Goal: Task Accomplishment & Management: Use online tool/utility

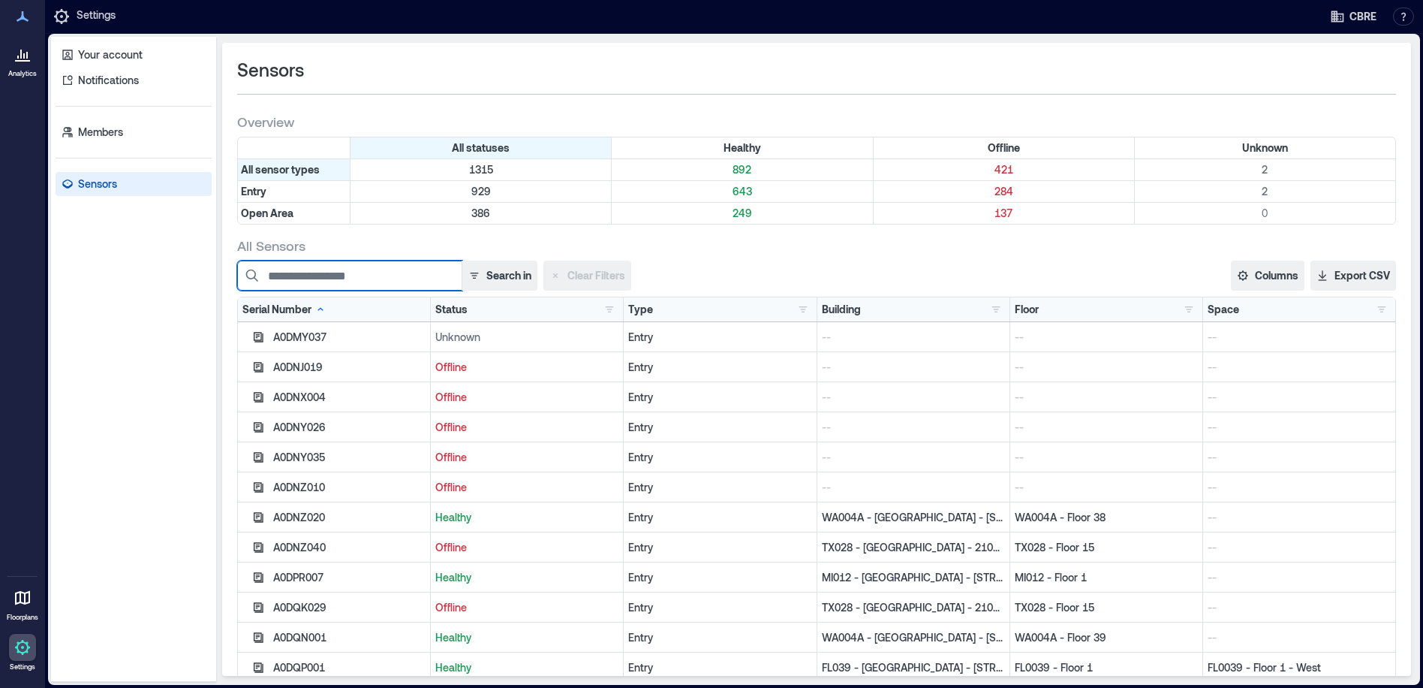
click at [313, 275] on input at bounding box center [349, 275] width 225 height 30
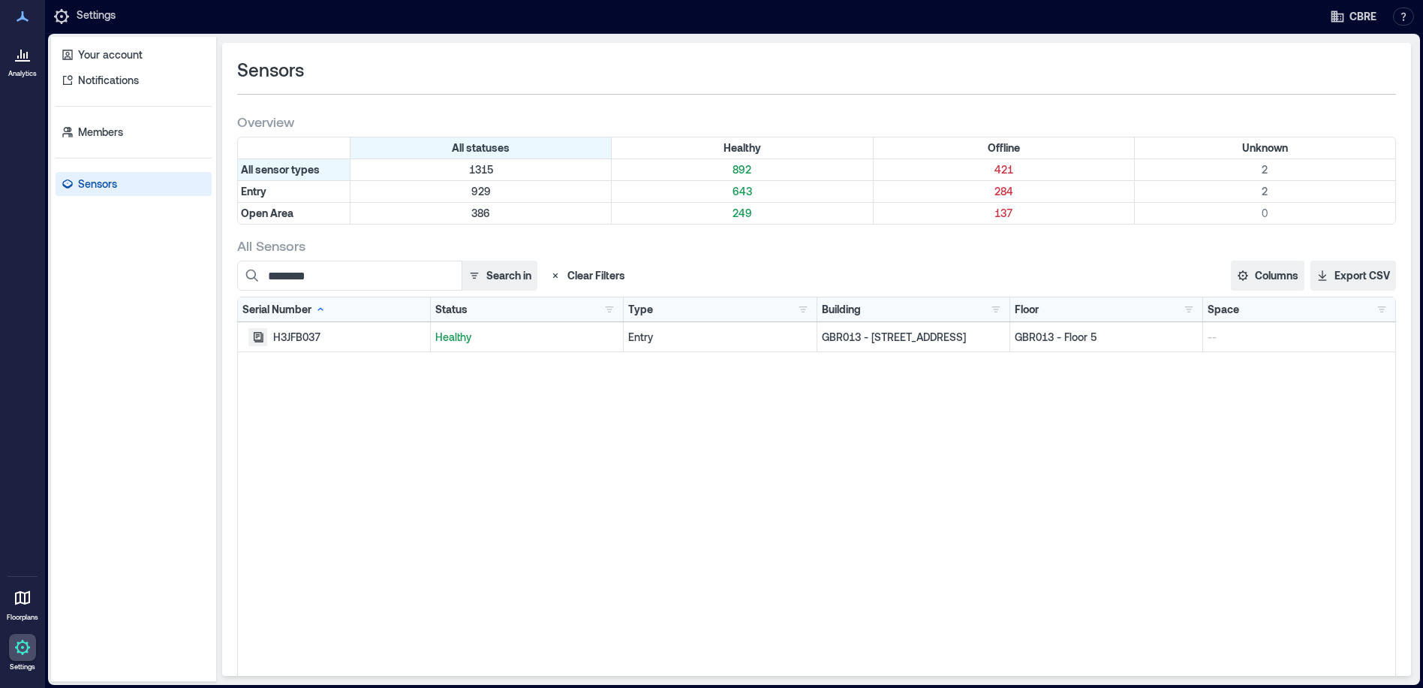
click at [256, 338] on icon "button" at bounding box center [258, 337] width 12 height 12
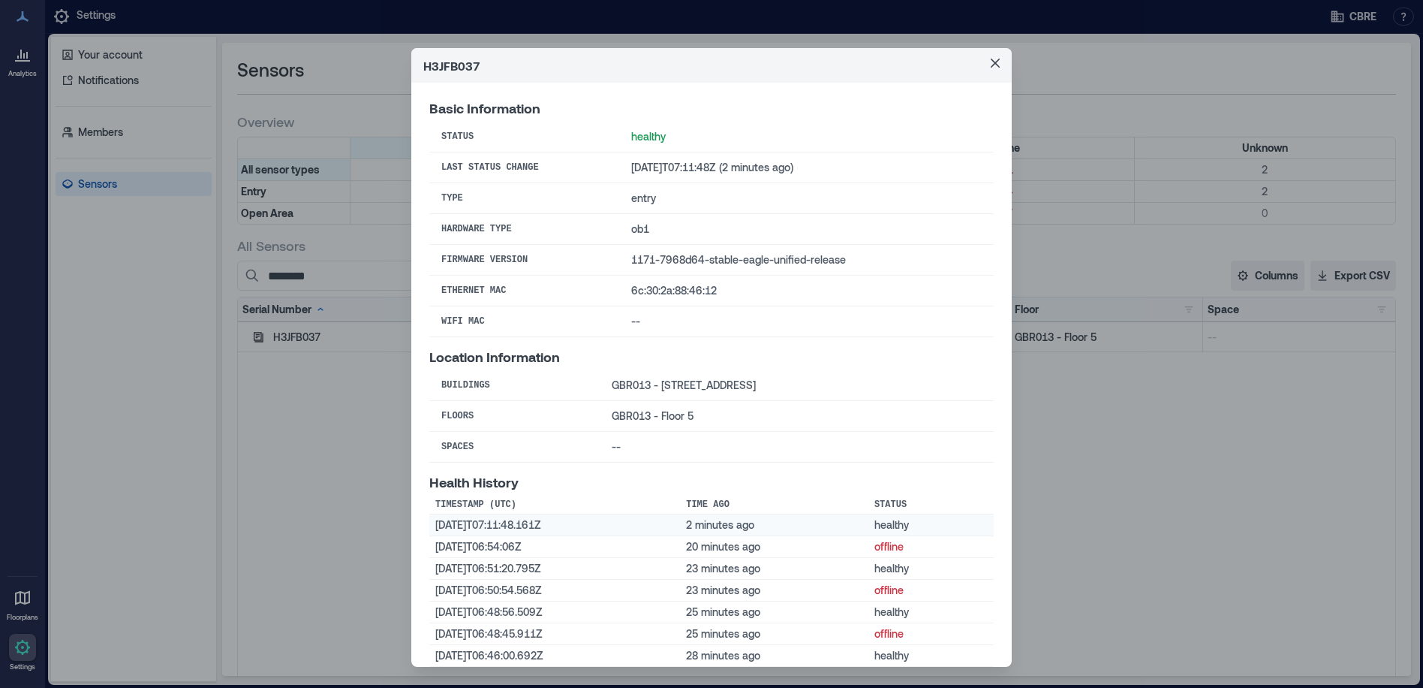
drag, startPoint x: 989, startPoint y: 62, endPoint x: 916, endPoint y: 516, distance: 460.6
click at [991, 62] on icon "Close" at bounding box center [995, 63] width 9 height 9
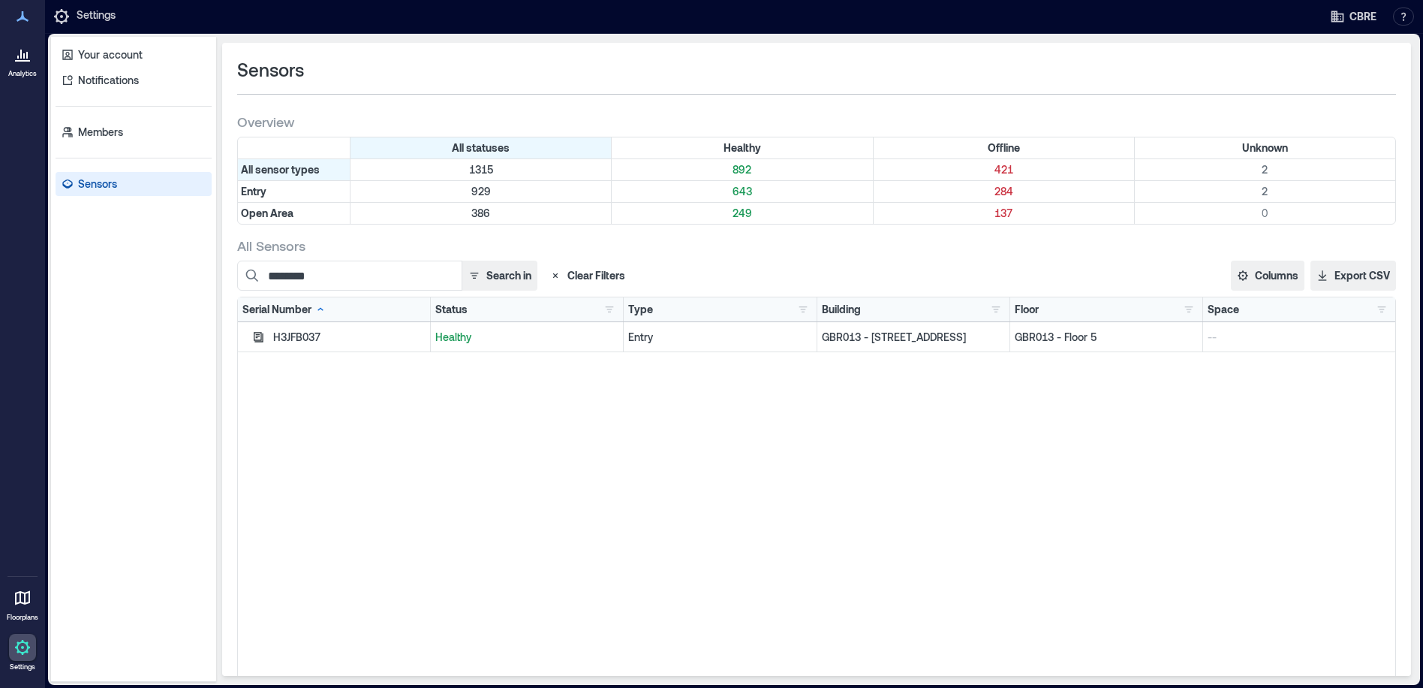
click at [254, 333] on div "H3JFB037 Basic Information Status healthy Last Status Change [DATE]T07:11:48Z (…" at bounding box center [711, 344] width 1423 height 688
click at [258, 337] on icon "button" at bounding box center [258, 337] width 12 height 12
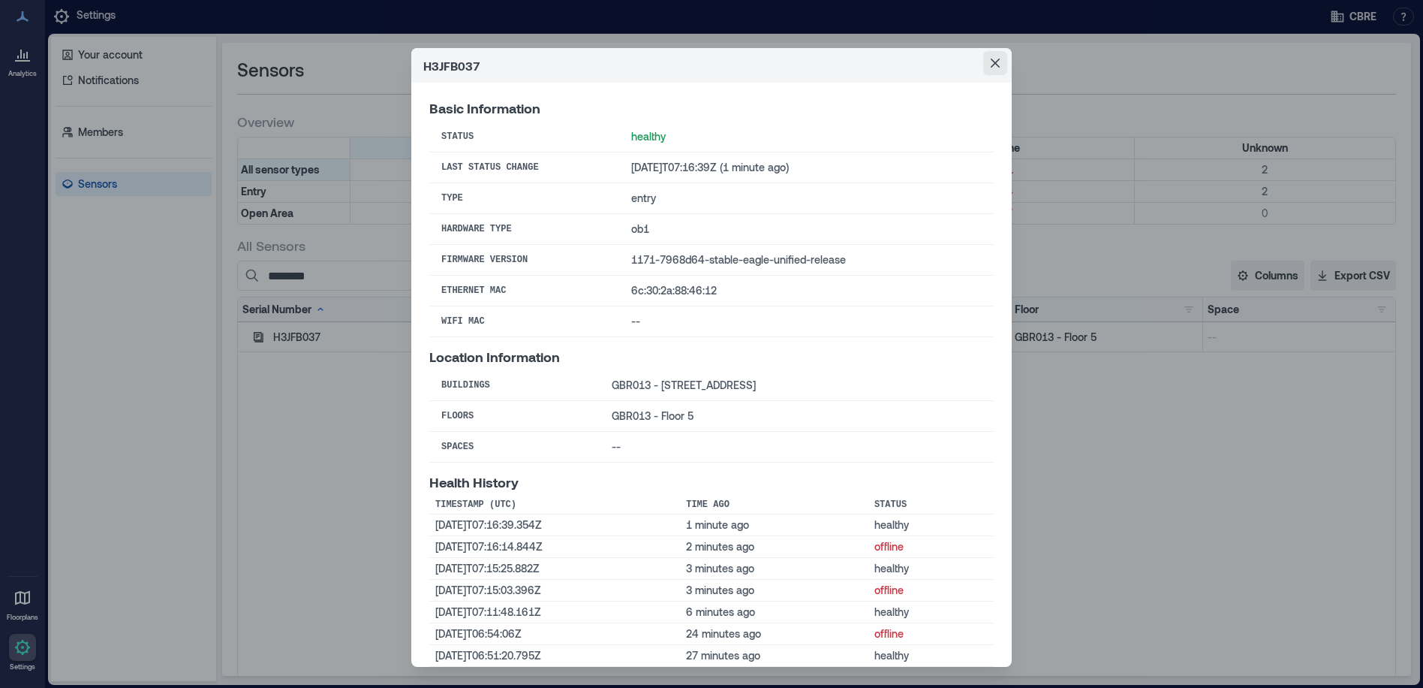
click at [993, 66] on icon "Close" at bounding box center [995, 63] width 9 height 9
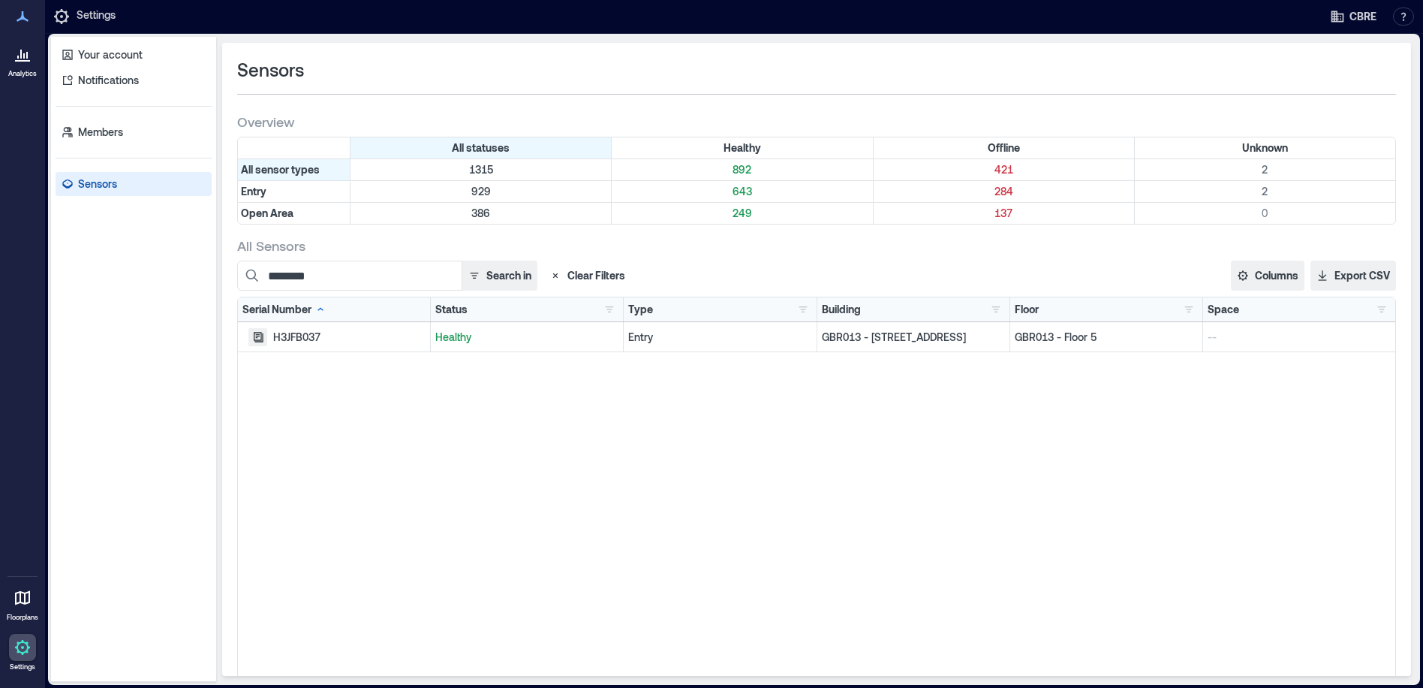
click at [260, 339] on icon "button" at bounding box center [259, 337] width 10 height 10
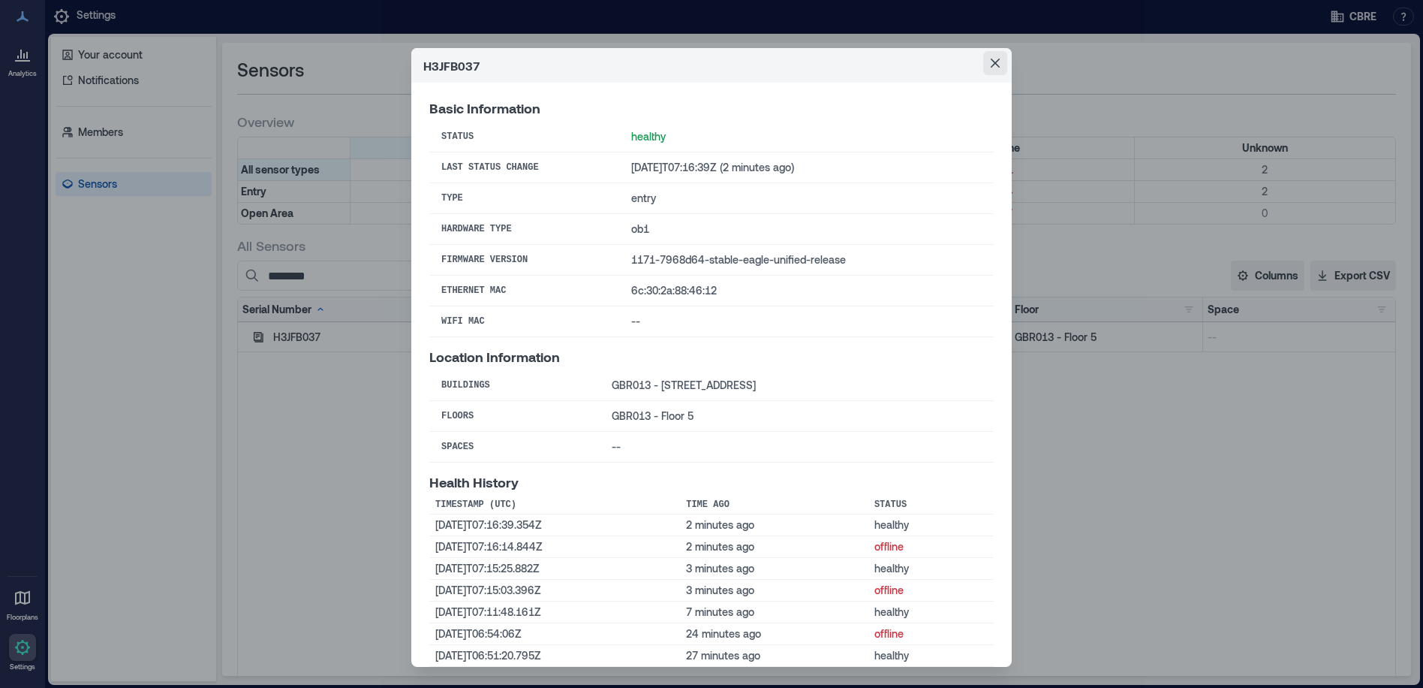
click at [991, 61] on icon "Close" at bounding box center [995, 63] width 9 height 9
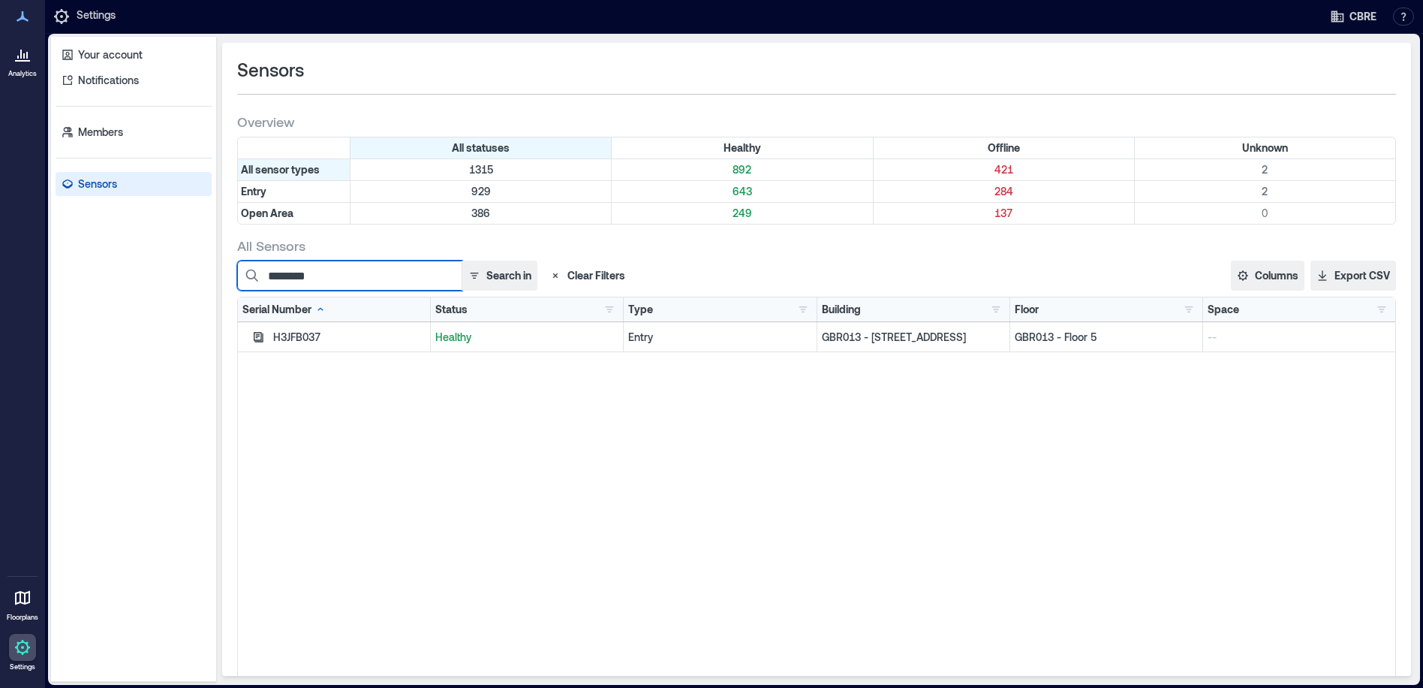
click at [341, 285] on input "********" at bounding box center [349, 275] width 225 height 30
click at [339, 281] on input "********" at bounding box center [349, 275] width 225 height 30
click at [259, 336] on icon "button" at bounding box center [258, 337] width 12 height 12
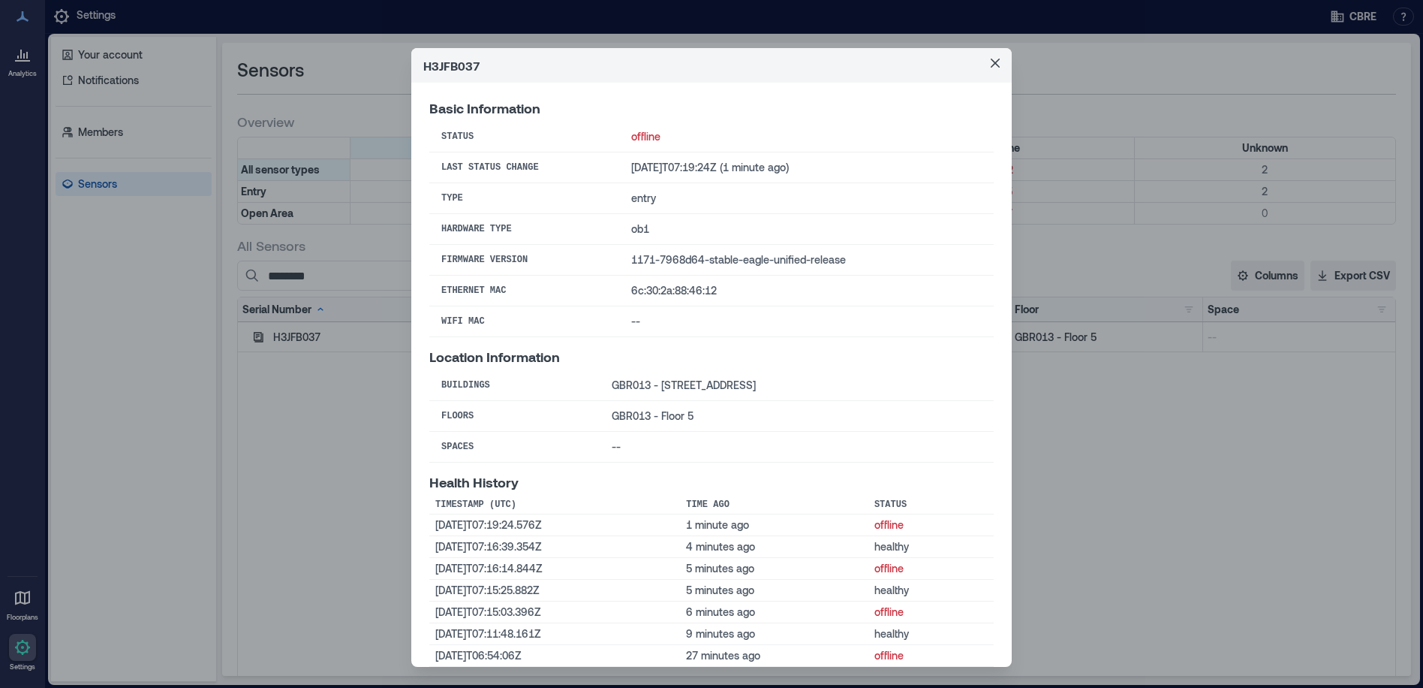
click at [991, 62] on icon "Close" at bounding box center [995, 63] width 9 height 9
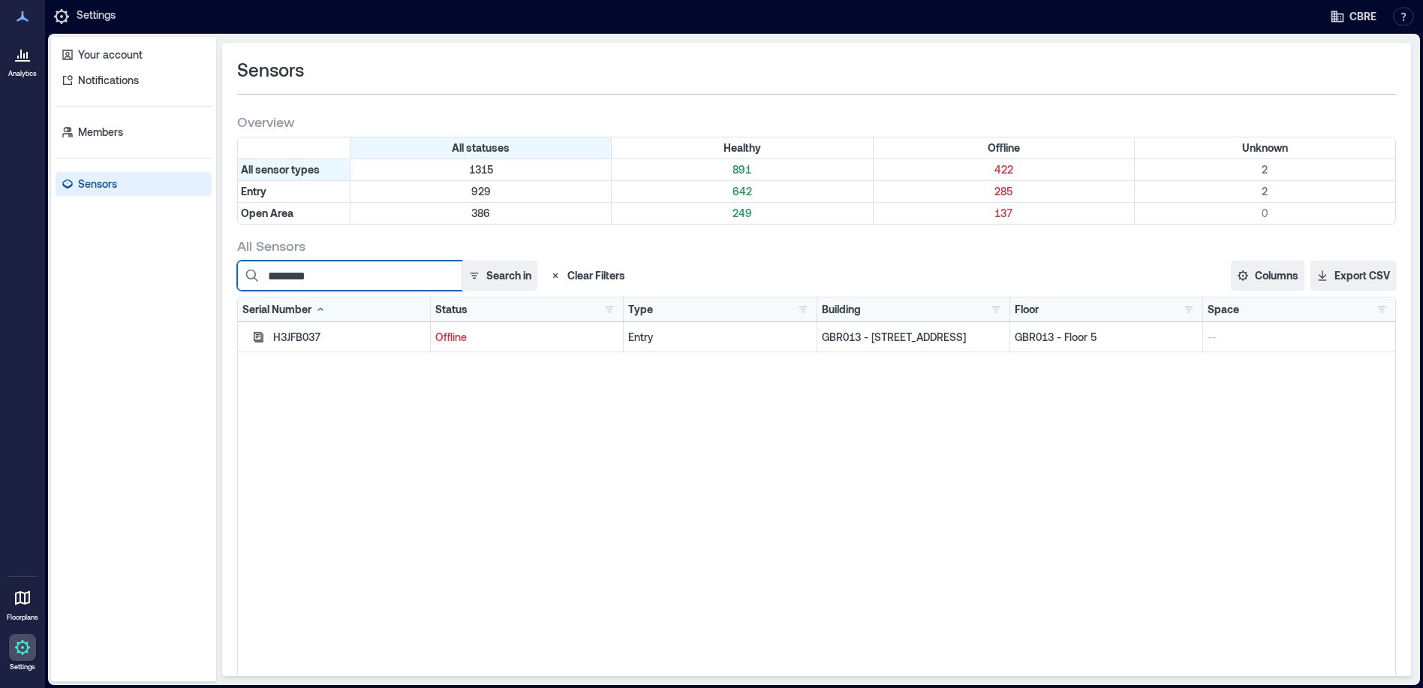
click at [369, 272] on input "********" at bounding box center [349, 275] width 225 height 30
click at [257, 337] on icon "button" at bounding box center [259, 337] width 10 height 10
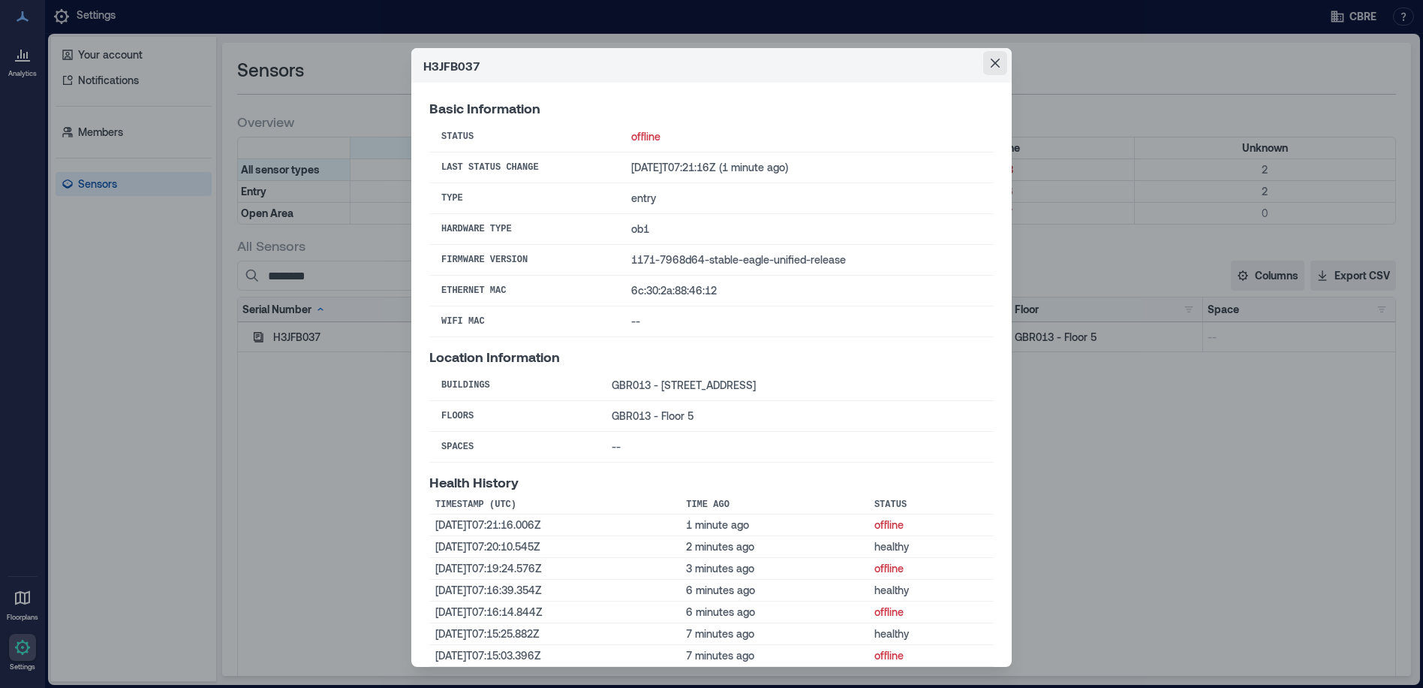
click at [991, 62] on icon "Close" at bounding box center [995, 63] width 9 height 9
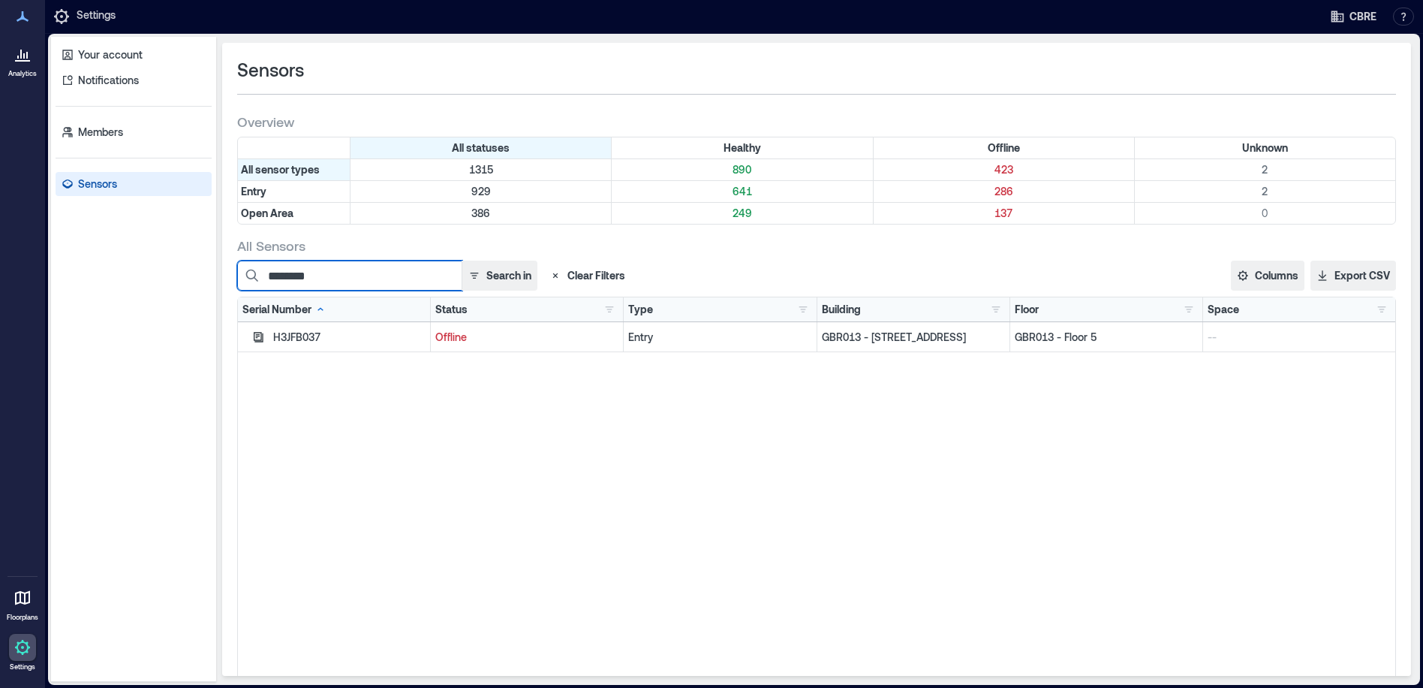
click at [362, 278] on input "********" at bounding box center [349, 275] width 225 height 30
click at [257, 336] on icon "button" at bounding box center [258, 337] width 12 height 12
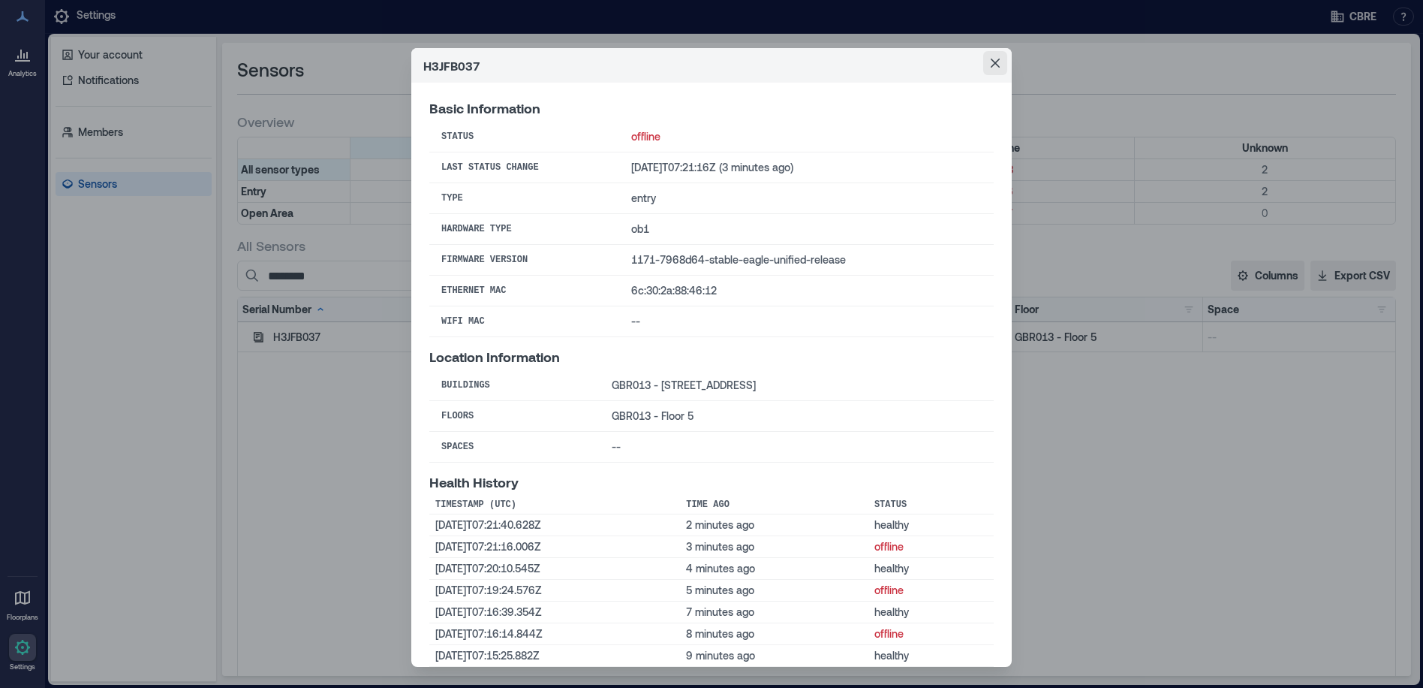
drag, startPoint x: 994, startPoint y: 61, endPoint x: 985, endPoint y: 70, distance: 12.7
click at [994, 61] on icon "Close" at bounding box center [995, 63] width 9 height 9
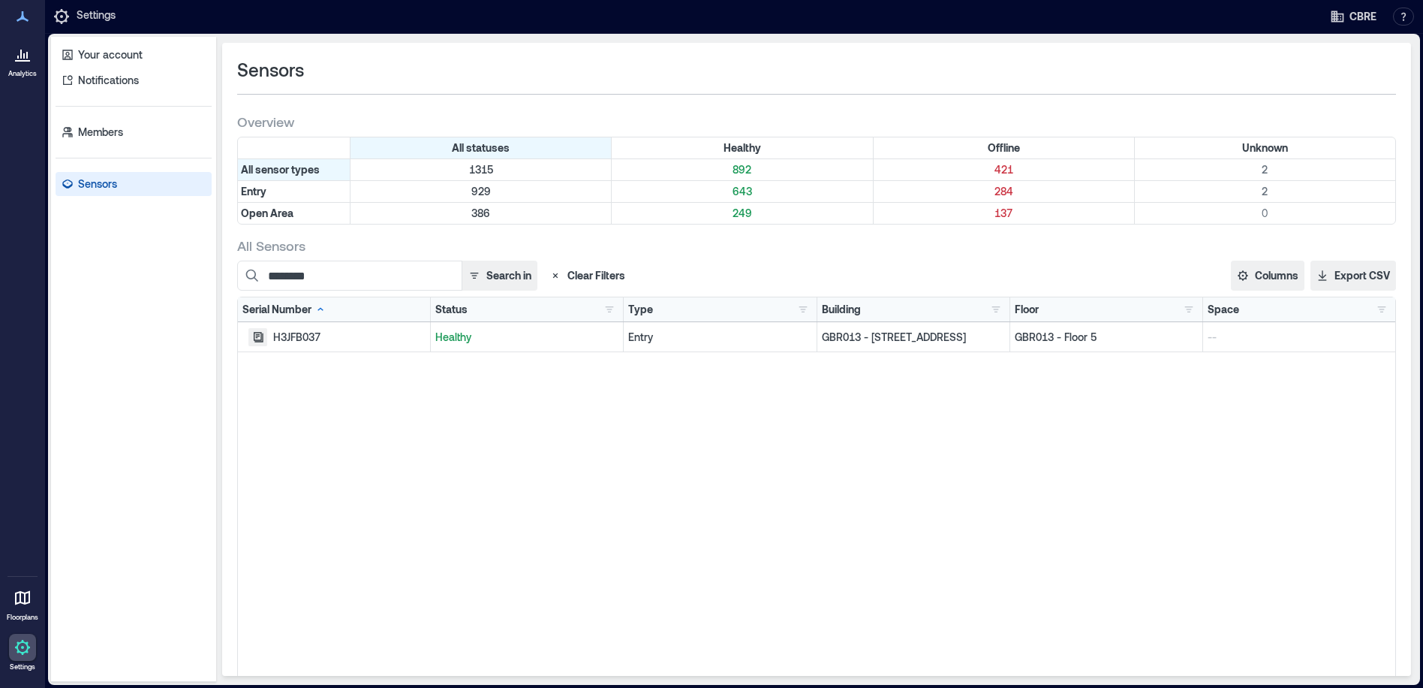
click at [259, 338] on icon "button" at bounding box center [258, 337] width 12 height 12
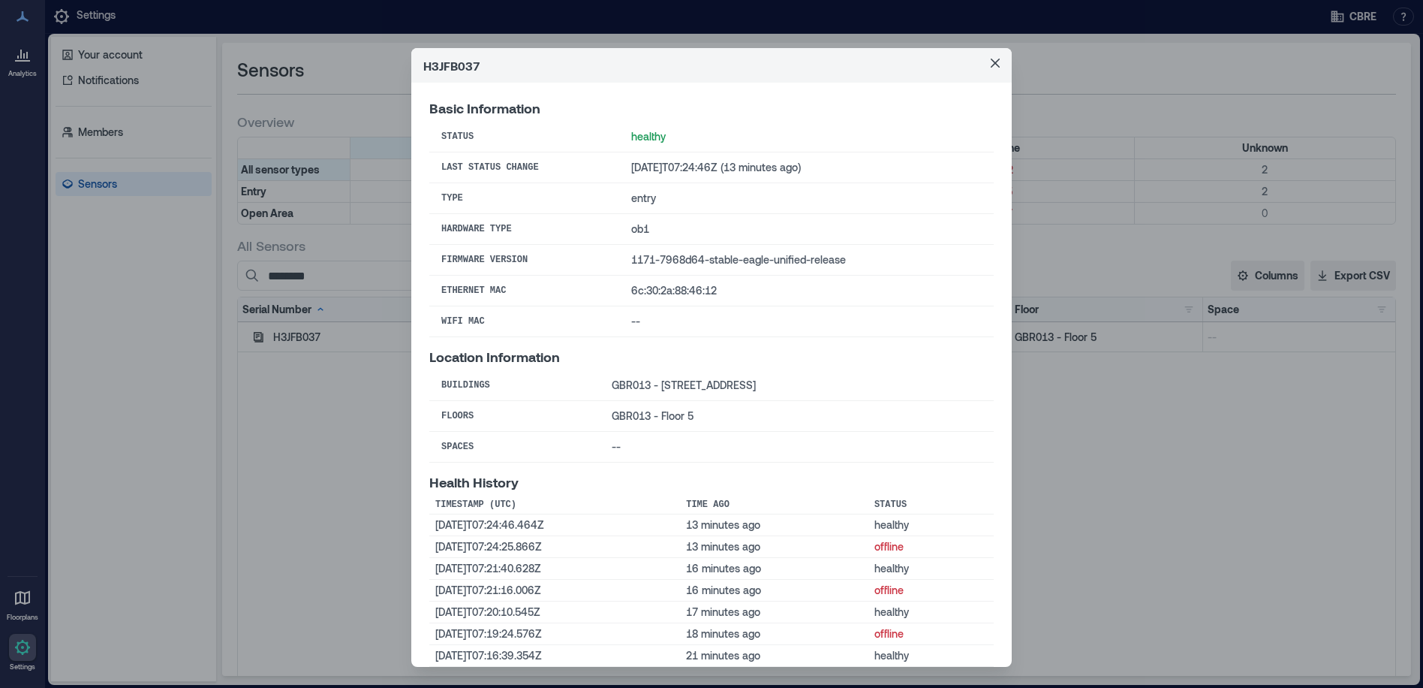
drag, startPoint x: 1138, startPoint y: 557, endPoint x: 827, endPoint y: 11, distance: 627.9
click at [1138, 557] on div "H3JFB037 Basic Information Status healthy Last Status Change [DATE]T07:24:46Z (…" at bounding box center [711, 344] width 1423 height 688
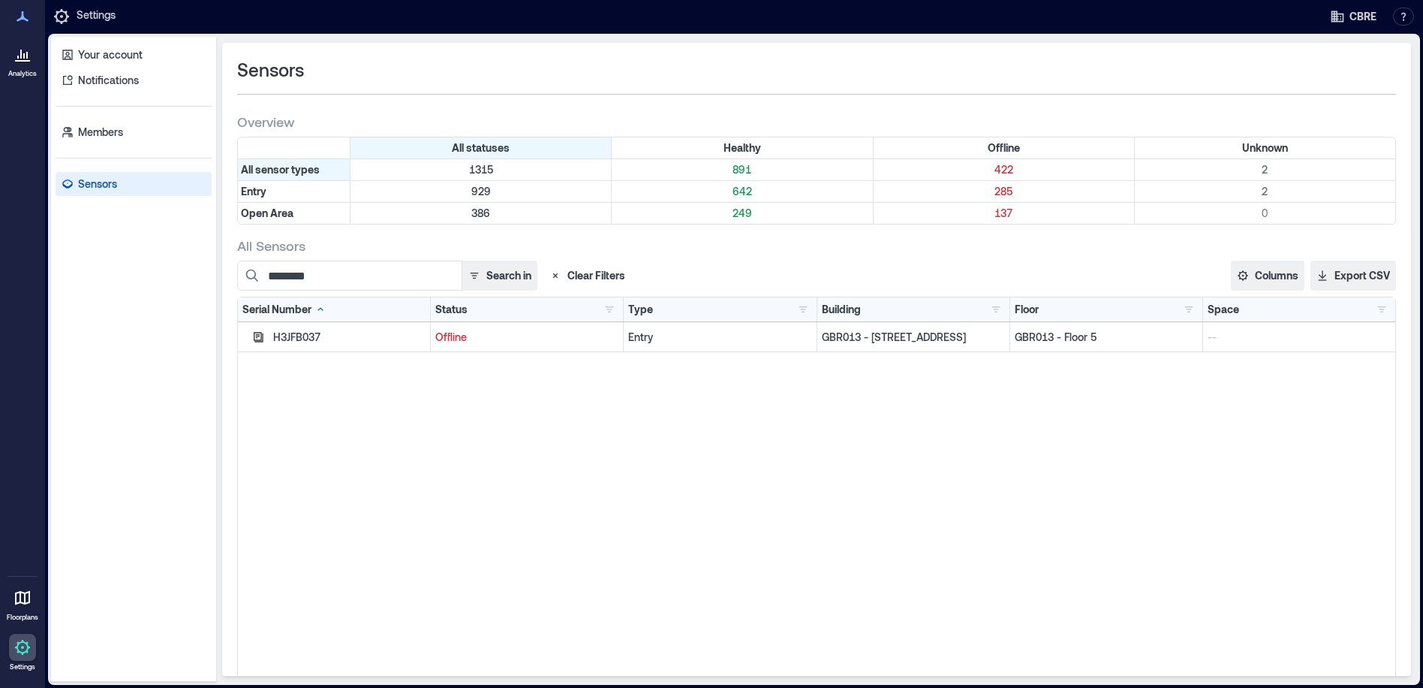
click at [992, 58] on button "Close" at bounding box center [995, 63] width 24 height 24
click at [351, 272] on input "********" at bounding box center [349, 275] width 225 height 30
click at [254, 337] on icon "button" at bounding box center [258, 337] width 12 height 12
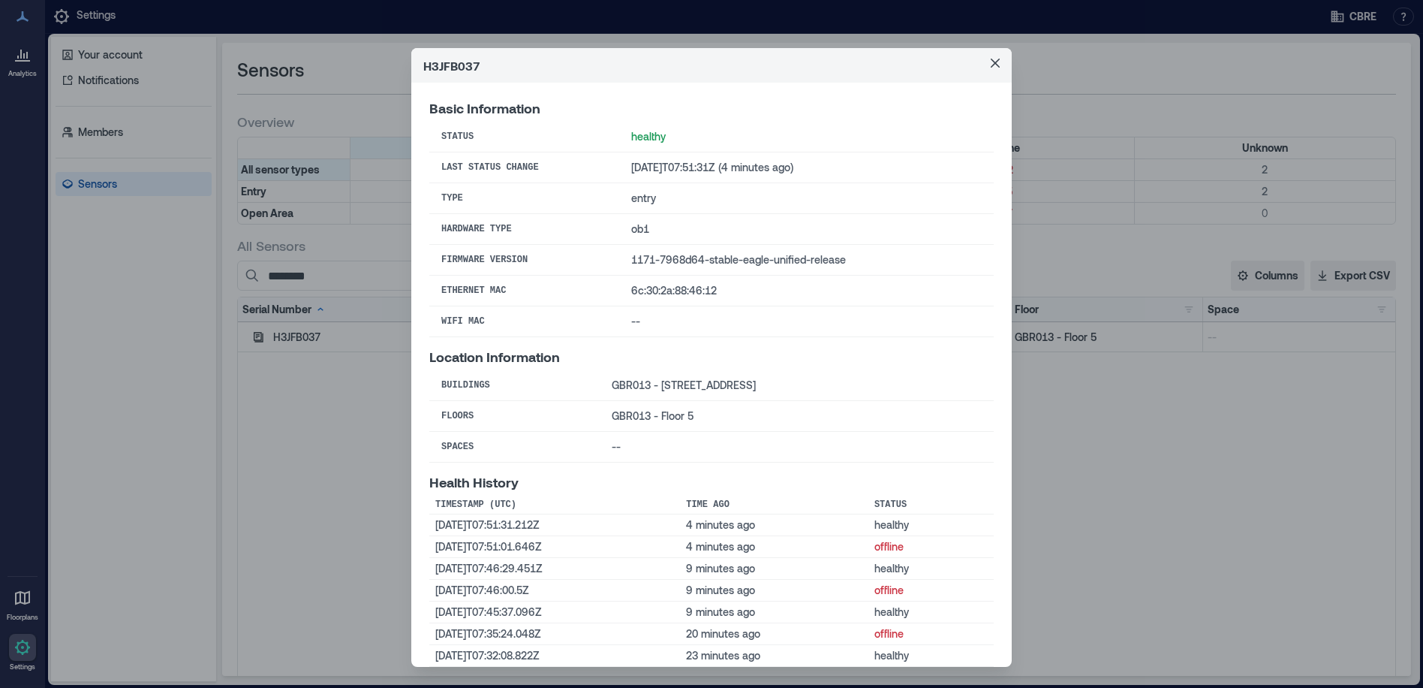
click at [991, 62] on icon "Close" at bounding box center [995, 63] width 9 height 9
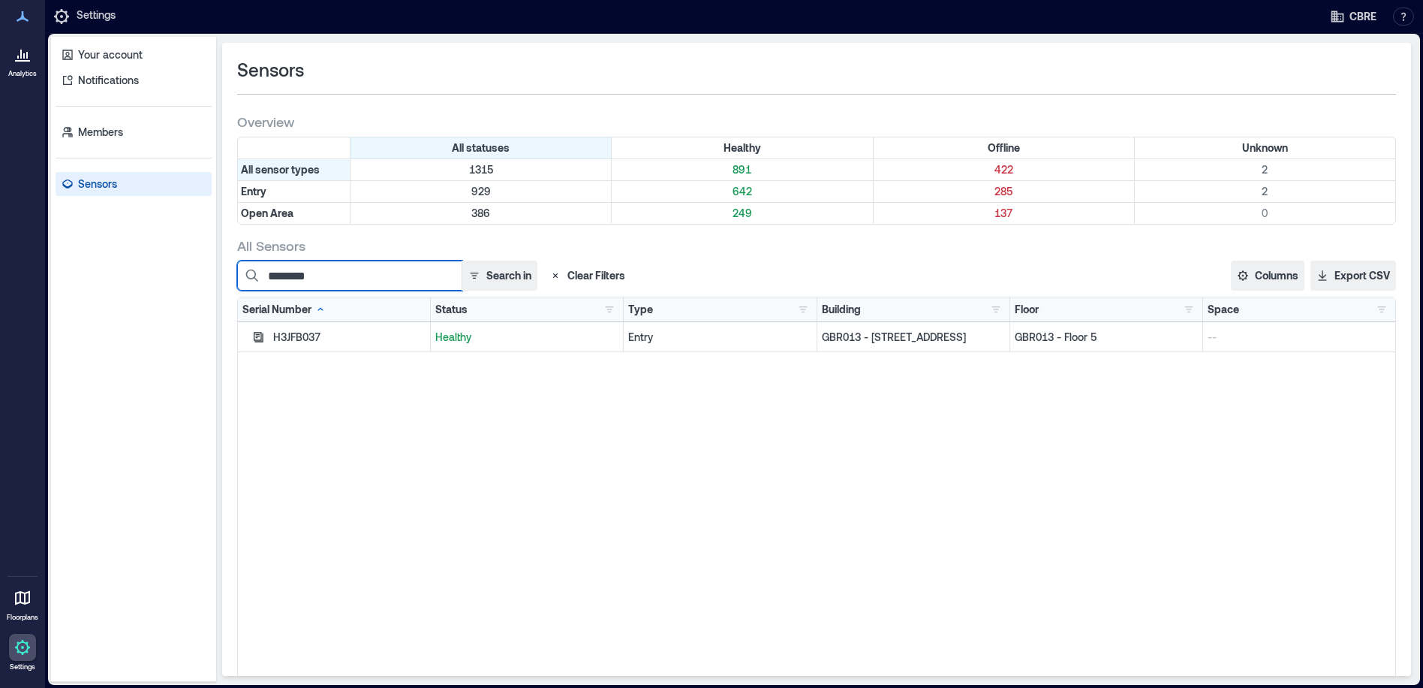
click at [362, 278] on input "********" at bounding box center [349, 275] width 225 height 30
click at [257, 329] on button "button" at bounding box center [257, 337] width 19 height 18
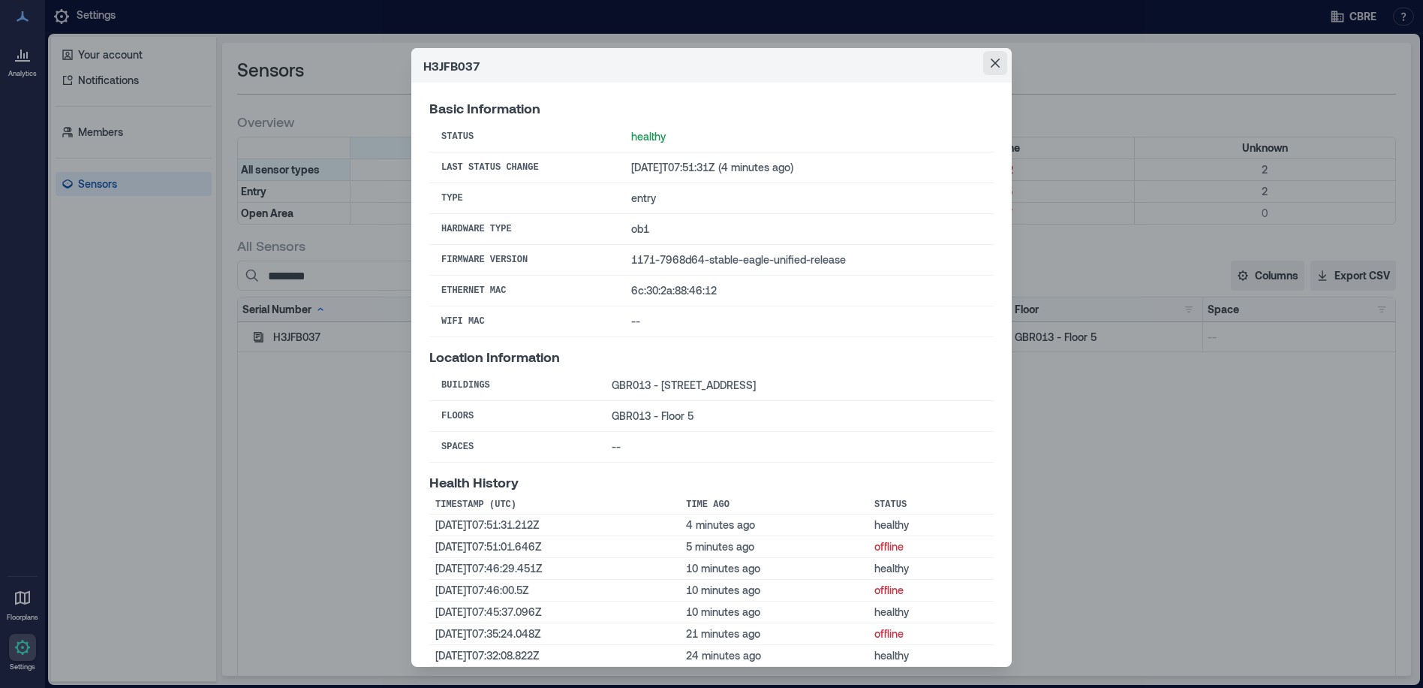
click at [998, 59] on button "Close" at bounding box center [995, 63] width 24 height 24
click at [1238, 609] on div "H3JFB037 Basic Information Status healthy Last Status Change [DATE]T07:51:31Z (…" at bounding box center [711, 344] width 1423 height 688
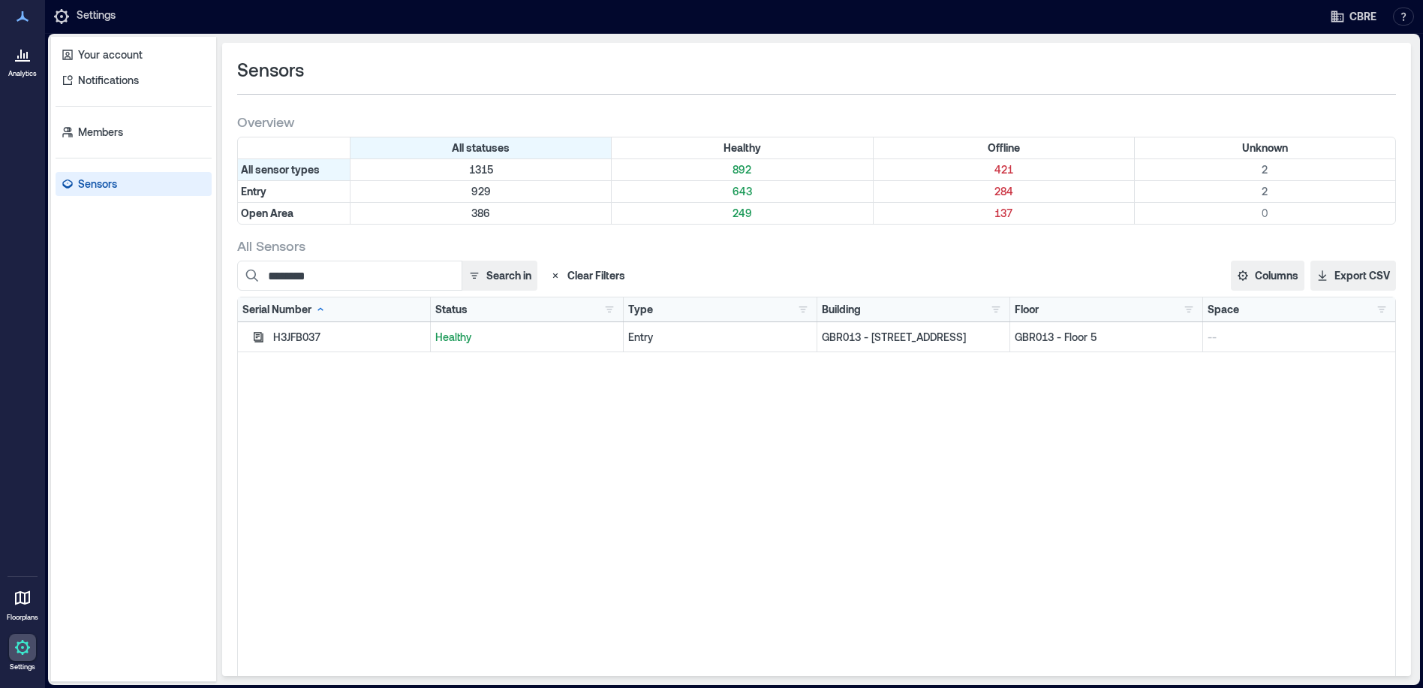
click at [992, 63] on div "H3JFB037 Basic Information Status healthy Last Status Change [DATE]T07:51:31Z (…" at bounding box center [711, 344] width 1423 height 688
click at [263, 333] on icon "button" at bounding box center [259, 337] width 10 height 10
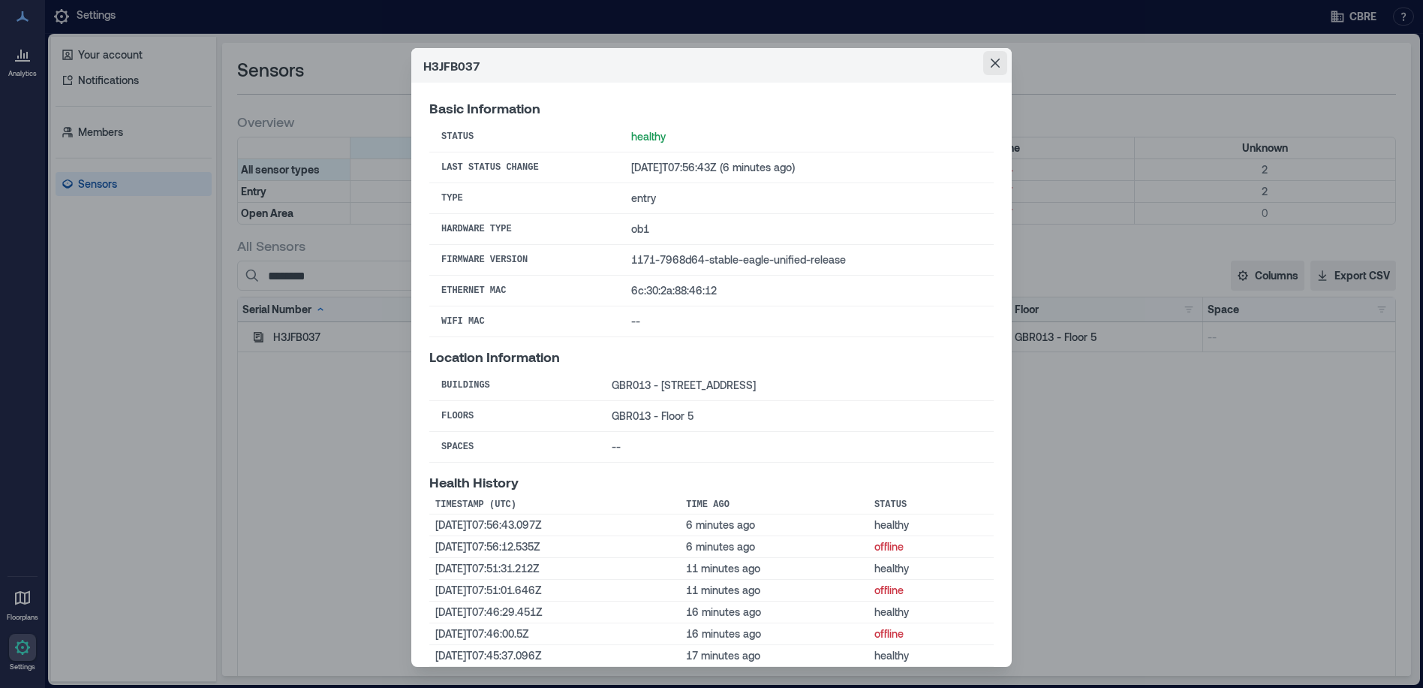
drag, startPoint x: 989, startPoint y: 63, endPoint x: 992, endPoint y: 71, distance: 7.8
click at [991, 63] on icon "Close" at bounding box center [995, 63] width 9 height 9
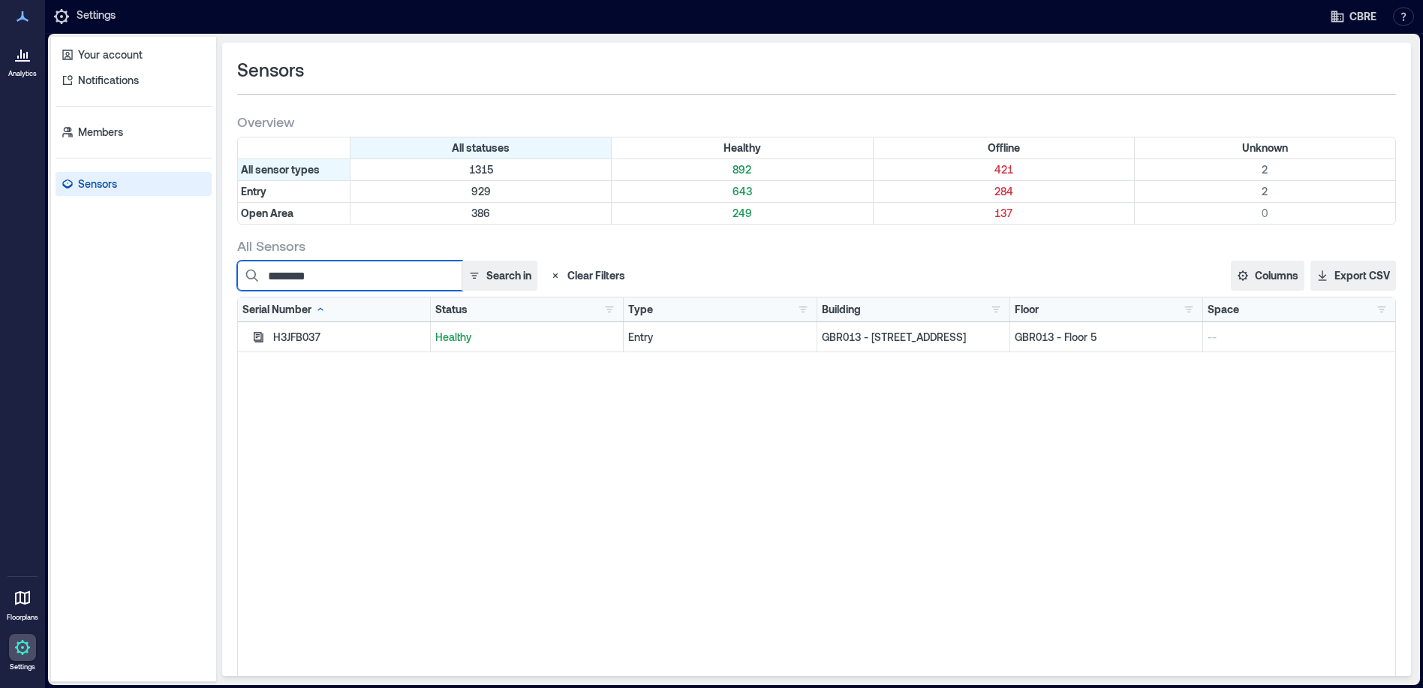
click at [355, 275] on input "********" at bounding box center [349, 275] width 225 height 30
click at [260, 337] on icon "button" at bounding box center [259, 337] width 10 height 10
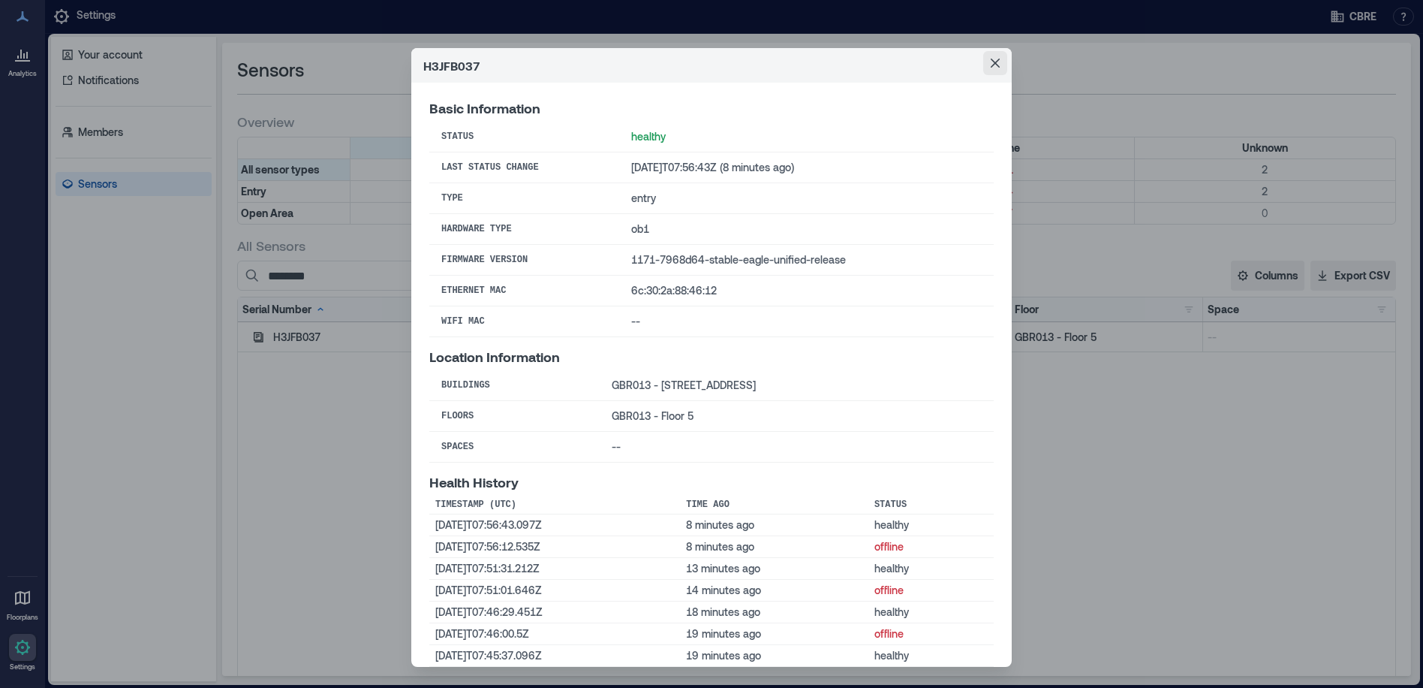
click at [996, 59] on button "Close" at bounding box center [995, 63] width 24 height 24
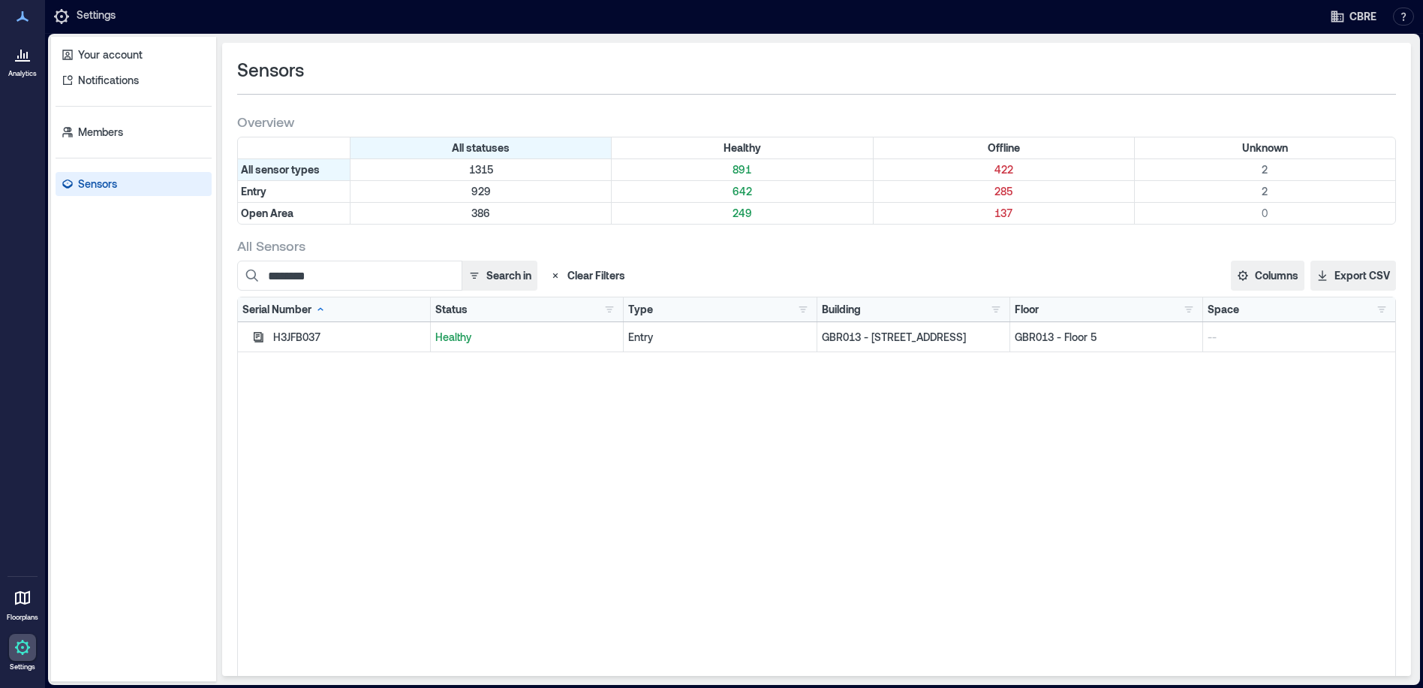
click at [257, 336] on icon "button" at bounding box center [258, 337] width 12 height 12
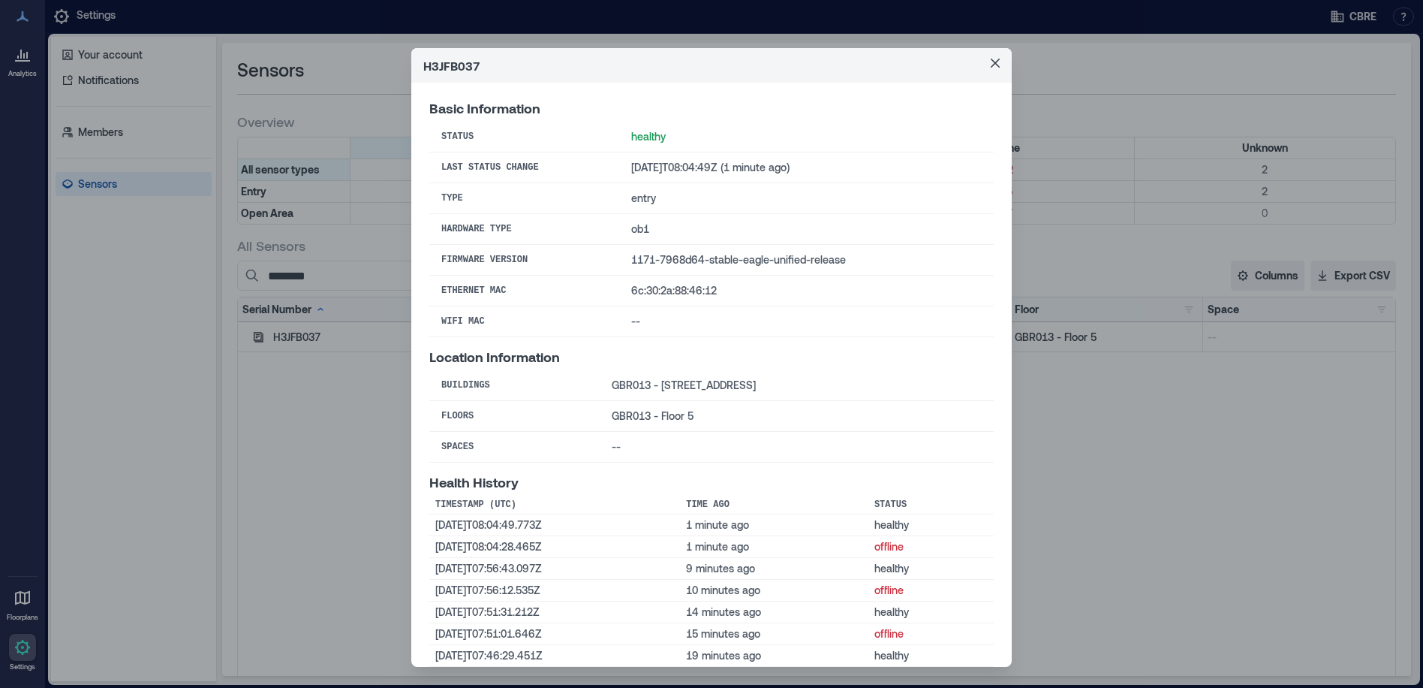
drag, startPoint x: 987, startPoint y: 62, endPoint x: 1112, endPoint y: 20, distance: 132.2
click at [991, 62] on icon "Close" at bounding box center [995, 63] width 9 height 9
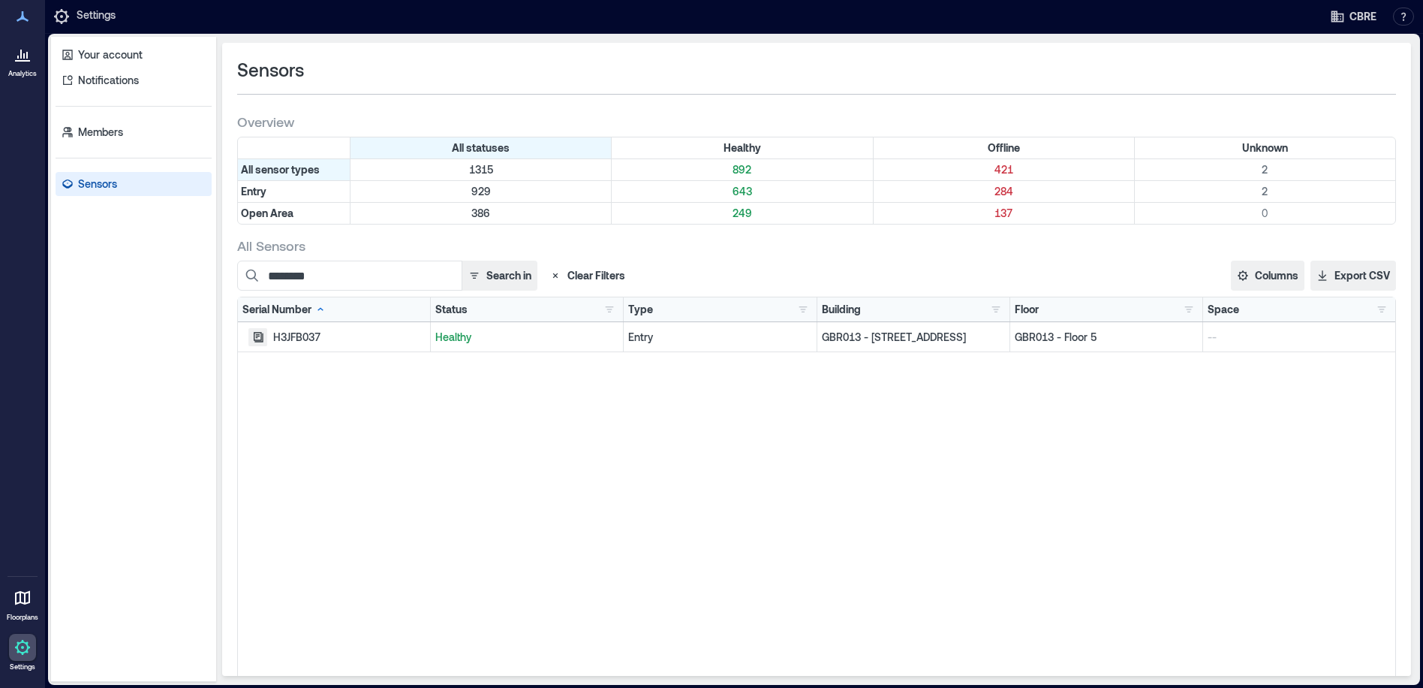
click at [254, 335] on icon "button" at bounding box center [259, 337] width 10 height 10
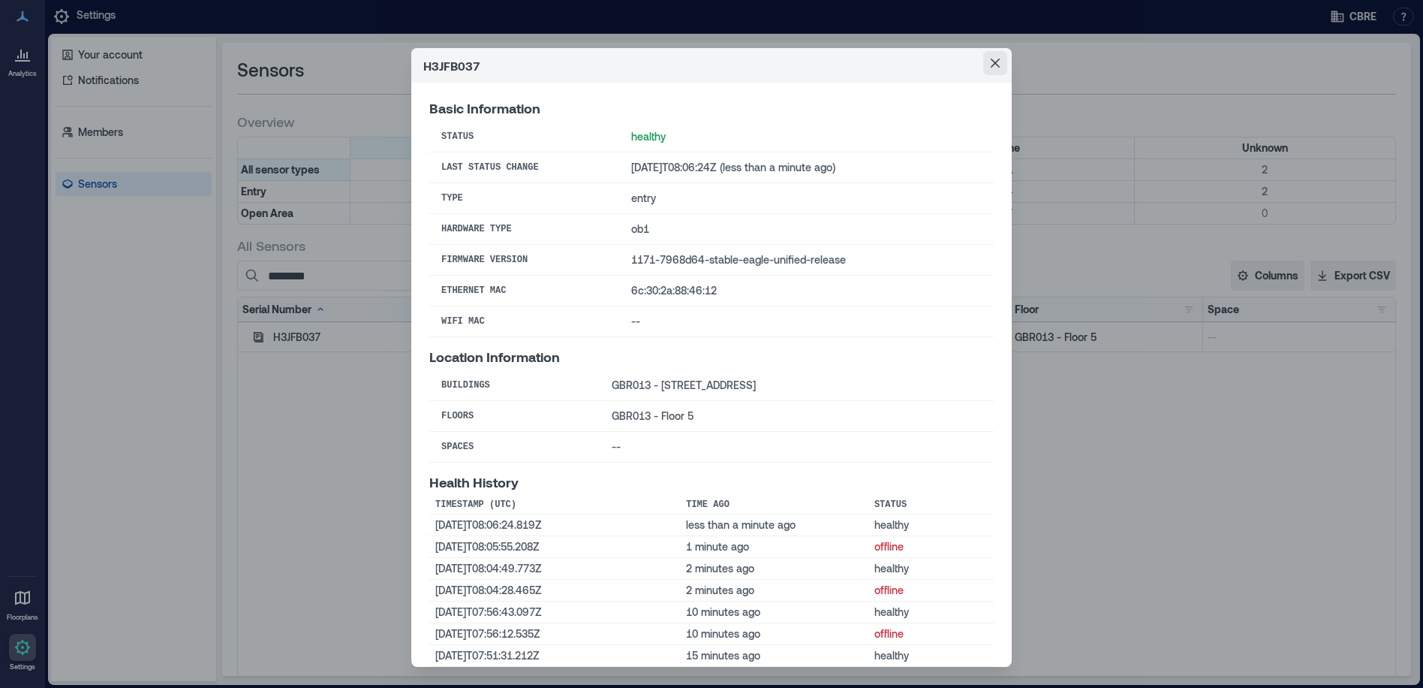
click at [986, 58] on button "Close" at bounding box center [995, 63] width 24 height 24
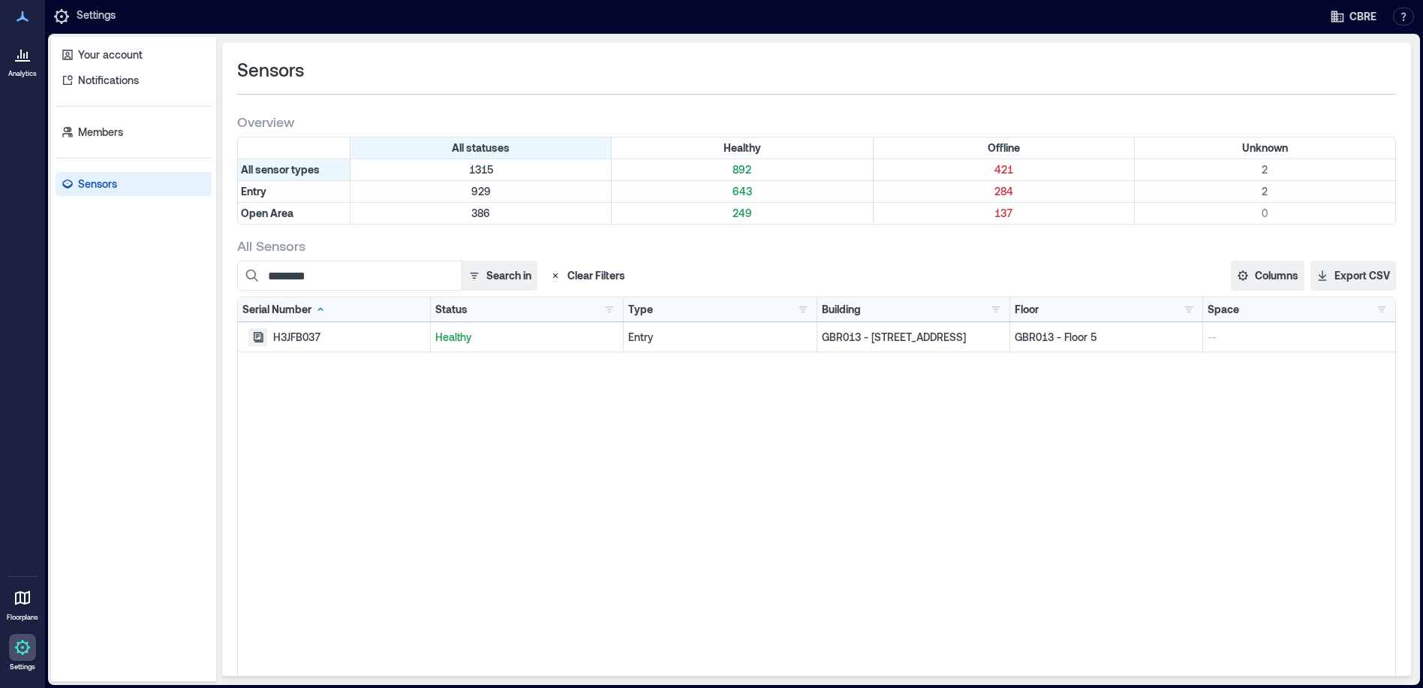
click at [257, 339] on icon "button" at bounding box center [259, 337] width 10 height 10
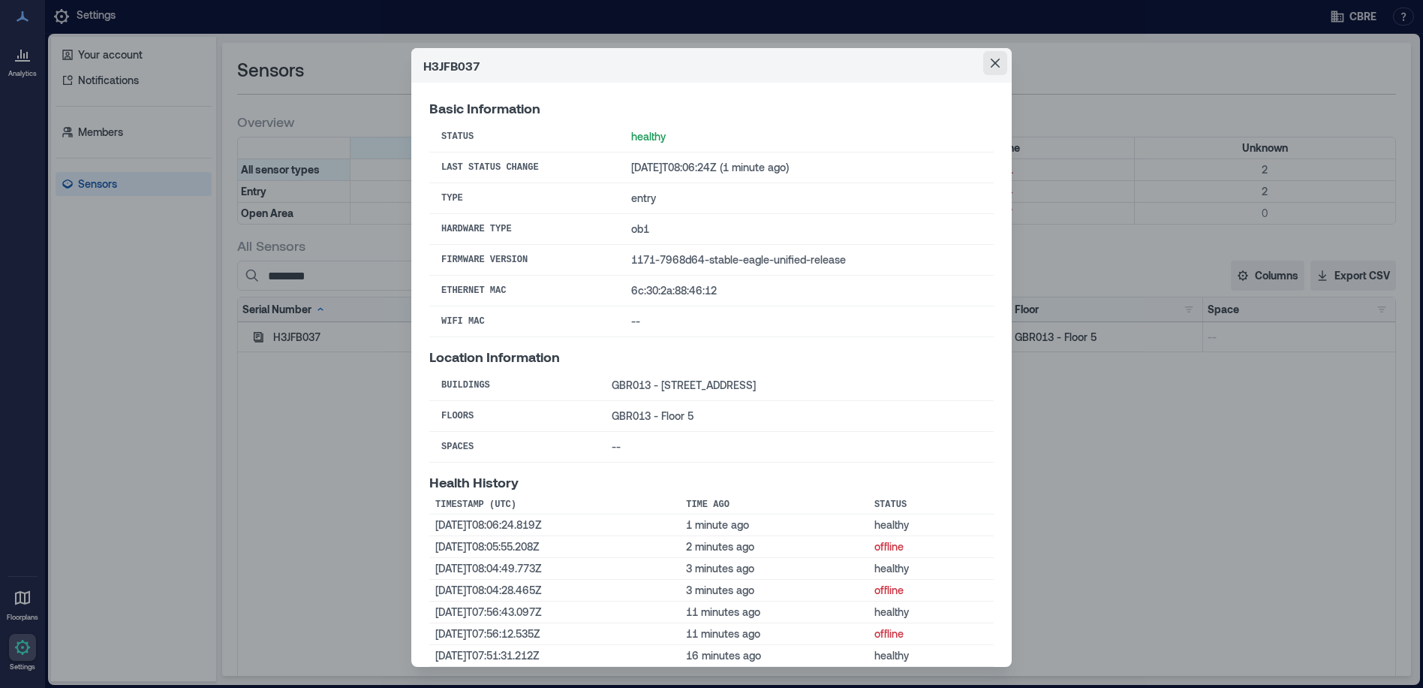
drag, startPoint x: 988, startPoint y: 62, endPoint x: 1004, endPoint y: 56, distance: 17.3
click at [991, 62] on icon "Close" at bounding box center [995, 63] width 9 height 9
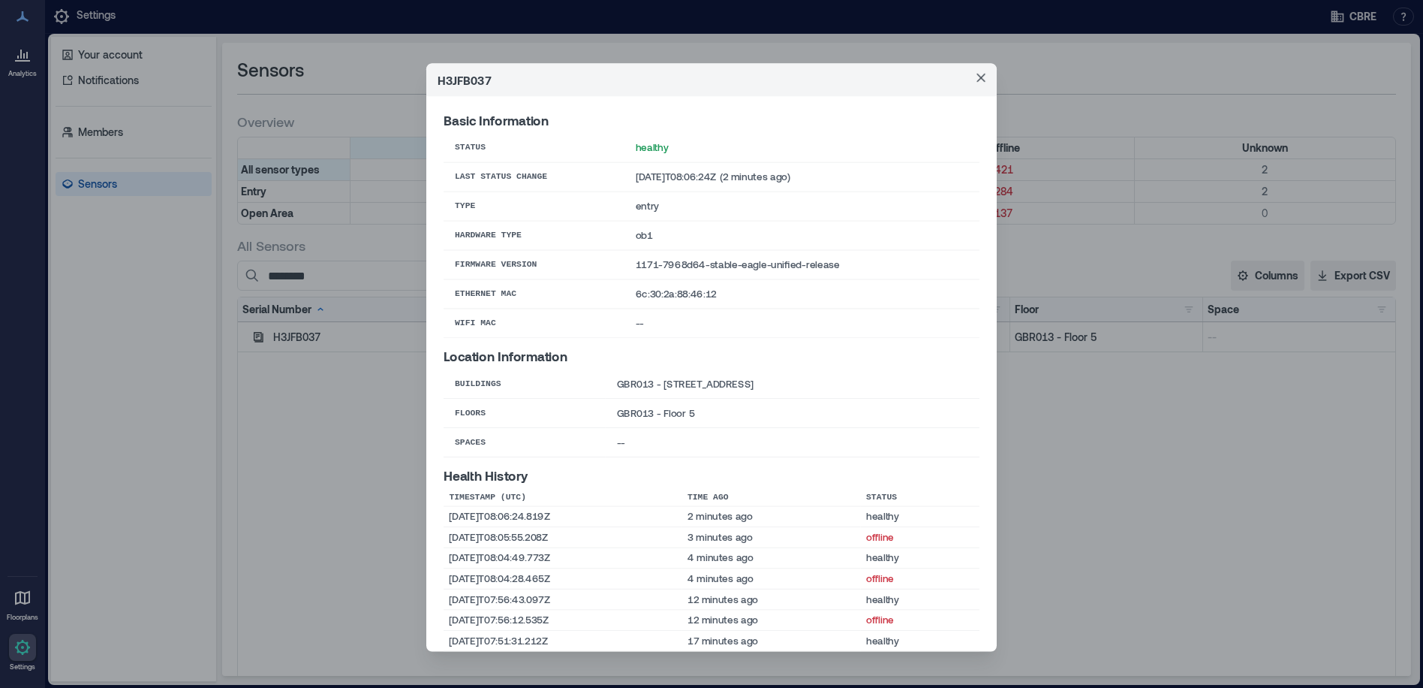
click at [342, 274] on div "H3JFB037 Basic Information Status healthy Last Status Change [DATE]T08:06:24Z (…" at bounding box center [711, 344] width 1423 height 688
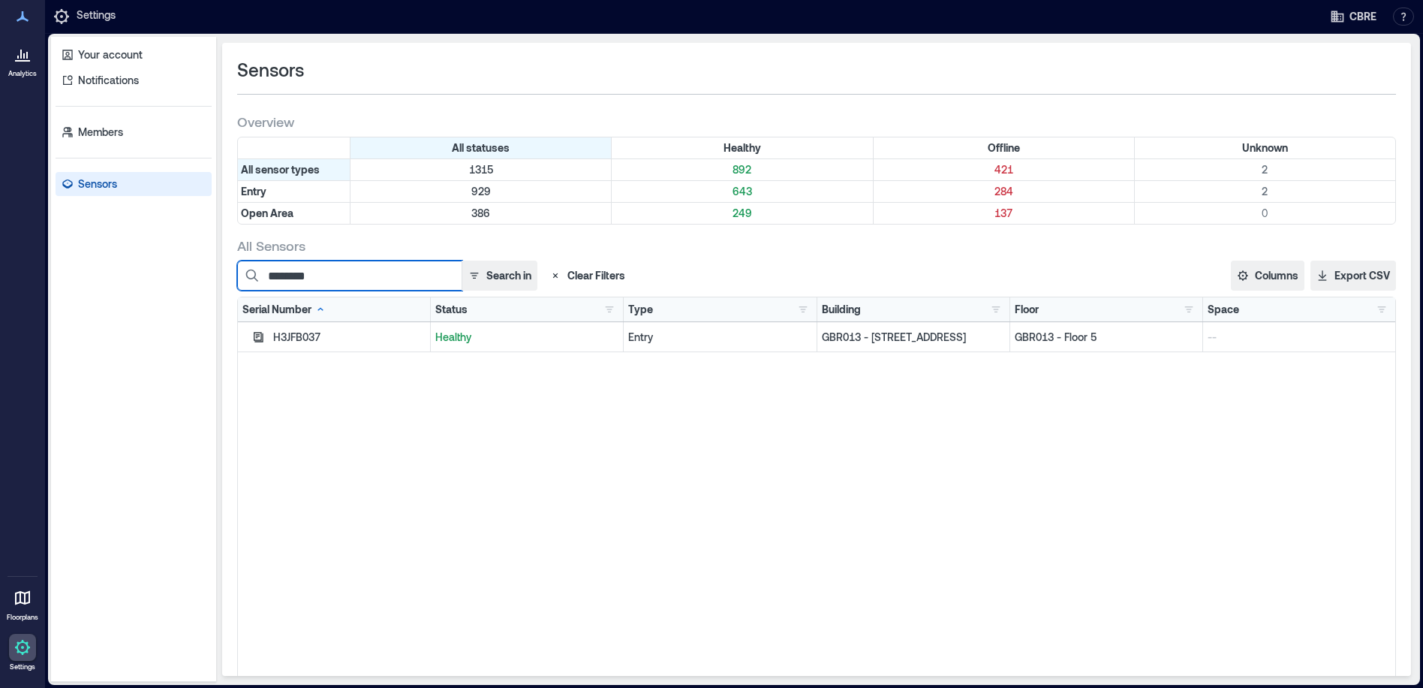
click at [330, 275] on input "********" at bounding box center [349, 275] width 225 height 30
click at [258, 339] on icon "button" at bounding box center [258, 337] width 12 height 12
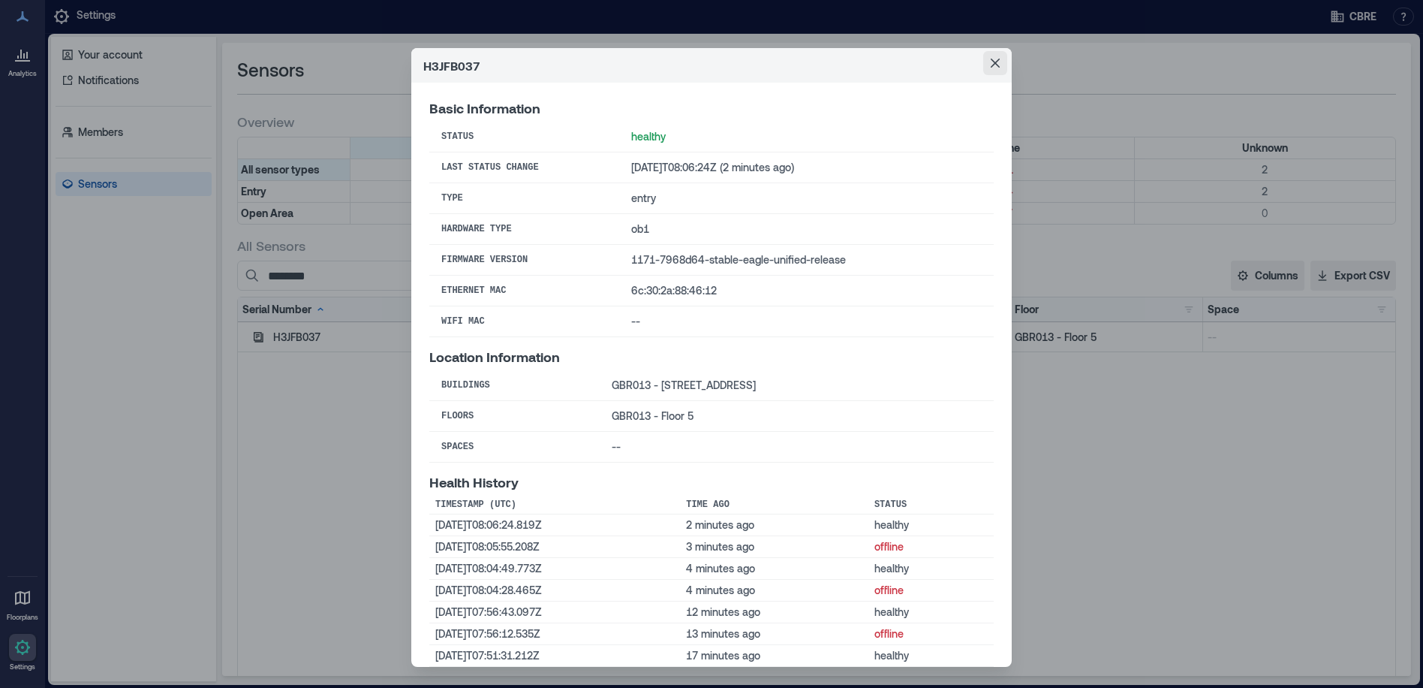
click at [992, 63] on icon "Close" at bounding box center [995, 63] width 9 height 9
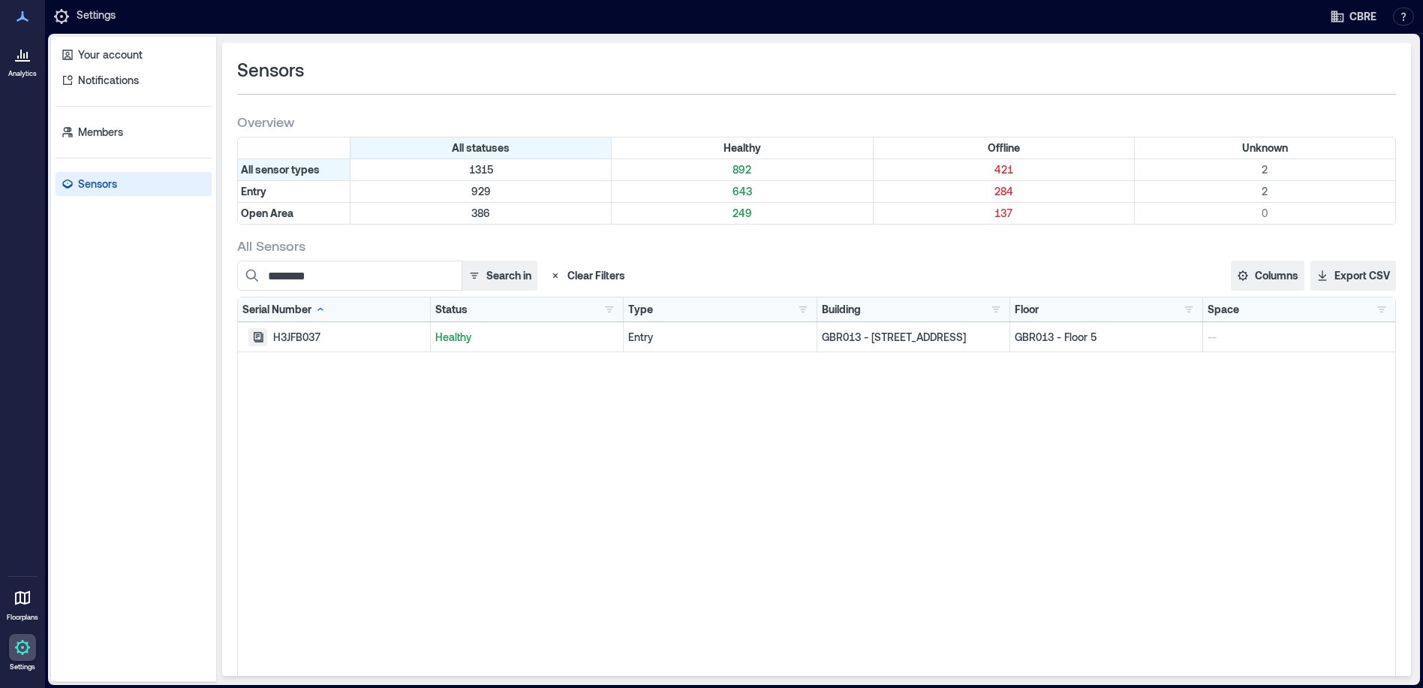
click at [254, 336] on icon "button" at bounding box center [258, 337] width 12 height 12
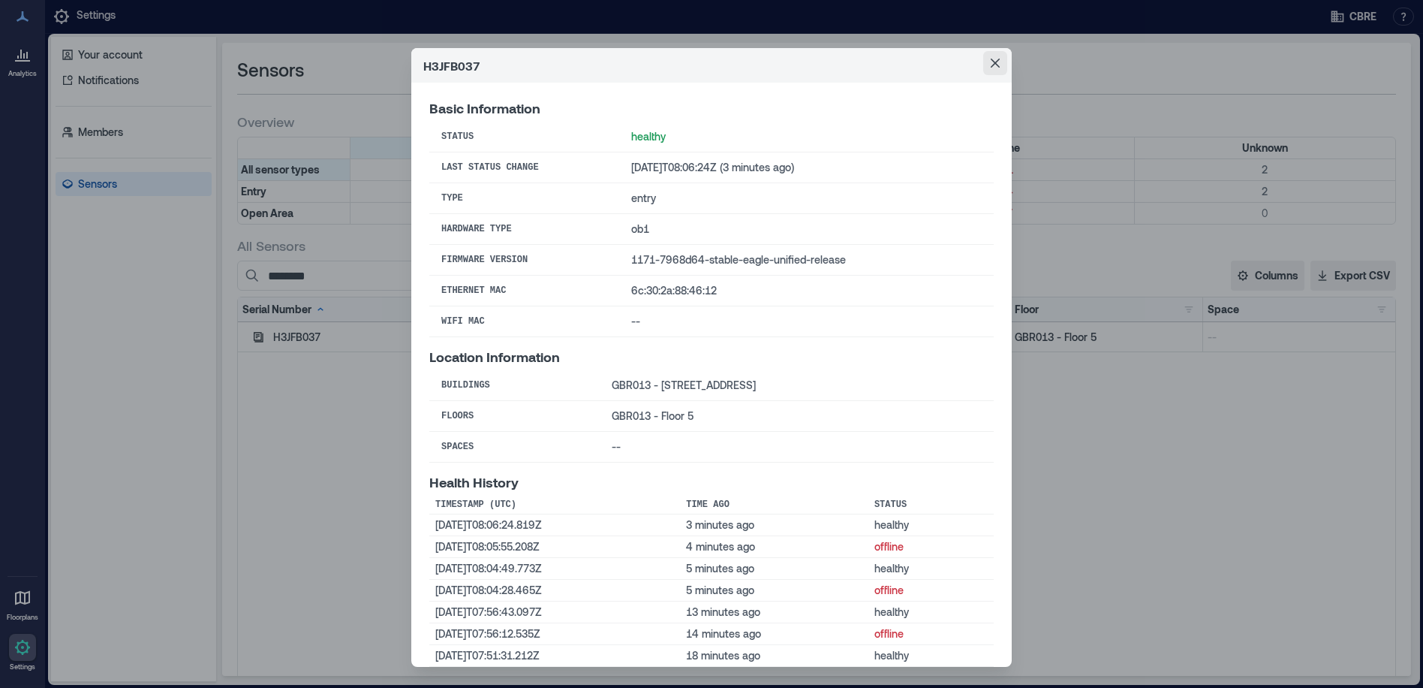
drag, startPoint x: 992, startPoint y: 62, endPoint x: 1020, endPoint y: 86, distance: 37.8
click at [992, 62] on icon "Close" at bounding box center [995, 63] width 9 height 9
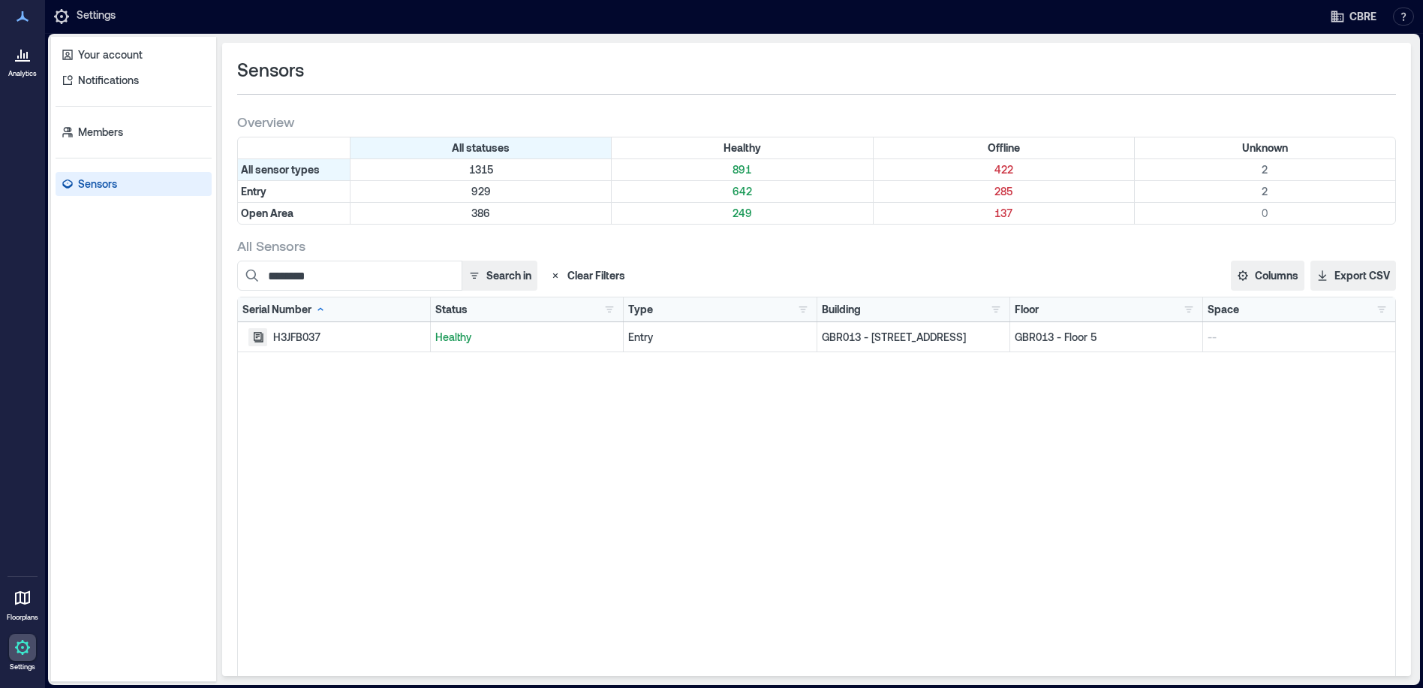
click at [258, 333] on icon "button" at bounding box center [259, 337] width 10 height 10
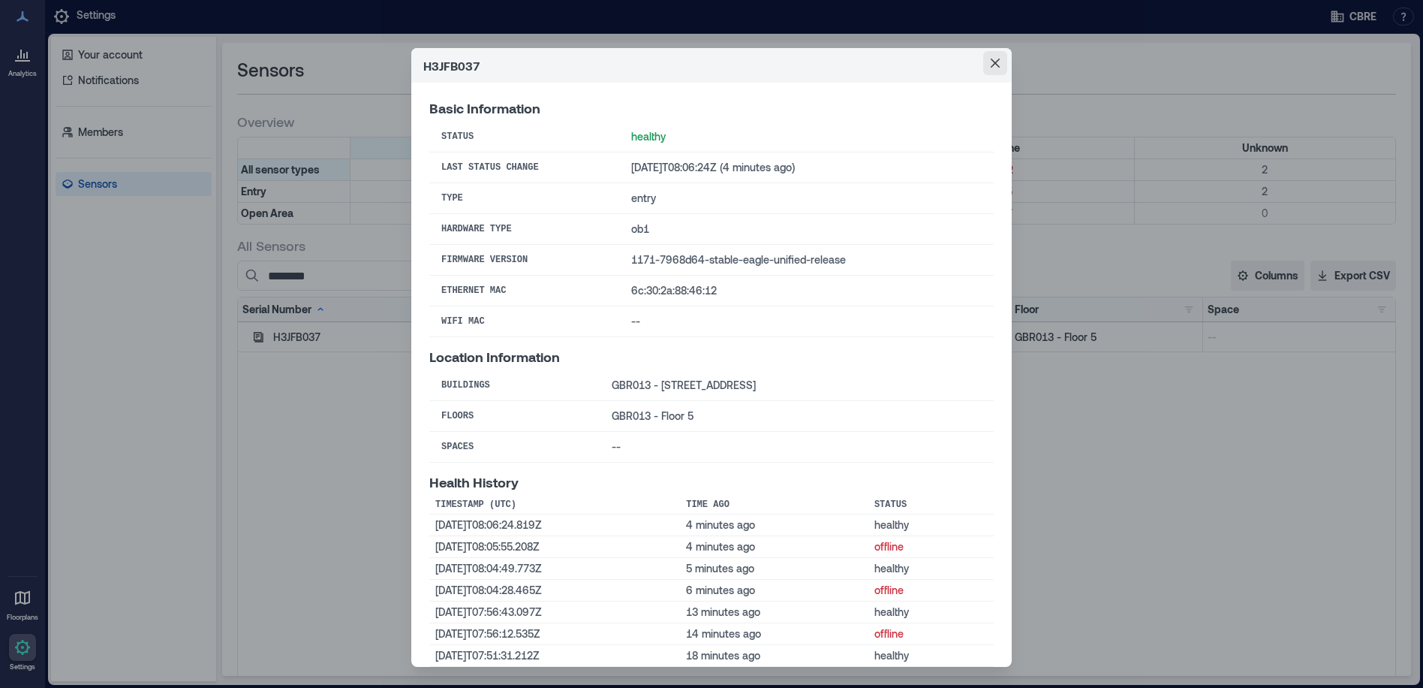
drag, startPoint x: 992, startPoint y: 65, endPoint x: 897, endPoint y: 65, distance: 94.6
click at [992, 65] on icon "Close" at bounding box center [995, 63] width 9 height 9
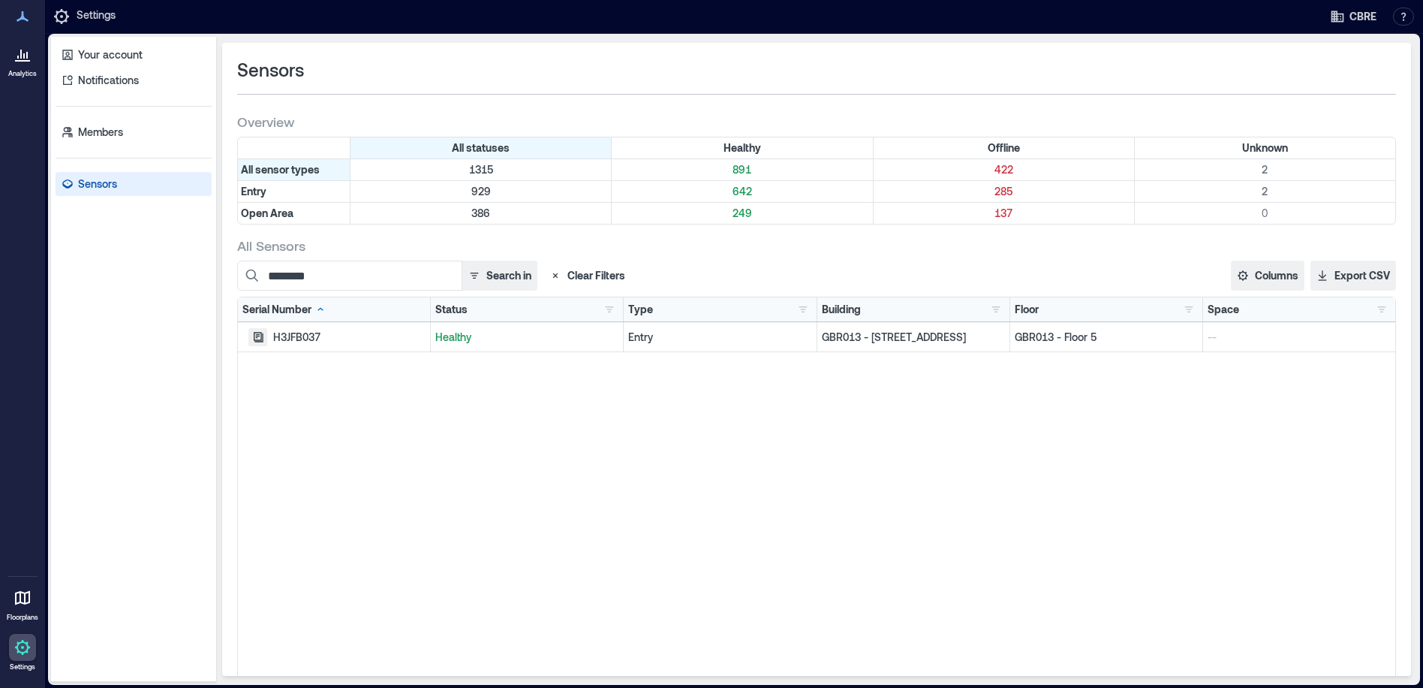
click at [257, 339] on icon "button" at bounding box center [258, 337] width 12 height 12
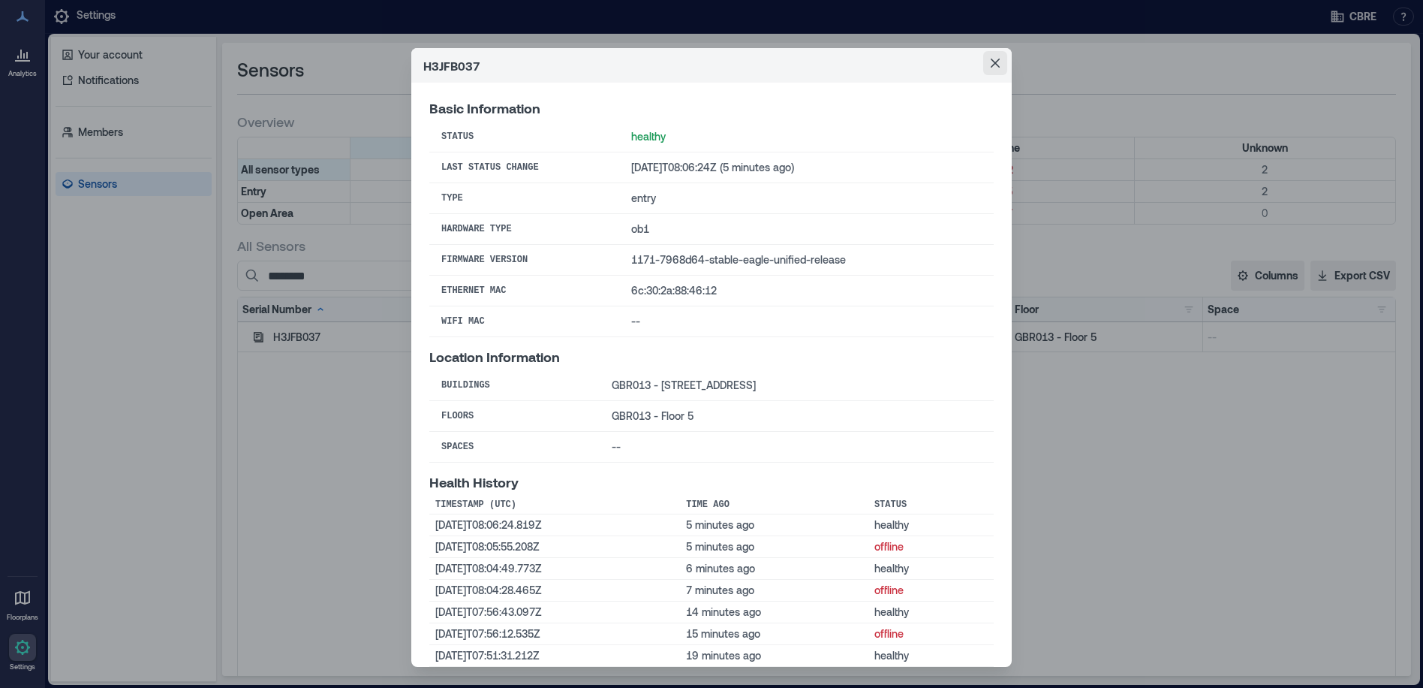
click at [996, 69] on button "Close" at bounding box center [995, 63] width 24 height 24
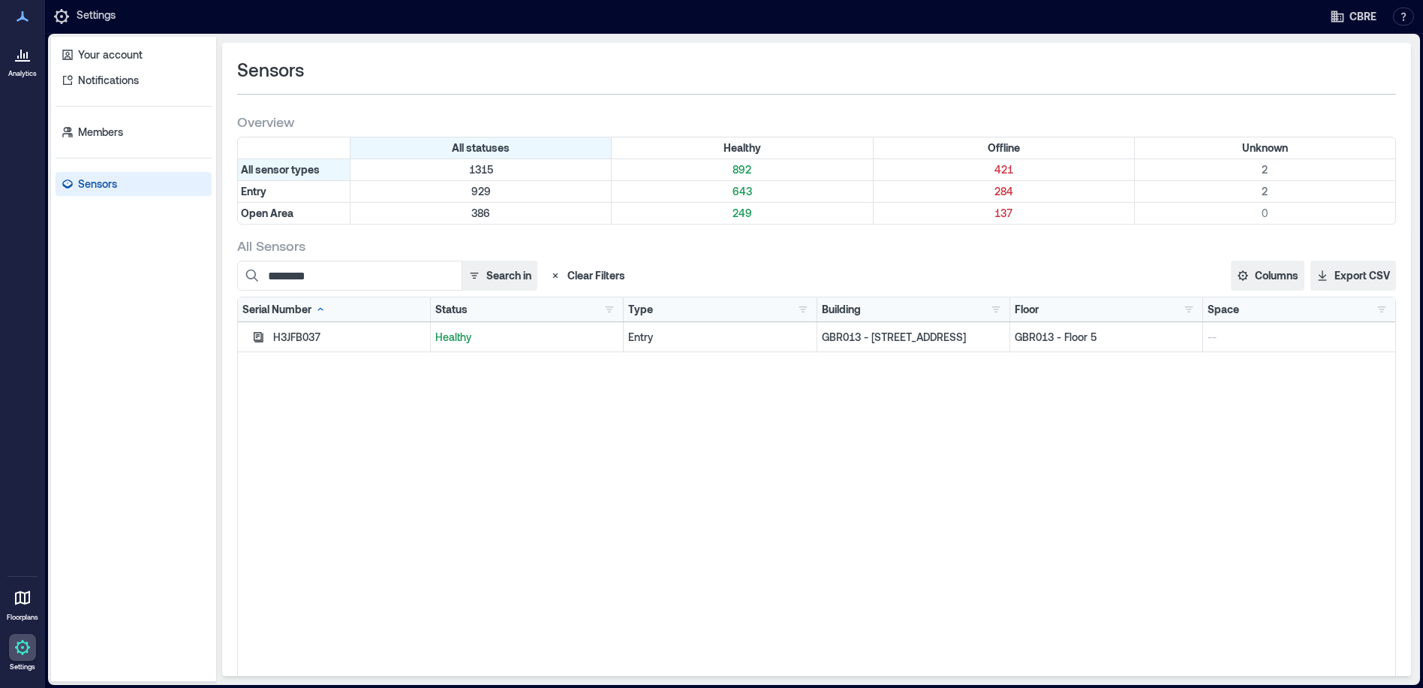
click at [256, 336] on icon "button" at bounding box center [258, 337] width 12 height 12
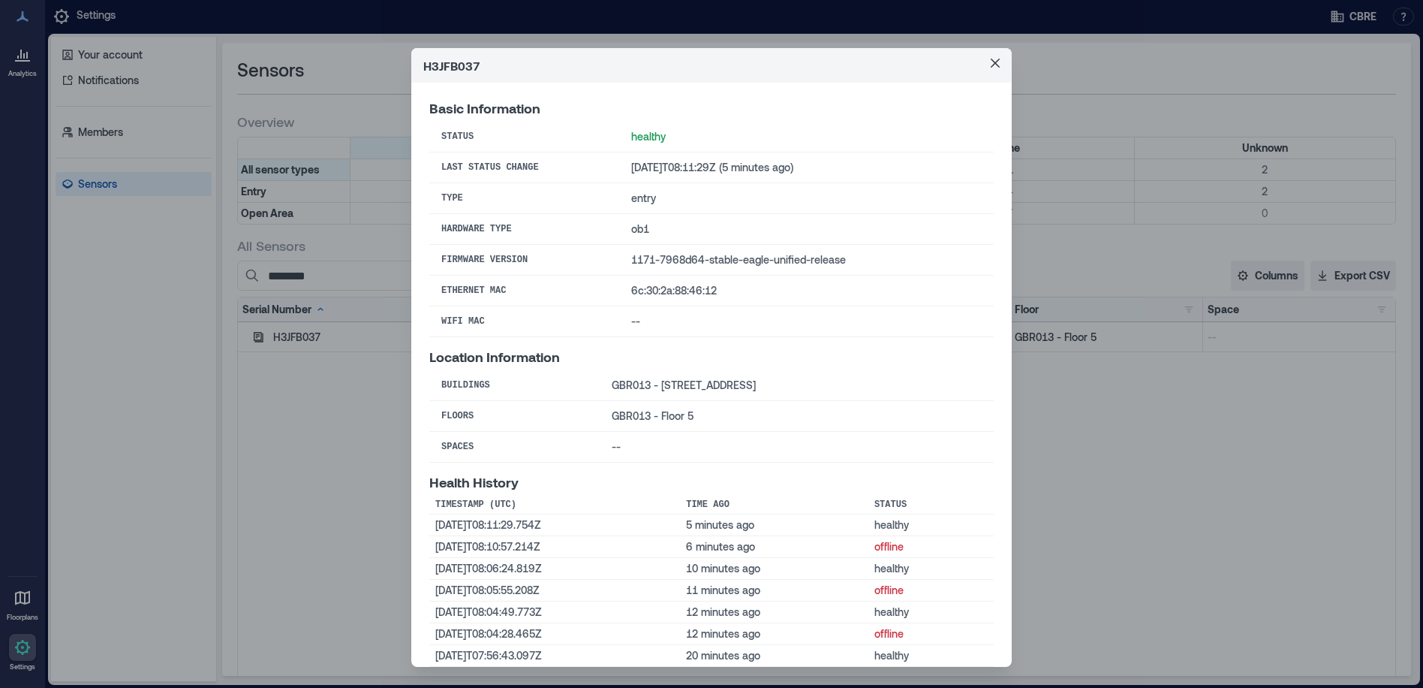
click at [991, 66] on icon "Close" at bounding box center [995, 63] width 9 height 9
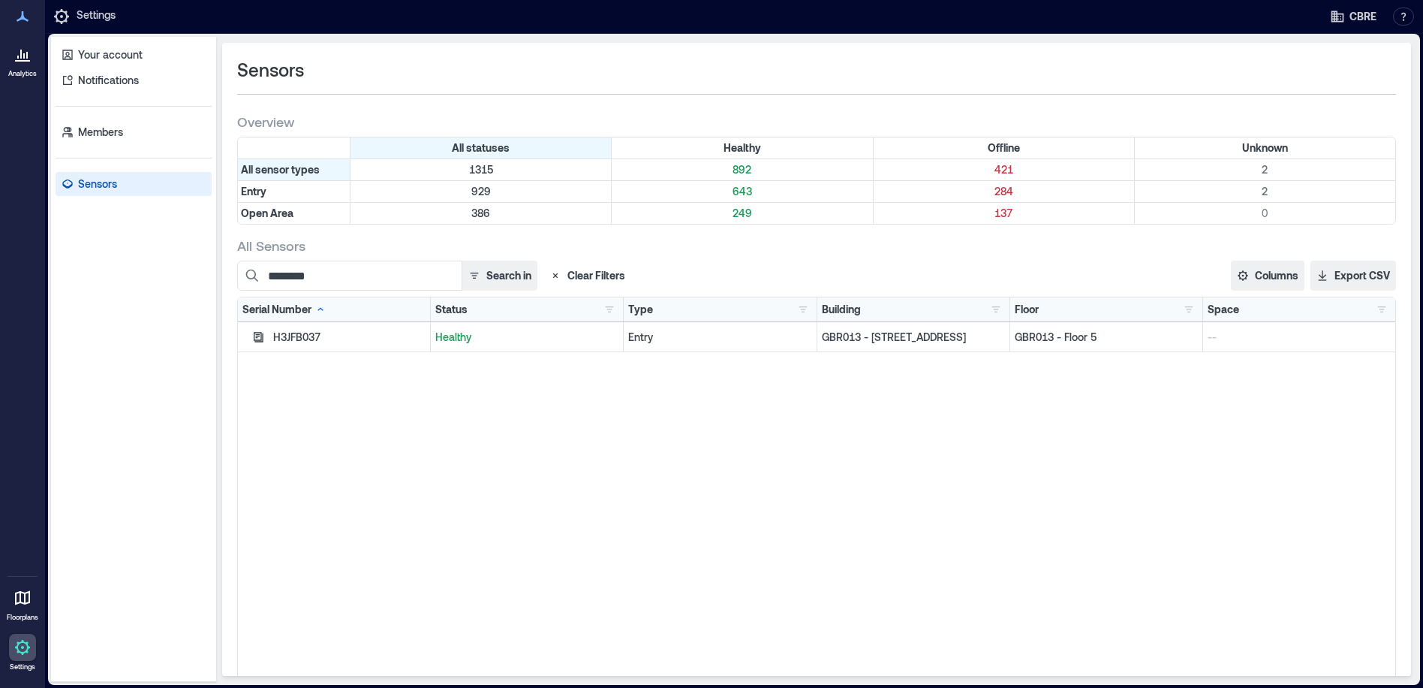
click at [258, 339] on div "H3JFB037 Basic Information Status healthy Last Status Change [DATE]T08:11:29Z (…" at bounding box center [711, 344] width 1423 height 688
click at [257, 333] on icon "button" at bounding box center [258, 337] width 12 height 12
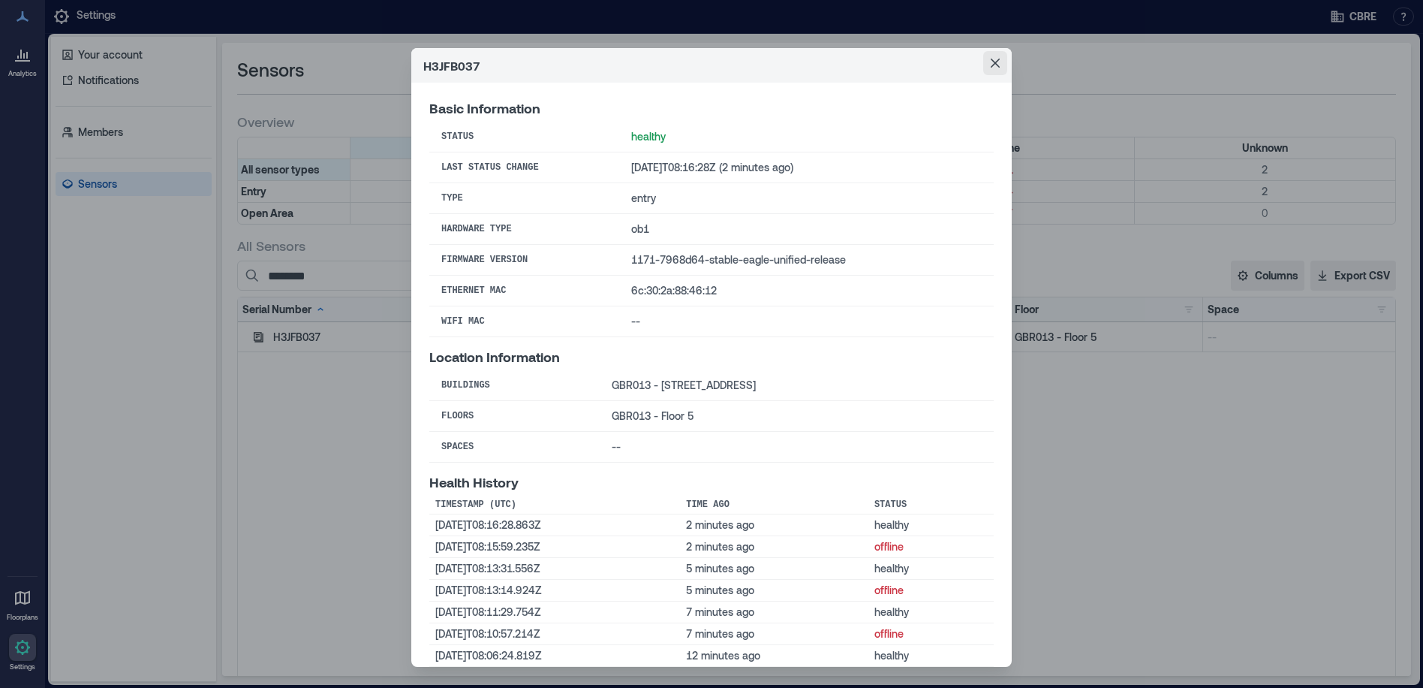
click at [991, 62] on icon "Close" at bounding box center [995, 63] width 9 height 9
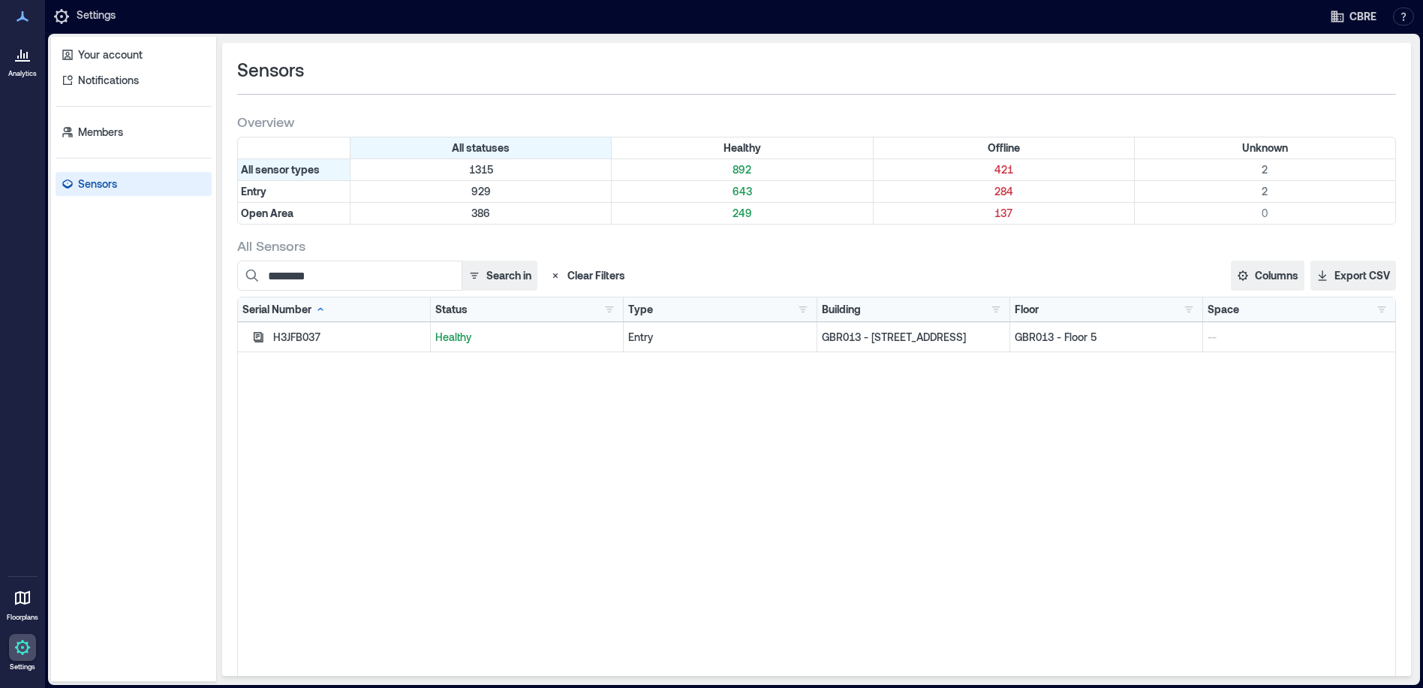
click at [983, 65] on button "Close" at bounding box center [995, 63] width 24 height 24
click at [993, 63] on header "H3JFB037" at bounding box center [711, 65] width 600 height 35
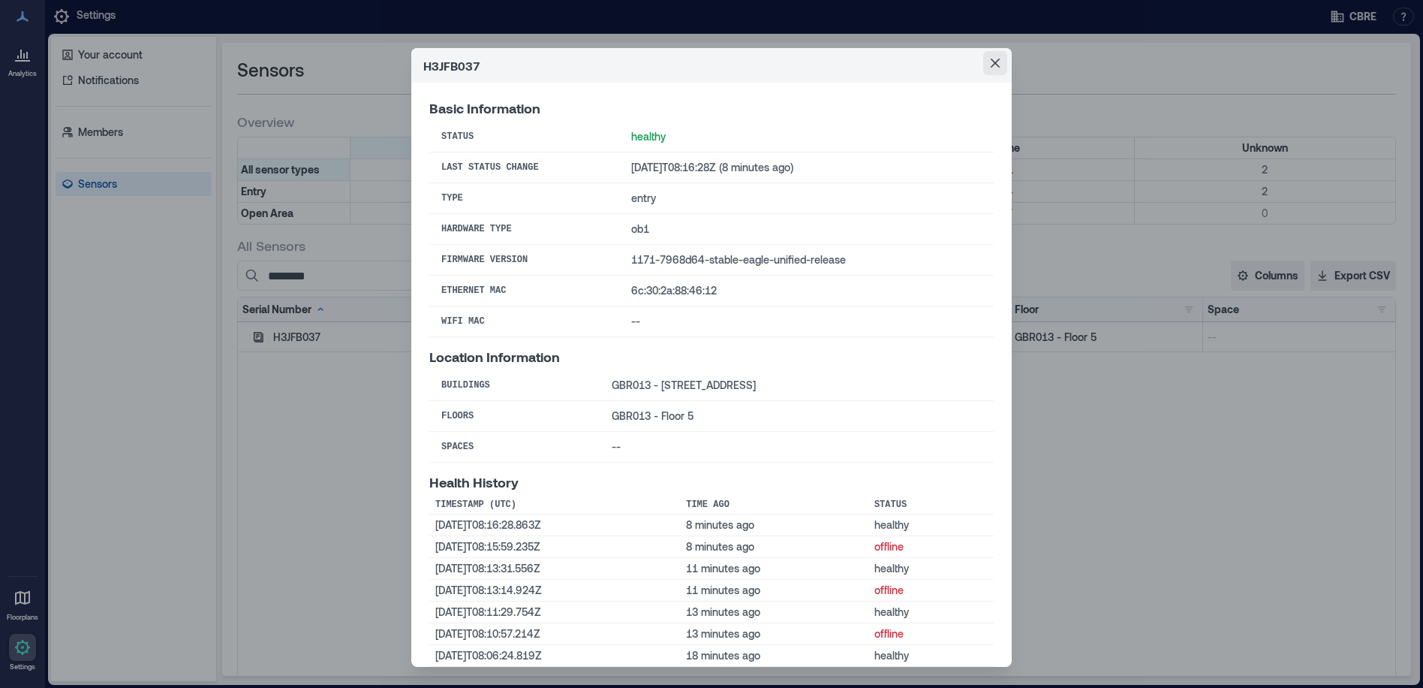
drag, startPoint x: 988, startPoint y: 61, endPoint x: 997, endPoint y: 56, distance: 10.1
click at [991, 61] on icon "Close" at bounding box center [995, 63] width 9 height 9
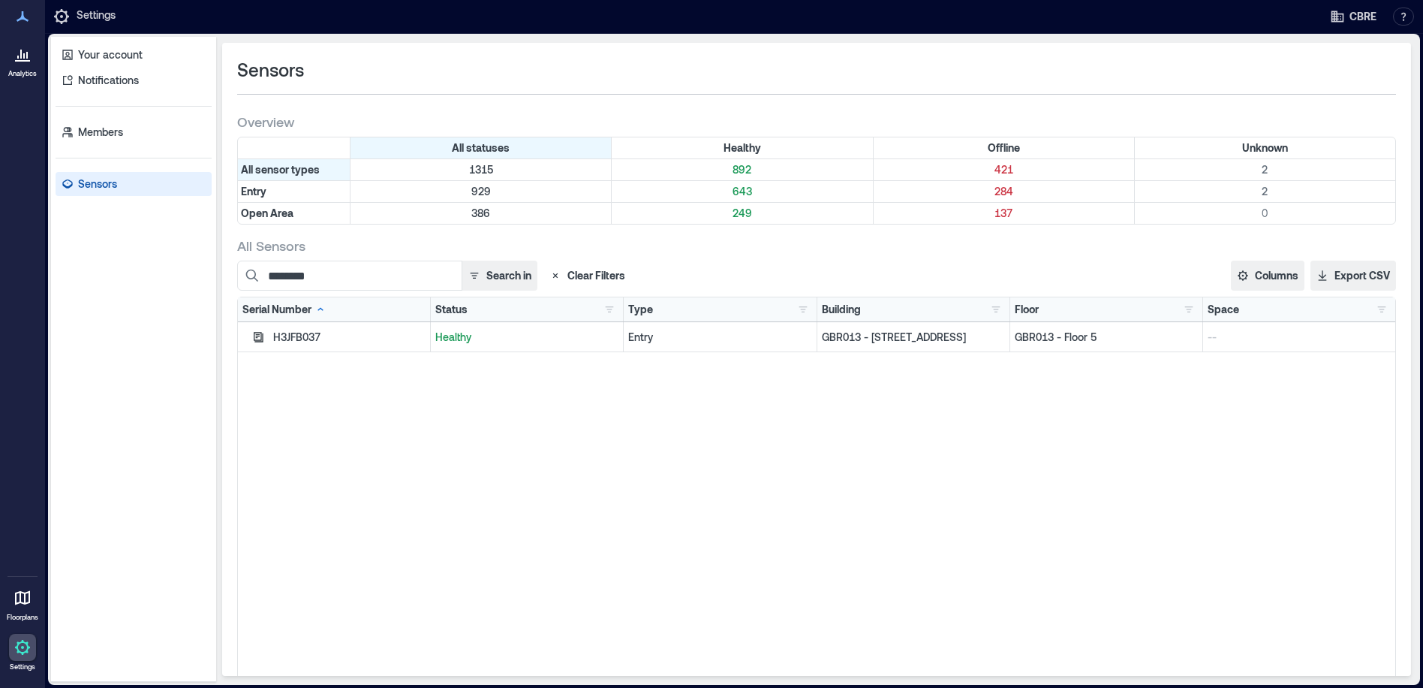
click at [997, 56] on button "Close" at bounding box center [995, 63] width 24 height 24
click at [992, 63] on div "H3JFB037 Basic Information Status healthy Last Status Change [DATE]T08:16:28Z (…" at bounding box center [711, 344] width 1423 height 688
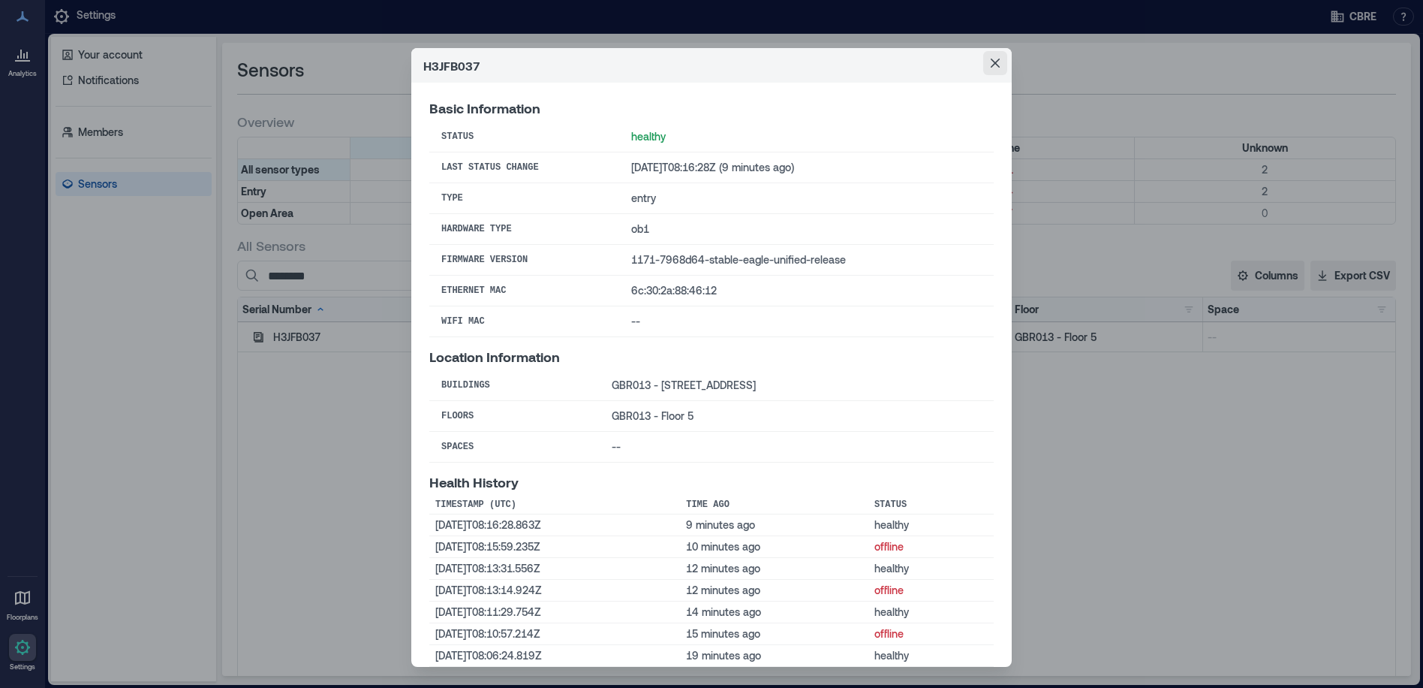
click at [991, 60] on icon "Close" at bounding box center [995, 63] width 9 height 9
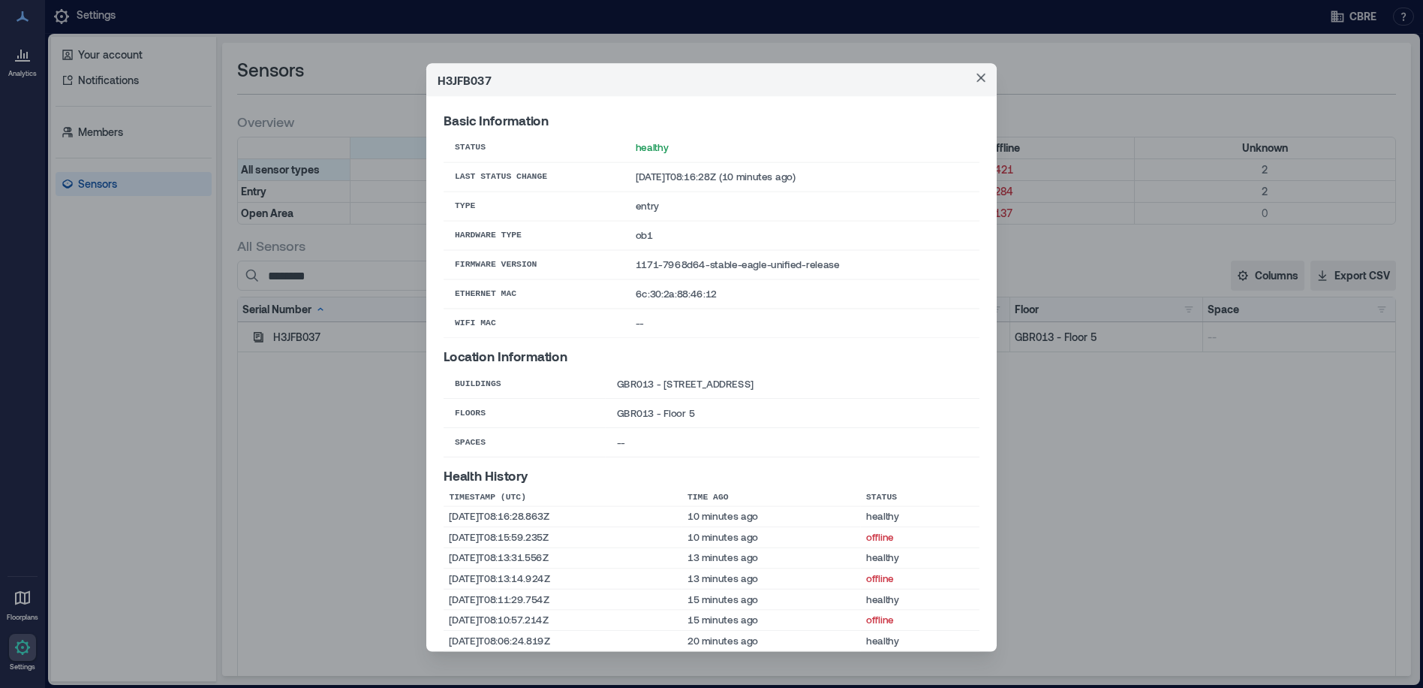
click at [257, 336] on div "H3JFB037 Basic Information Status healthy Last Status Change [DATE]T08:16:28Z (…" at bounding box center [711, 344] width 1423 height 688
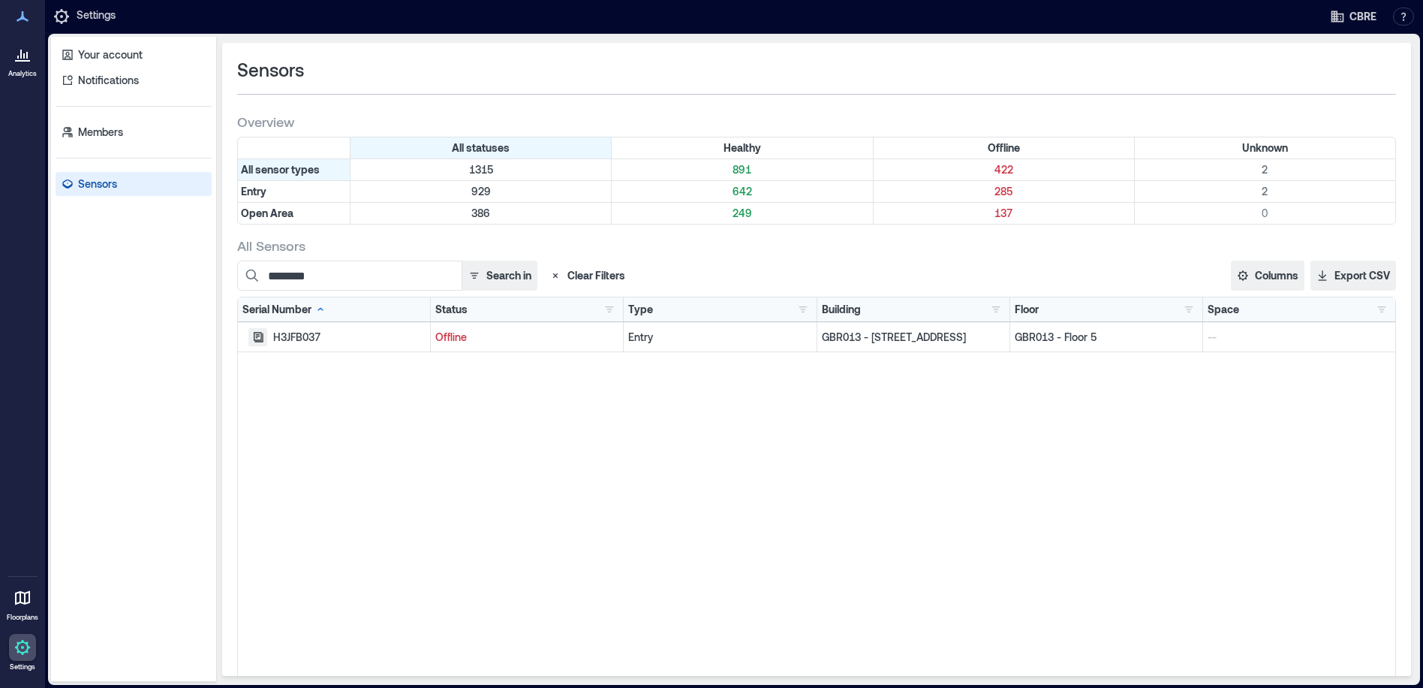
click at [257, 336] on icon "button" at bounding box center [259, 337] width 10 height 10
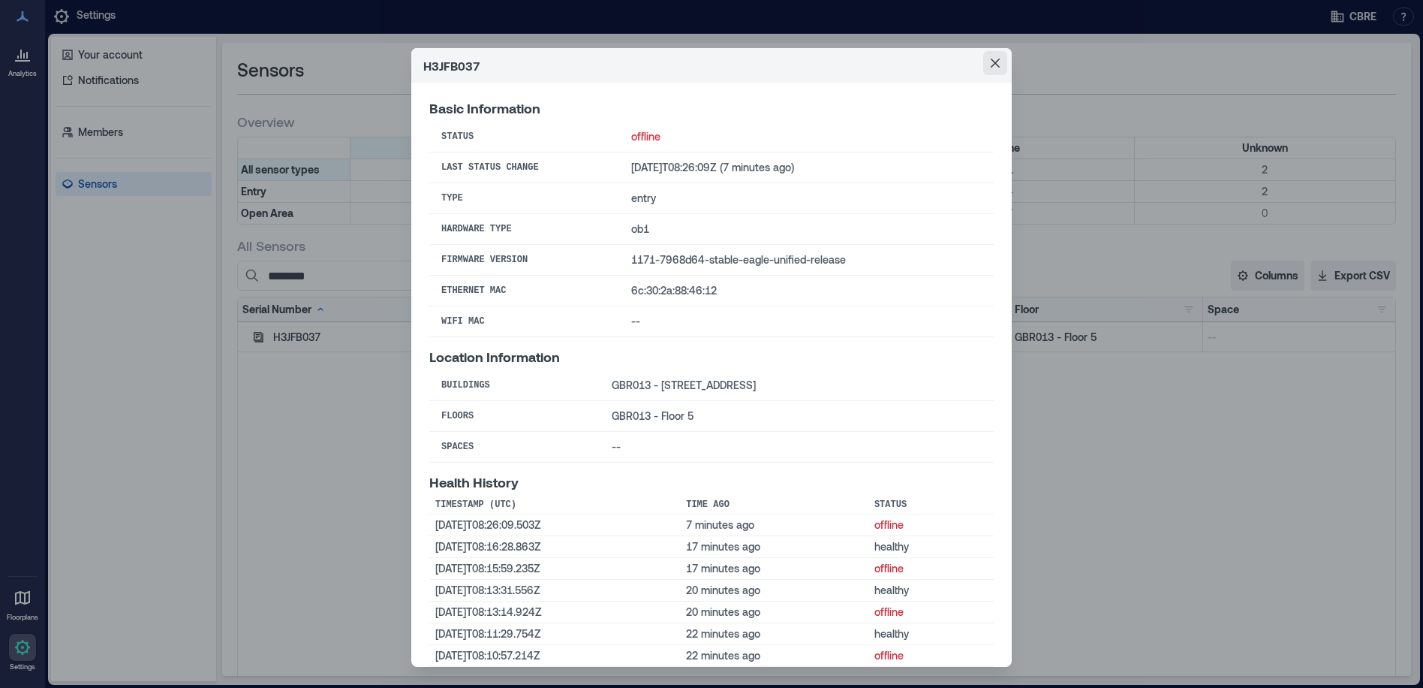
click at [1000, 60] on icon "Close" at bounding box center [995, 63] width 9 height 9
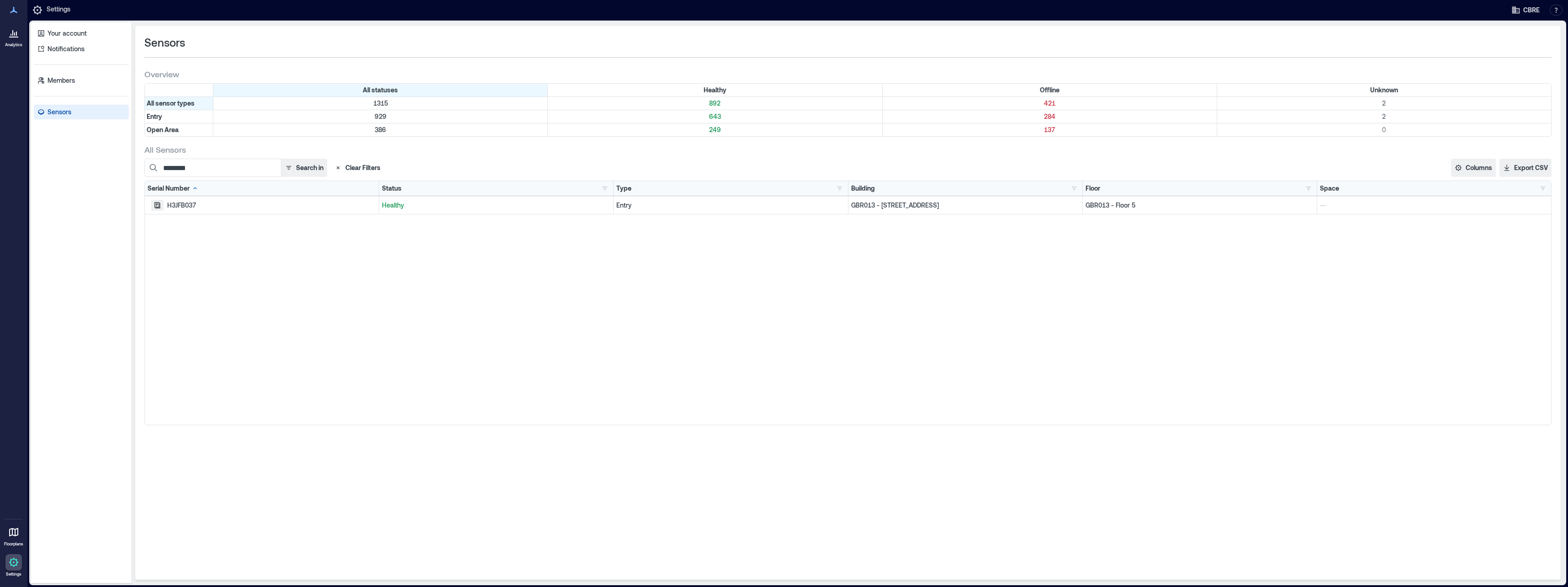
click at [156, 205] on icon "button" at bounding box center [157, 205] width 7 height 7
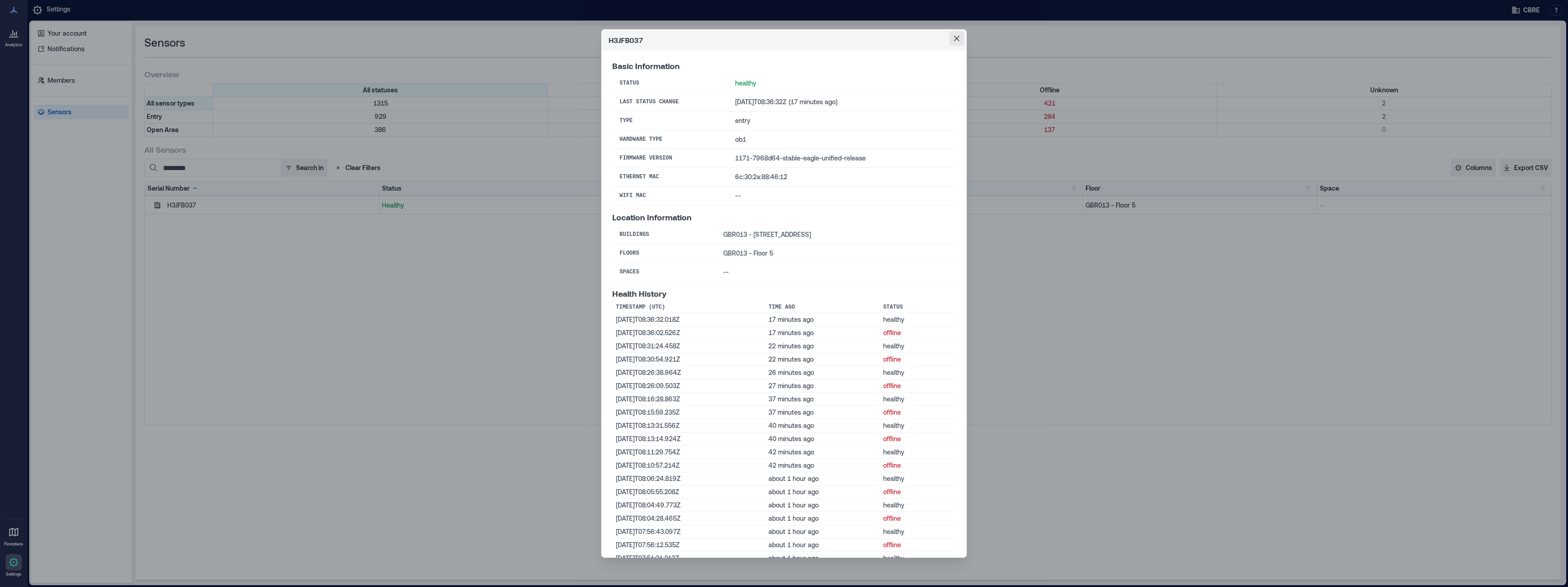
click at [866, 38] on icon "Close" at bounding box center [956, 38] width 5 height 5
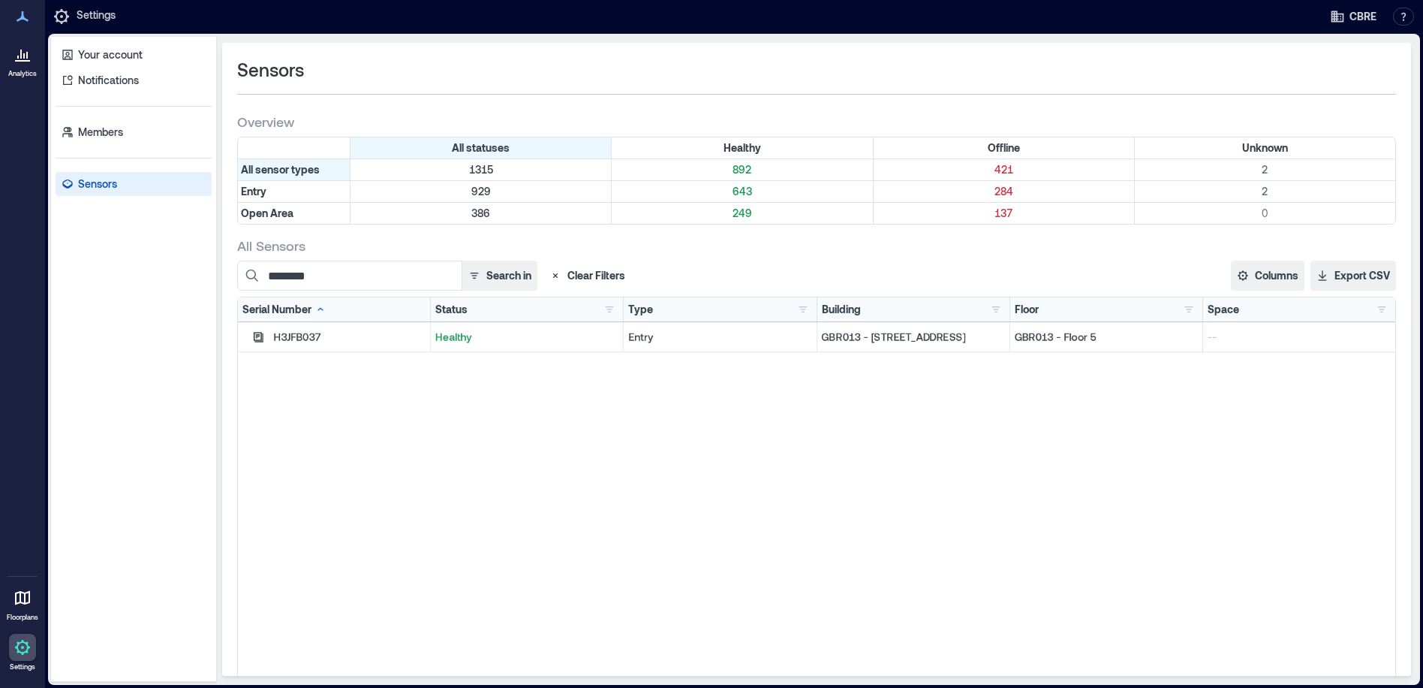
drag, startPoint x: 1157, startPoint y: 497, endPoint x: 778, endPoint y: 266, distance: 444.0
click at [1157, 497] on div "H3JFB037 Healthy Entry GBR013 - 10 Paternoster Row GBR013 - Floor 5 --" at bounding box center [816, 509] width 1157 height 375
click at [260, 337] on icon "button" at bounding box center [258, 337] width 12 height 12
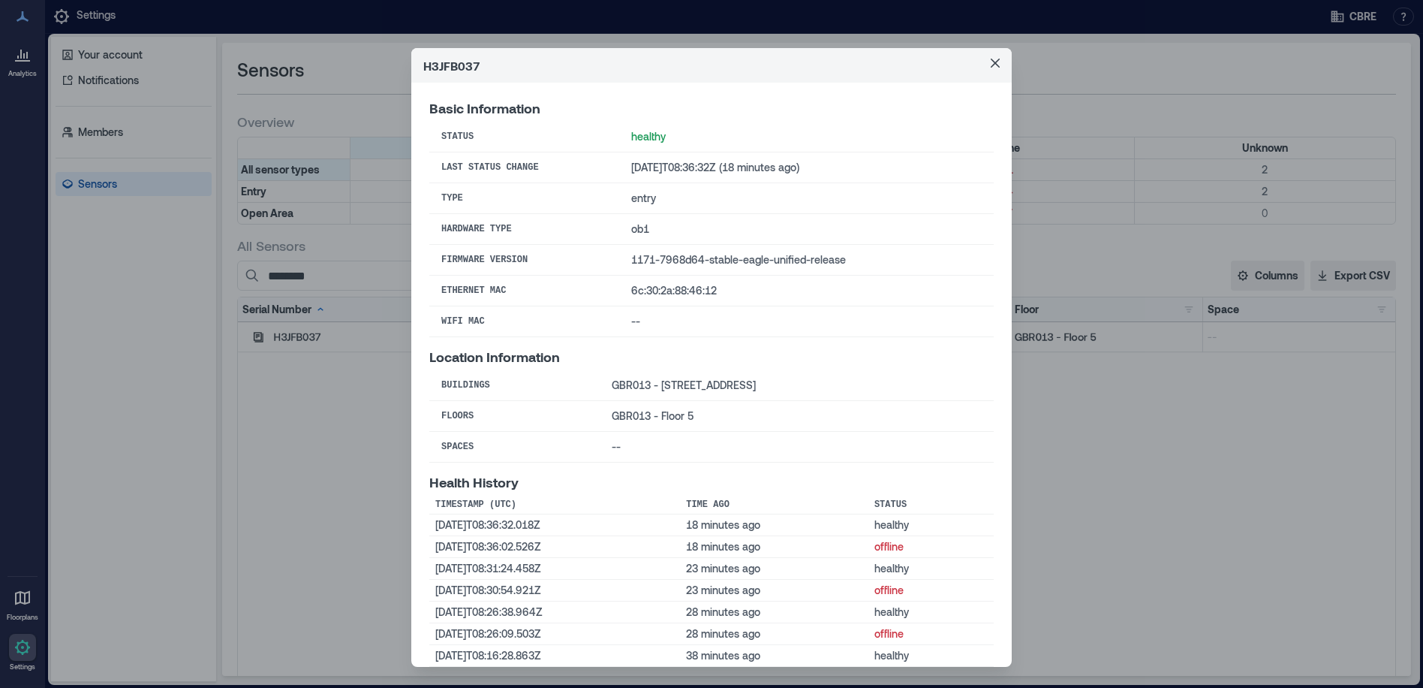
click at [994, 62] on icon "Close" at bounding box center [995, 63] width 9 height 9
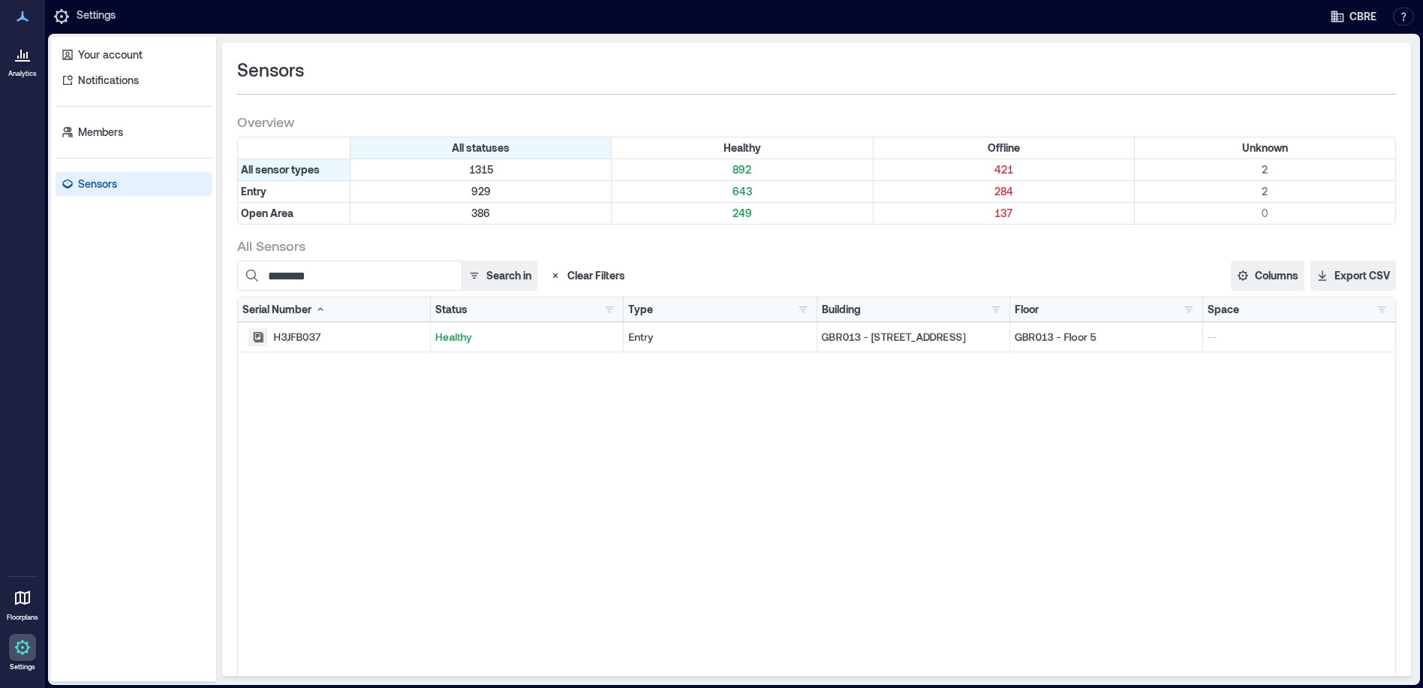
click at [261, 342] on icon "button" at bounding box center [258, 337] width 12 height 12
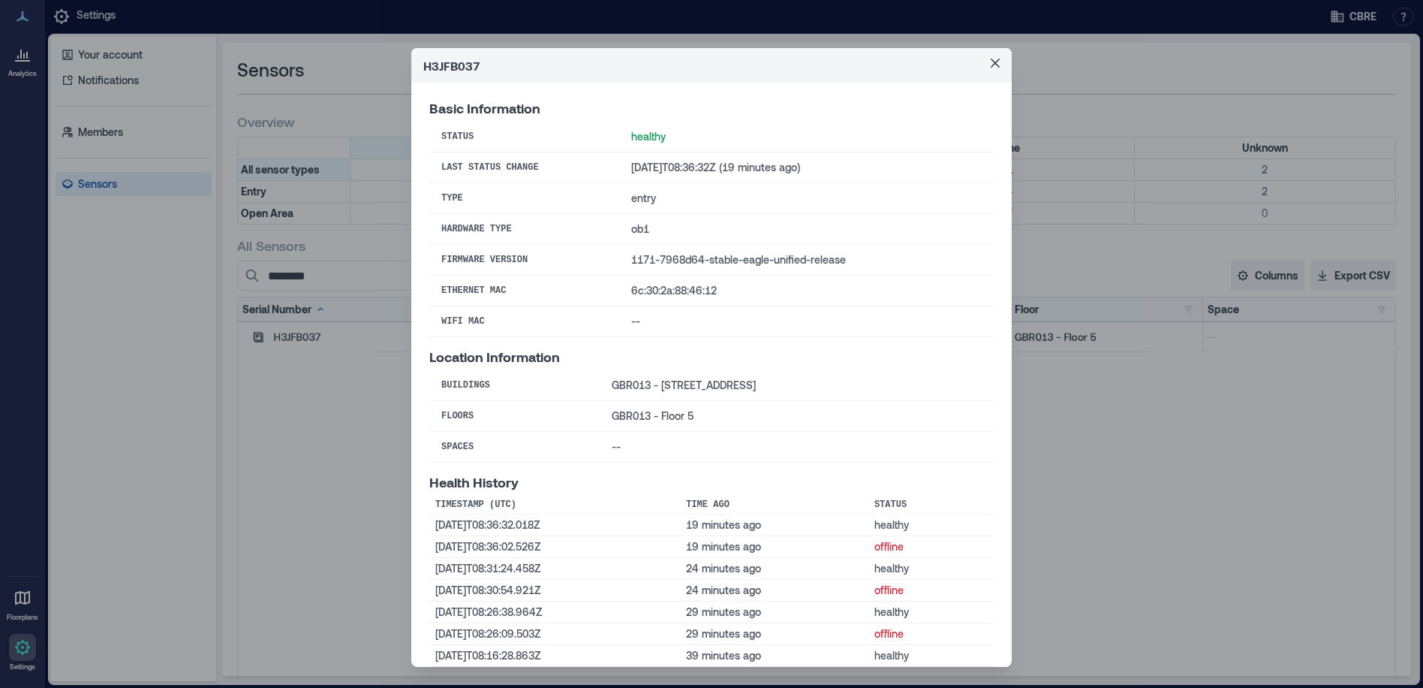
drag, startPoint x: 991, startPoint y: 59, endPoint x: 1265, endPoint y: 1, distance: 280.9
click at [991, 60] on icon "Close" at bounding box center [995, 63] width 9 height 9
drag, startPoint x: 1129, startPoint y: 588, endPoint x: 984, endPoint y: 656, distance: 159.8
click at [1129, 588] on div "H3JFB037 Basic Information Status healthy Last Status Change [DATE]T08:36:32Z (…" at bounding box center [711, 344] width 1423 height 688
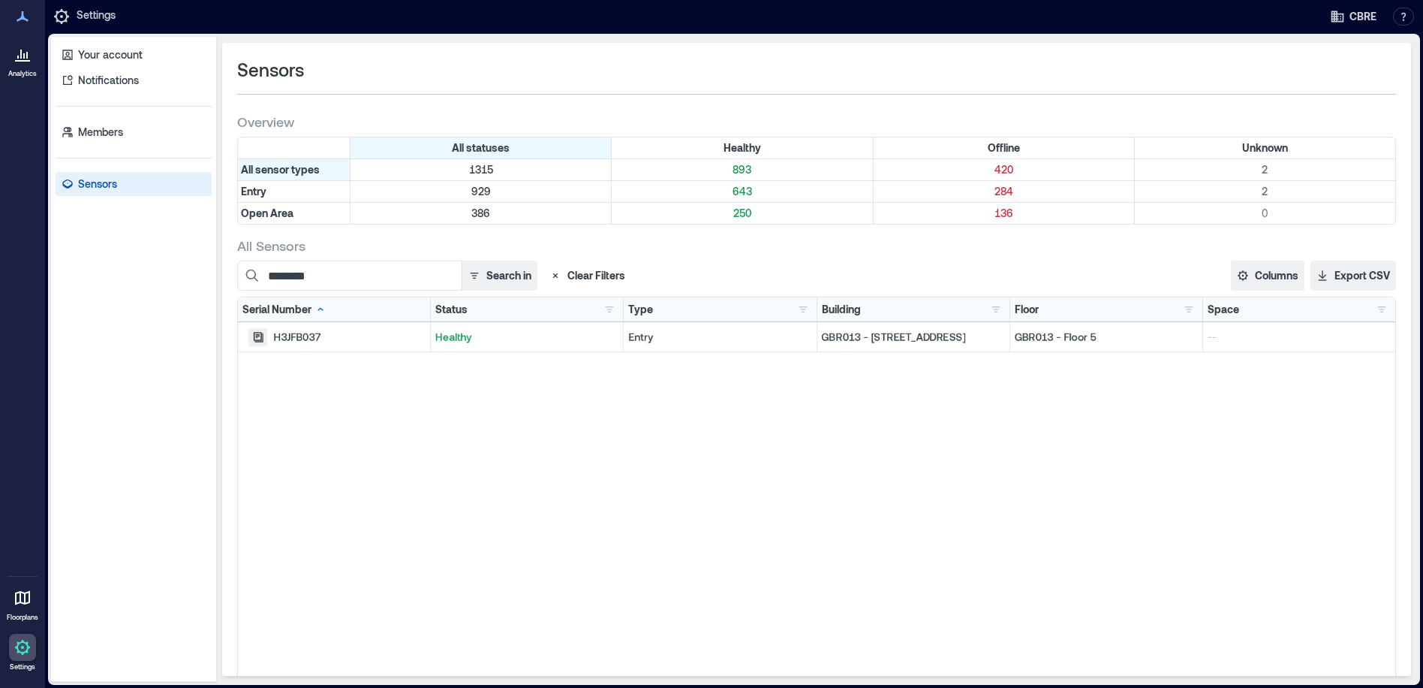
click at [255, 342] on icon "button" at bounding box center [259, 337] width 10 height 10
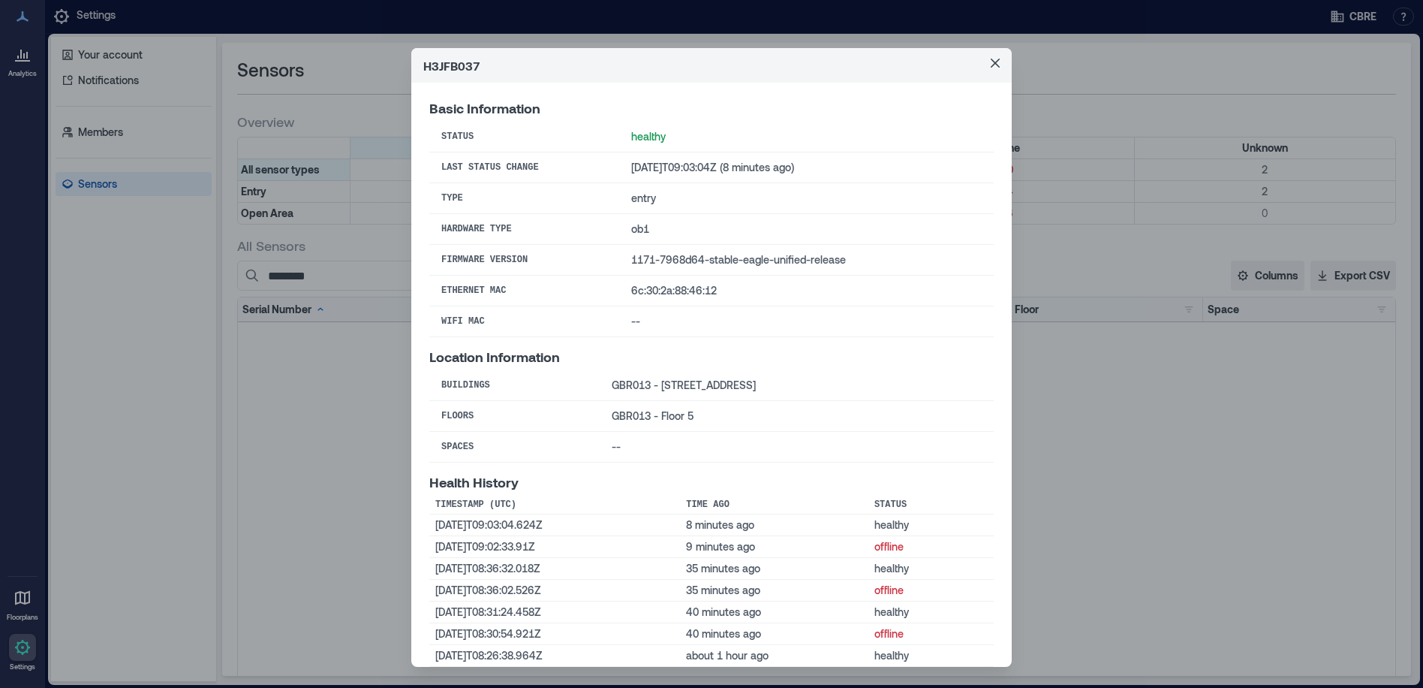
click at [991, 62] on icon "Close" at bounding box center [995, 63] width 9 height 9
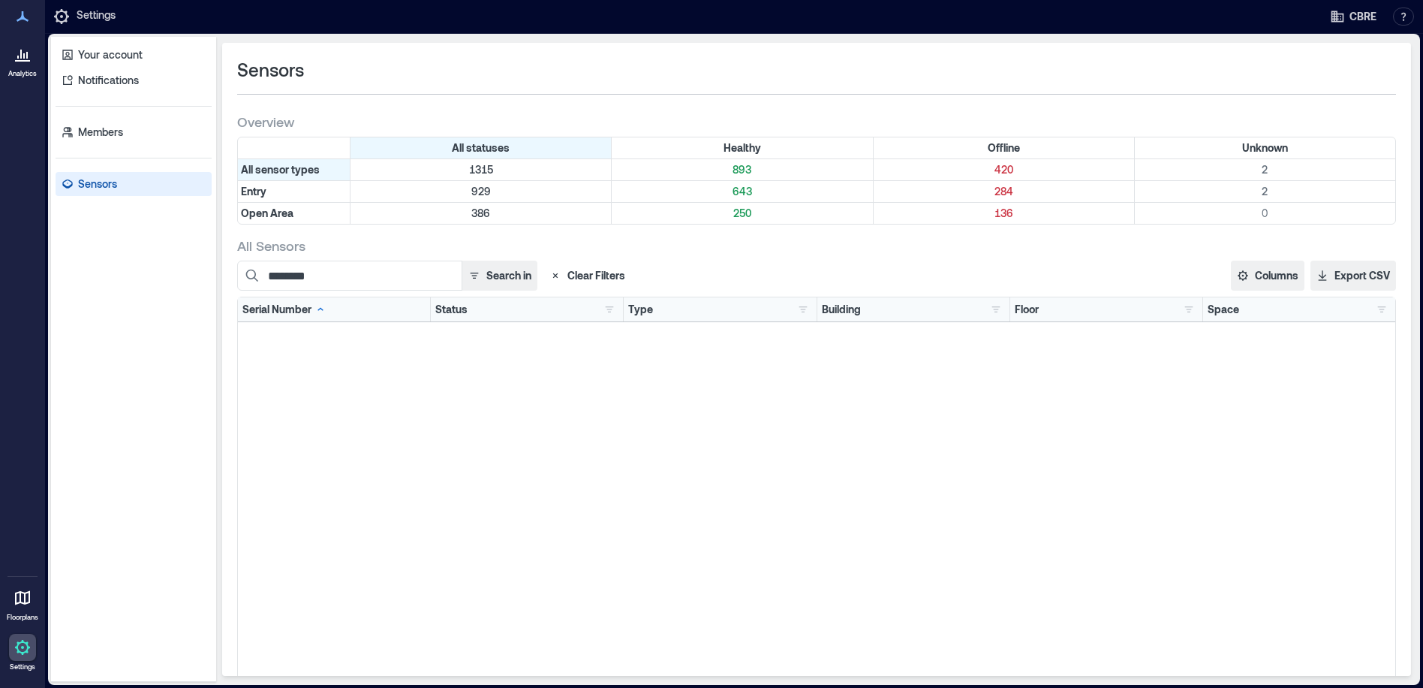
click at [991, 67] on icon "Close" at bounding box center [995, 63] width 9 height 9
click at [336, 275] on input "********" at bounding box center [349, 275] width 225 height 30
paste input
type input "********"
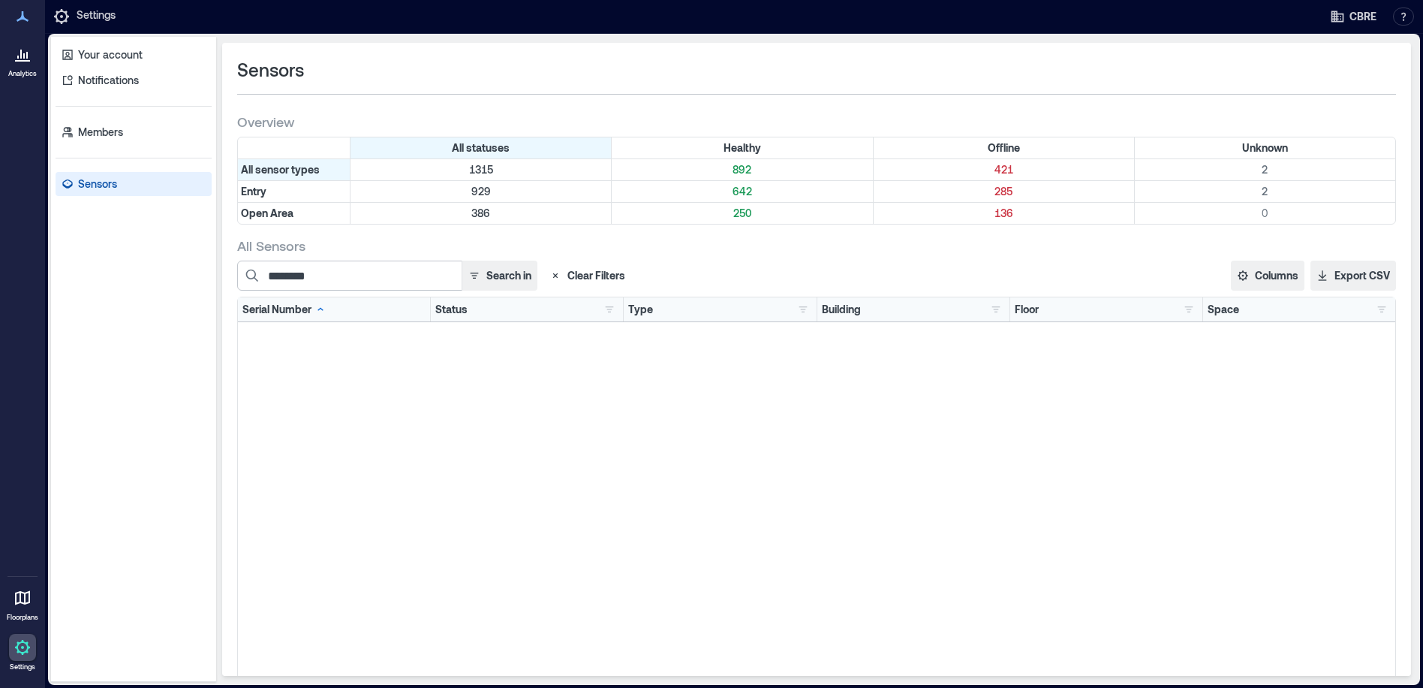
click icon "button"
drag, startPoint x: 994, startPoint y: 64, endPoint x: 1222, endPoint y: 52, distance: 228.5
click icon "Close"
click icon "button"
click div "H3JFB046 Basic Information Status healthy Last Status Change [DATE]T09:07:44Z (…"
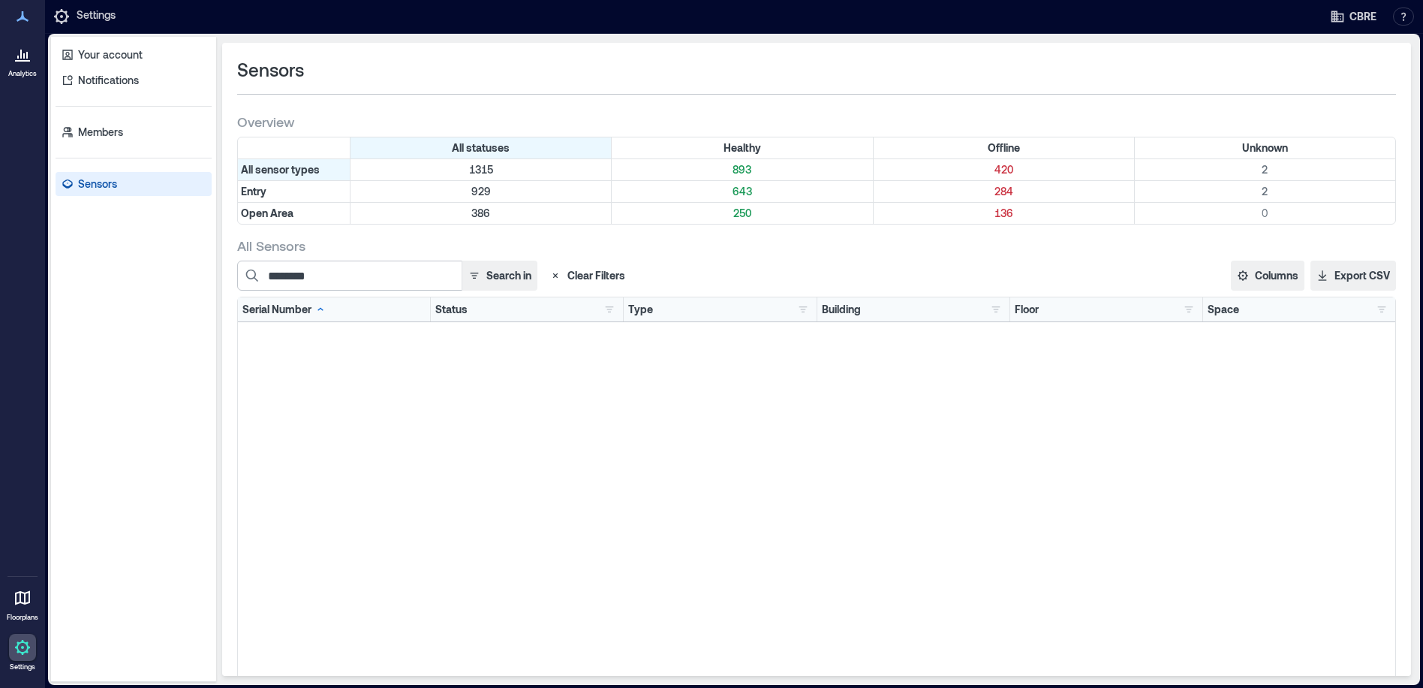
click icon "button"
drag, startPoint x: 1202, startPoint y: 604, endPoint x: 1341, endPoint y: 32, distance: 588.7
click div "H3JFB046 Basic Information Status healthy Last Status Change [DATE]T09:07:44Z (…"
click at [1053, 512] on div "H3JFB046 Healthy Open Area -- -- --" at bounding box center [816, 509] width 1157 height 375
click icon "Close"
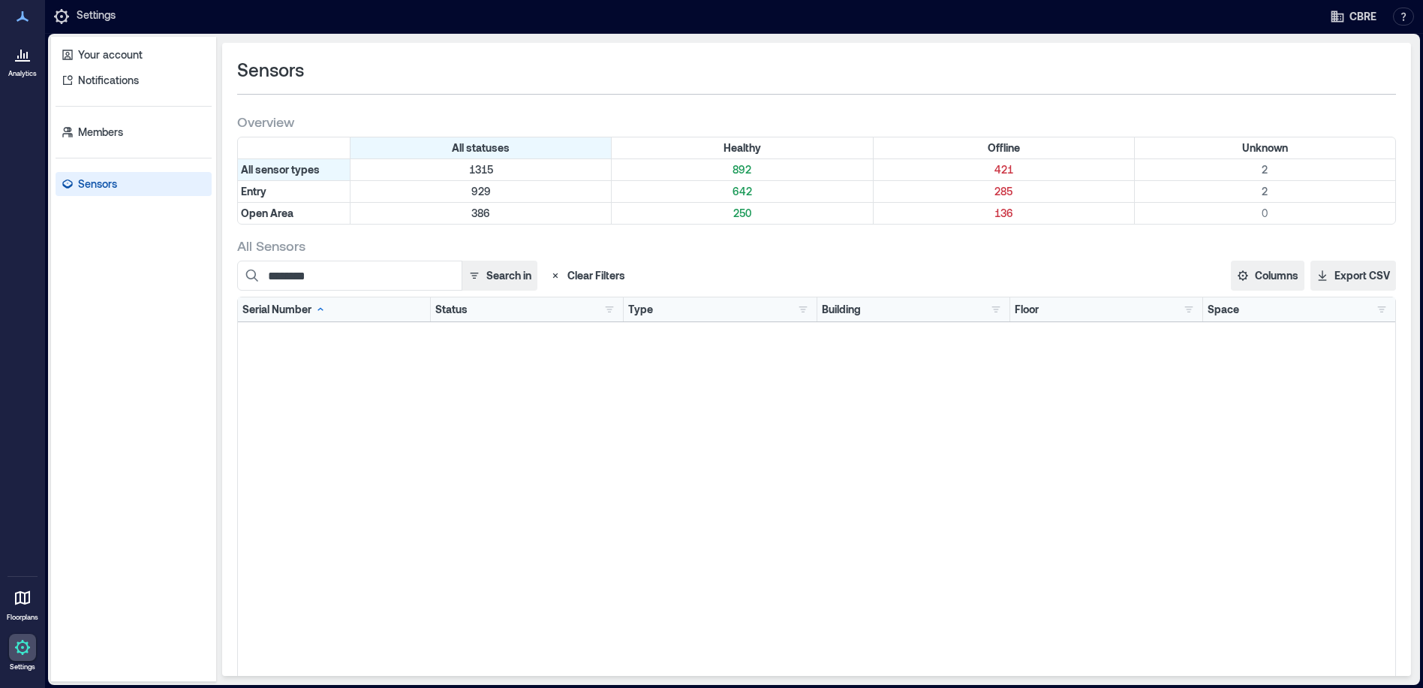
click icon "button"
drag, startPoint x: 994, startPoint y: 59, endPoint x: 986, endPoint y: 68, distance: 11.7
click icon "Close"
click icon "button"
click icon "Close"
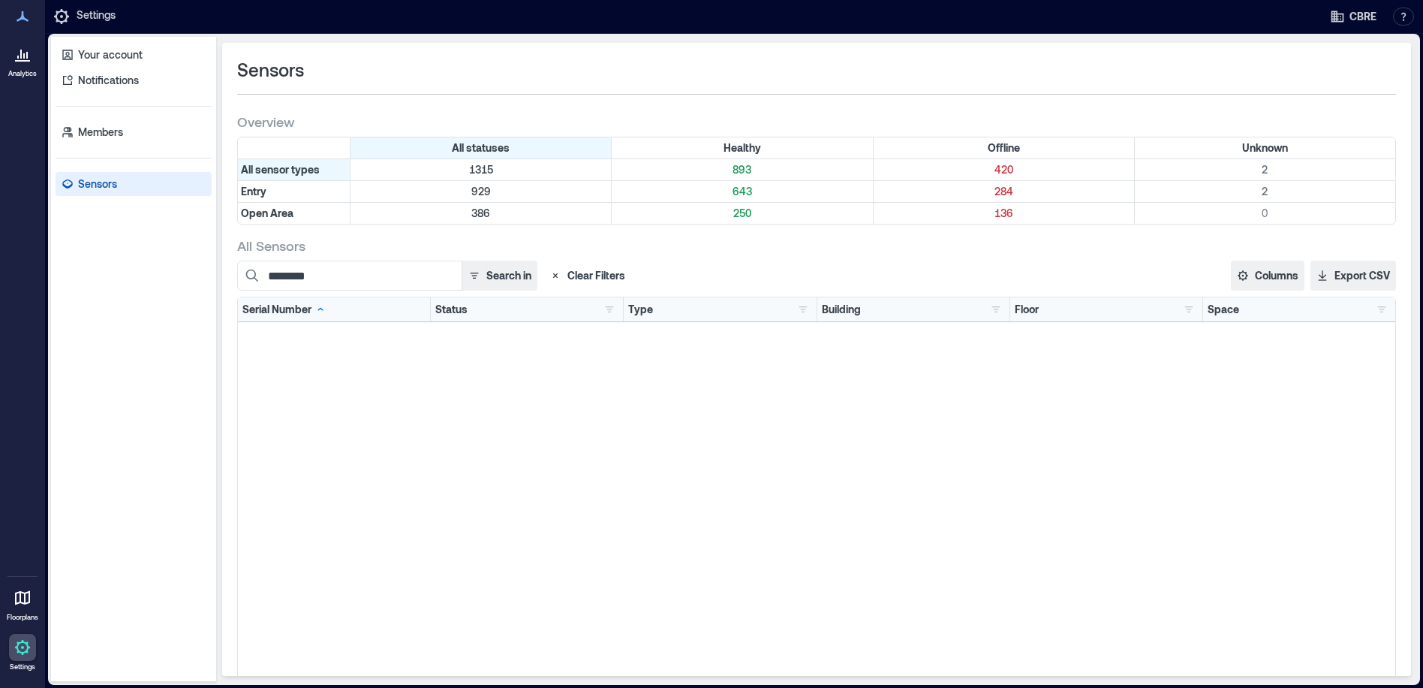
drag, startPoint x: 1235, startPoint y: 574, endPoint x: 1241, endPoint y: 122, distance: 452.7
click at [1235, 574] on div "H3JFB046 Healthy Open Area -- -- --" at bounding box center [816, 509] width 1157 height 375
drag, startPoint x: 629, startPoint y: 496, endPoint x: 148, endPoint y: 407, distance: 489.3
click at [629, 496] on div "H3JFB046 Healthy Open Area -- -- --" at bounding box center [816, 509] width 1157 height 375
click div "H3JFB046 Basic Information Status healthy Last Status Change [DATE]T09:07:44Z (…"
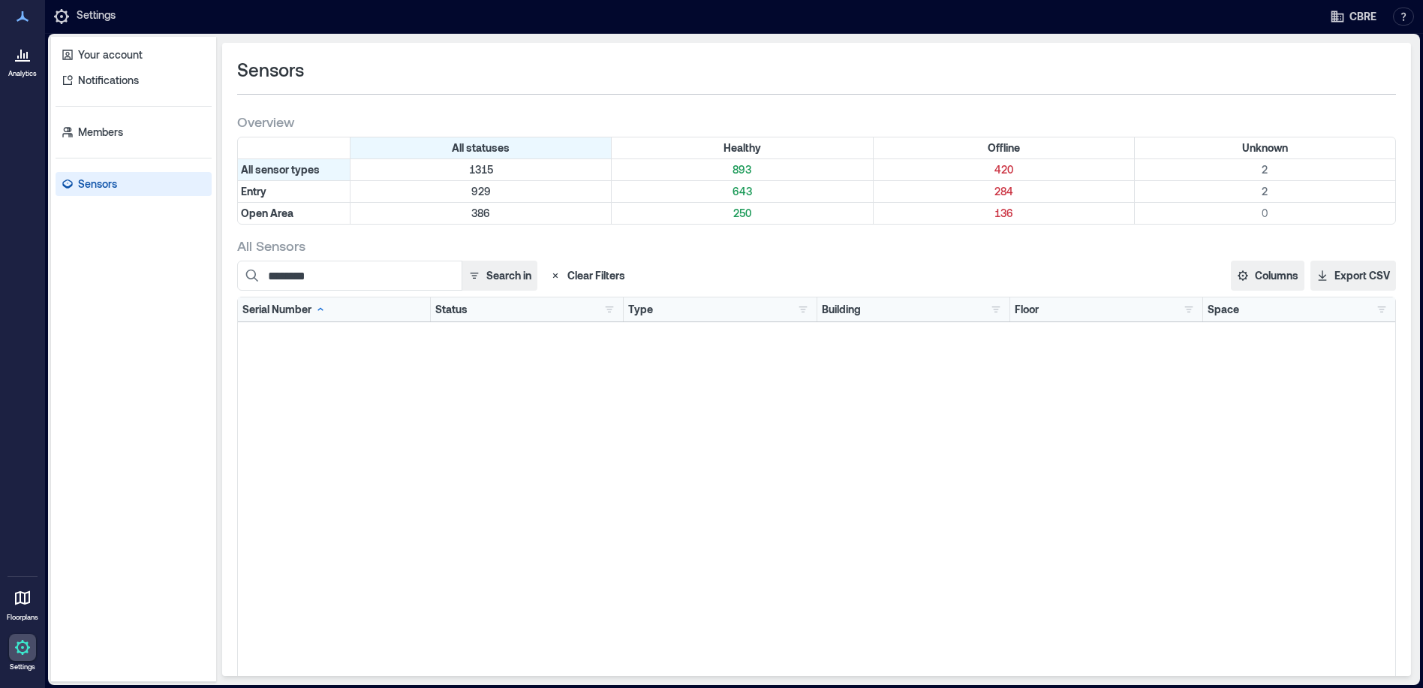
click div "H3JFB046 Basic Information Status healthy Last Status Change [DATE]T09:07:44Z (…"
drag, startPoint x: 975, startPoint y: 519, endPoint x: 1184, endPoint y: 406, distance: 238.1
click at [975, 519] on div "H3JFB046 Healthy Open Area -- -- --" at bounding box center [816, 509] width 1157 height 375
click at [357, 275] on input "********" at bounding box center [349, 275] width 225 height 30
drag, startPoint x: 339, startPoint y: 277, endPoint x: 197, endPoint y: 277, distance: 142.6
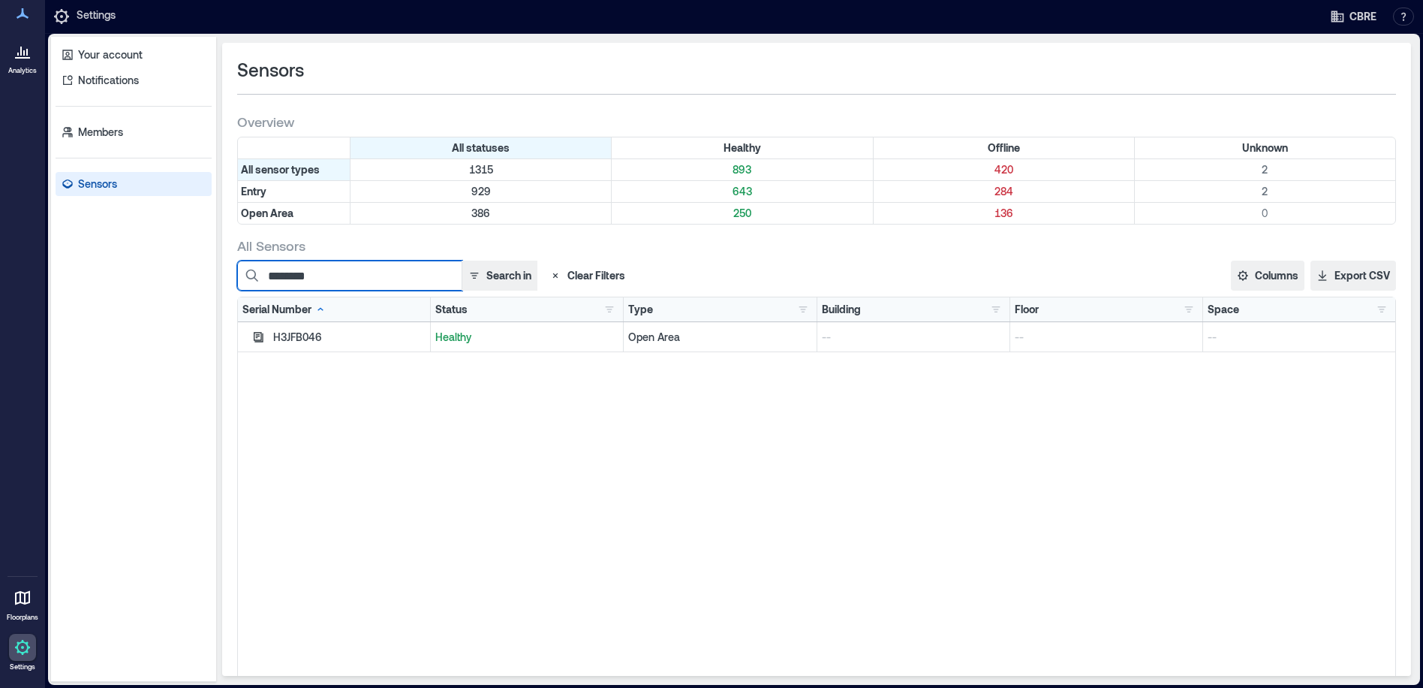
click at [197, 277] on div "Your account Notifications Members Sensors Sensors Overview All statuses Health…" at bounding box center [734, 359] width 1366 height 645
paste input
click at [257, 339] on icon "button" at bounding box center [258, 337] width 12 height 12
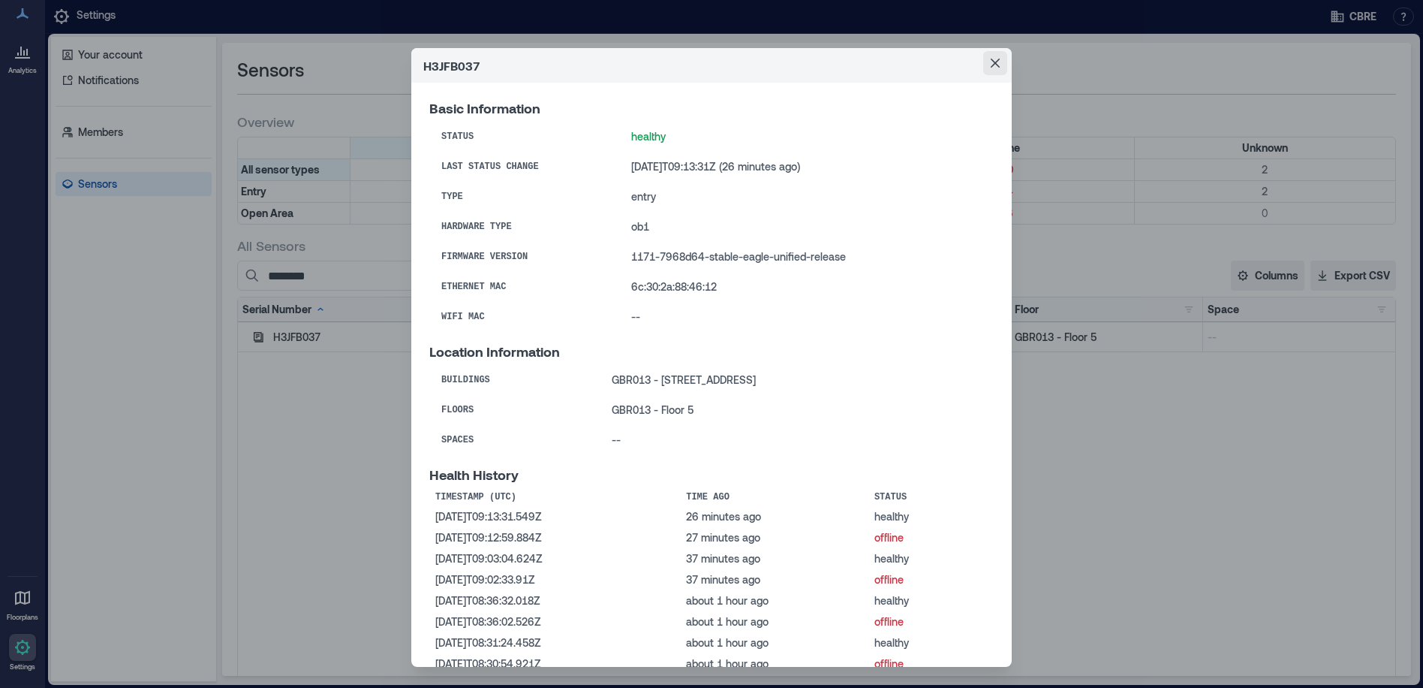
click at [995, 60] on button "Close" at bounding box center [995, 63] width 24 height 24
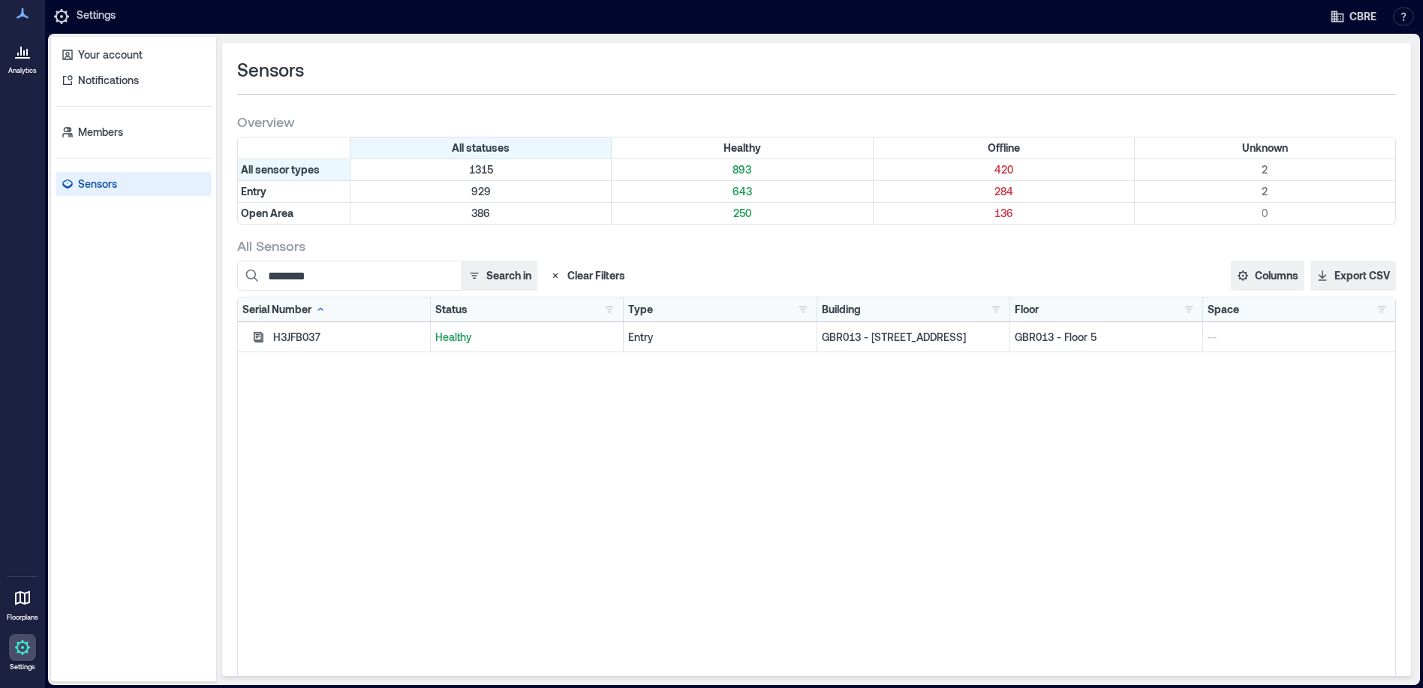
click at [991, 60] on icon "Close" at bounding box center [995, 63] width 9 height 9
click at [878, 561] on div "H3JFB037 Healthy Entry GBR013 - 10 Paternoster Row GBR013 - Floor 5 --" at bounding box center [816, 509] width 1157 height 375
drag, startPoint x: 341, startPoint y: 275, endPoint x: 194, endPoint y: 292, distance: 147.3
click at [194, 292] on div "Your account Notifications Members Sensors Sensors Overview All statuses Health…" at bounding box center [734, 359] width 1366 height 645
paste input
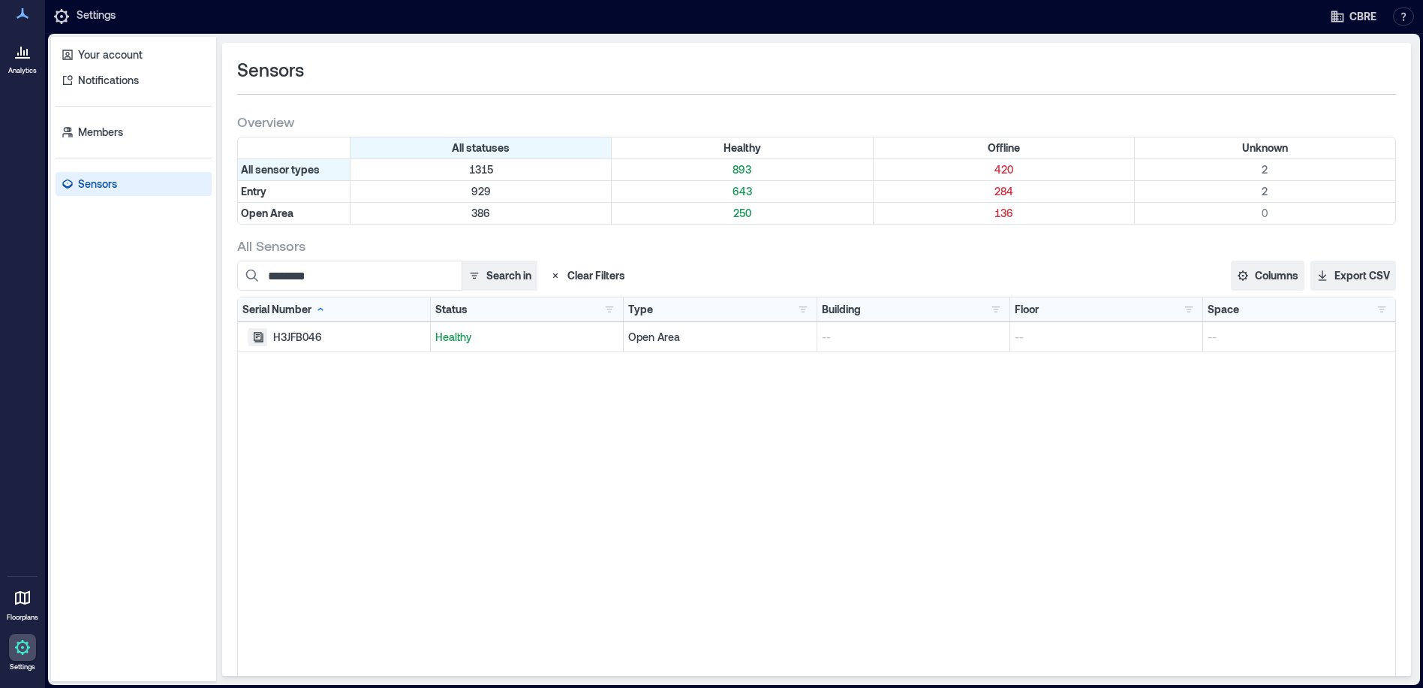
click at [257, 335] on icon "button" at bounding box center [258, 337] width 12 height 12
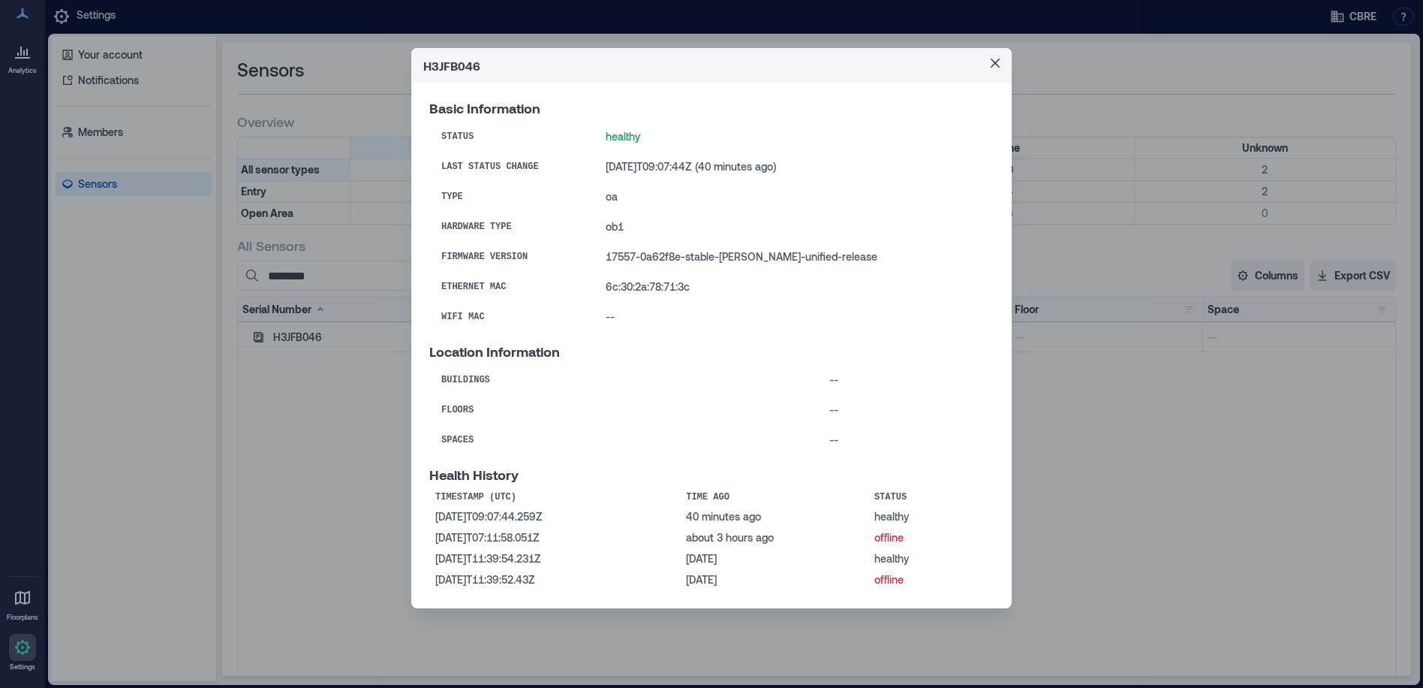
drag, startPoint x: 1129, startPoint y: 464, endPoint x: 1145, endPoint y: 465, distance: 15.8
click at [1129, 464] on div "H3JFB046 Basic Information Status healthy Last Status Change 2025-09-02T09:07:4…" at bounding box center [711, 344] width 1423 height 688
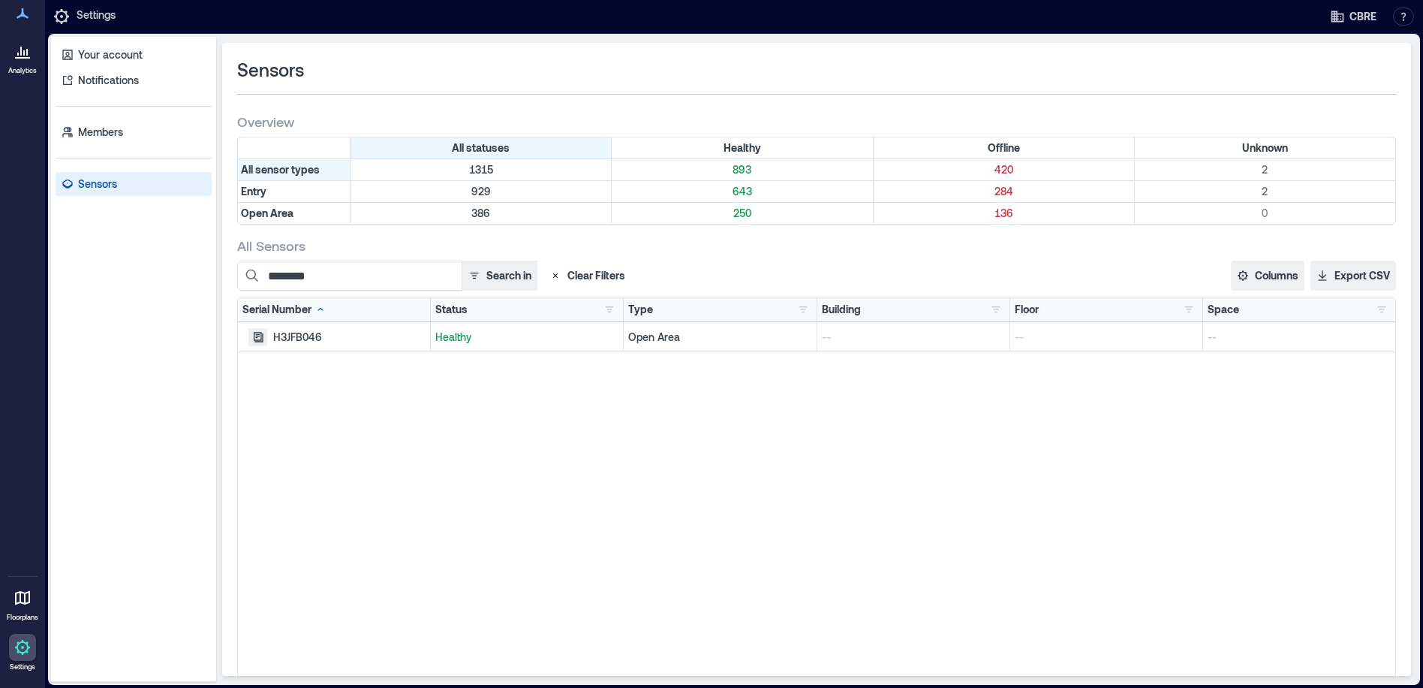
click at [260, 339] on icon "button" at bounding box center [259, 337] width 10 height 10
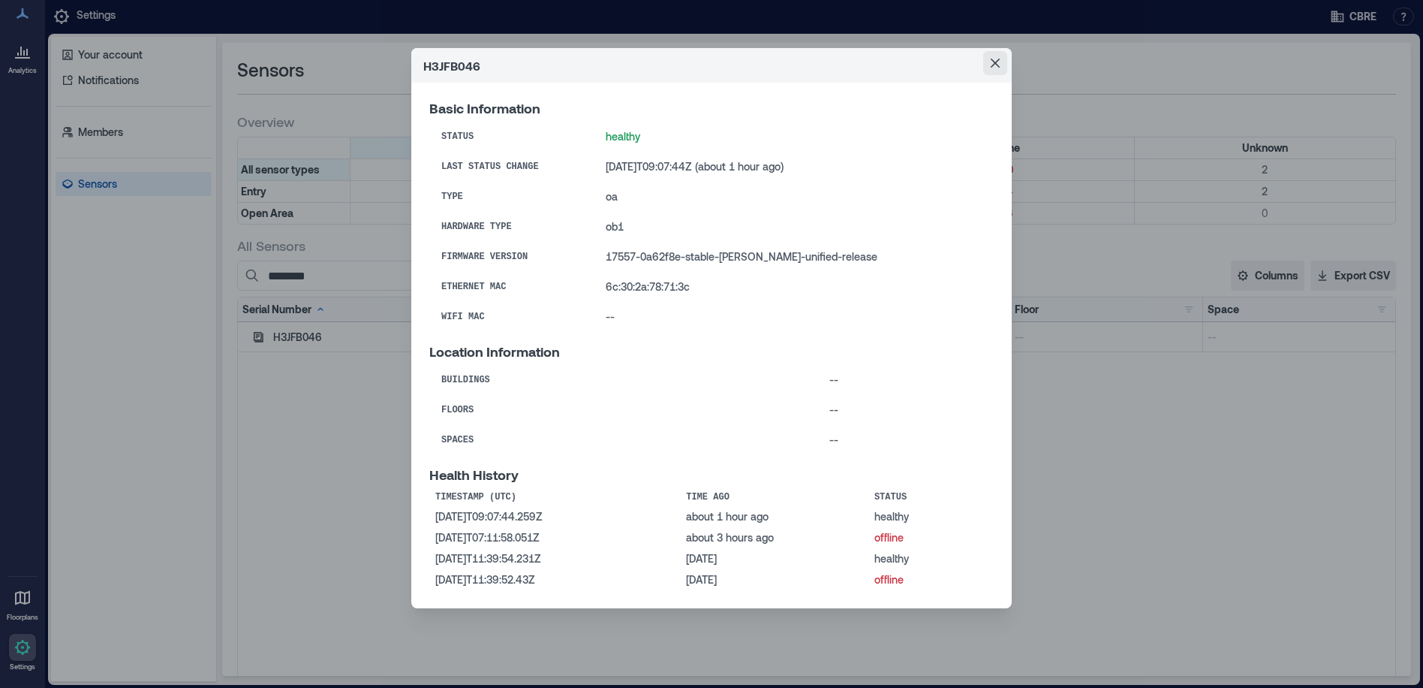
click at [996, 68] on button "Close" at bounding box center [995, 63] width 24 height 24
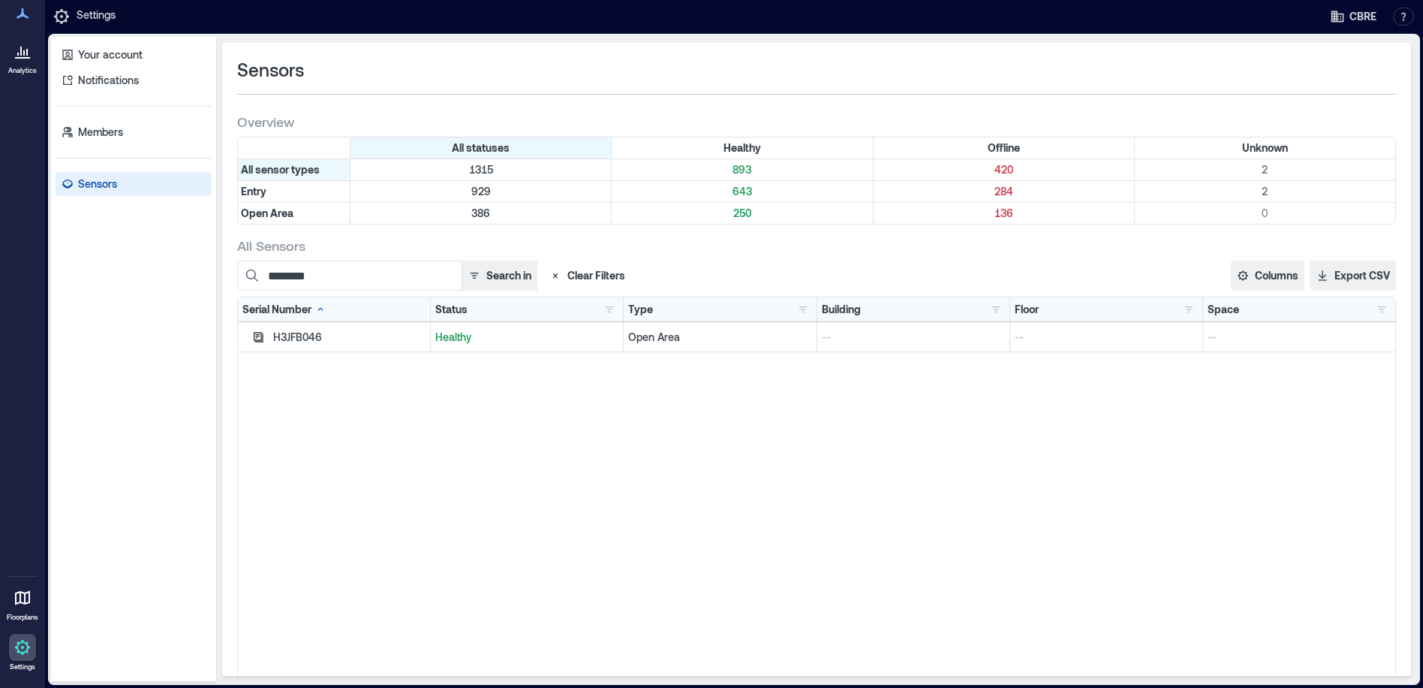
drag, startPoint x: 757, startPoint y: 490, endPoint x: 571, endPoint y: 378, distance: 217.2
click at [757, 490] on div "H3JFB046 Healthy Open Area -- -- --" at bounding box center [816, 509] width 1157 height 375
click at [355, 274] on input "********" at bounding box center [349, 275] width 225 height 30
type input "********"
click at [261, 334] on icon "button" at bounding box center [259, 337] width 10 height 10
